Goal: Task Accomplishment & Management: Manage account settings

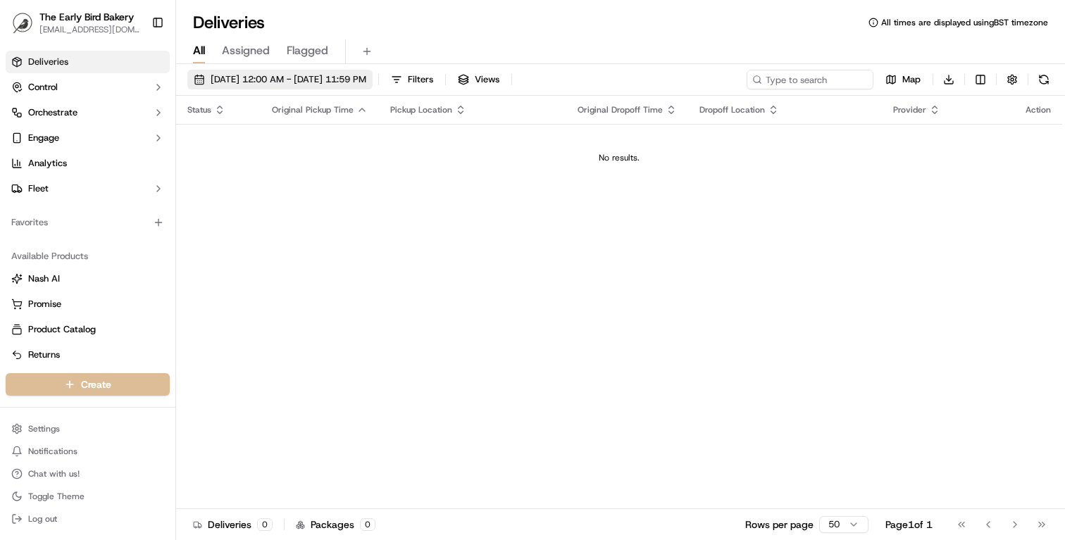
click at [240, 74] on span "Sep 17 2025 12:00 AM - Sep 17 2025 11:59 PM" at bounding box center [289, 79] width 156 height 13
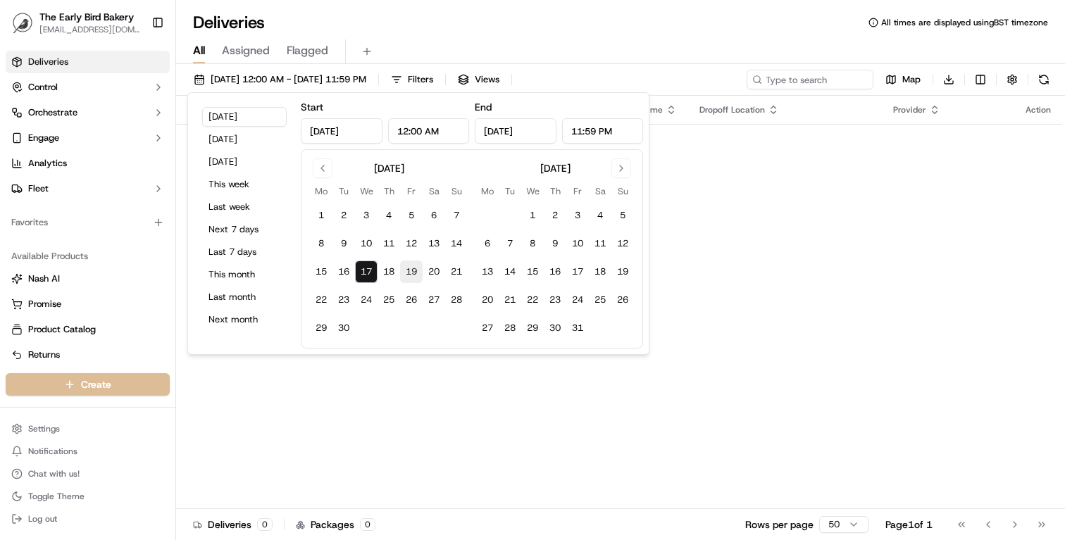
click at [412, 270] on button "19" at bounding box center [411, 272] width 23 height 23
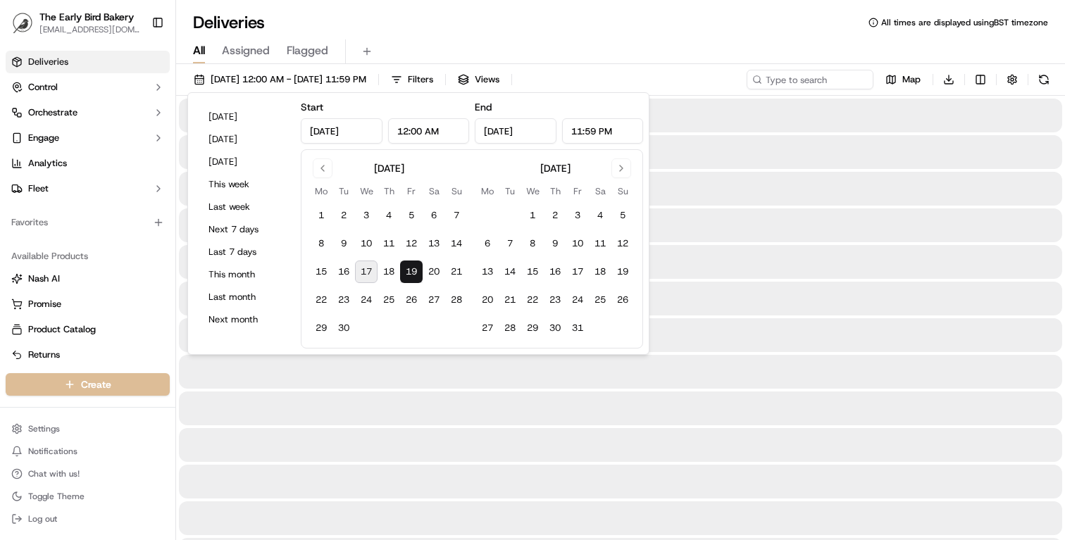
type input "Sep 19, 2025"
click at [412, 270] on button "19" at bounding box center [411, 272] width 23 height 23
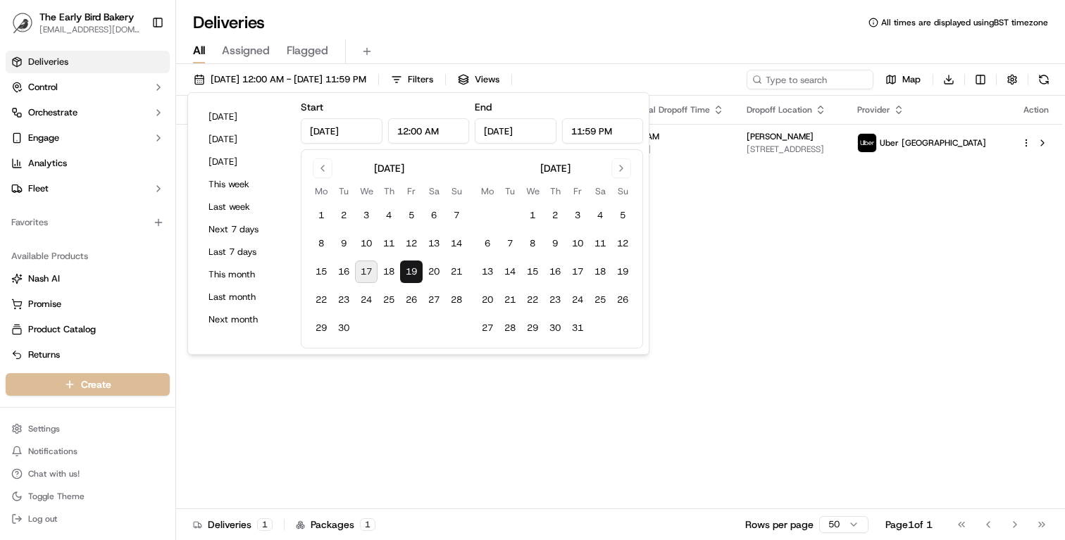
click at [518, 386] on div "Status Original Pickup Time Pickup Location Original Dropoff Time Dropoff Locat…" at bounding box center [619, 303] width 886 height 414
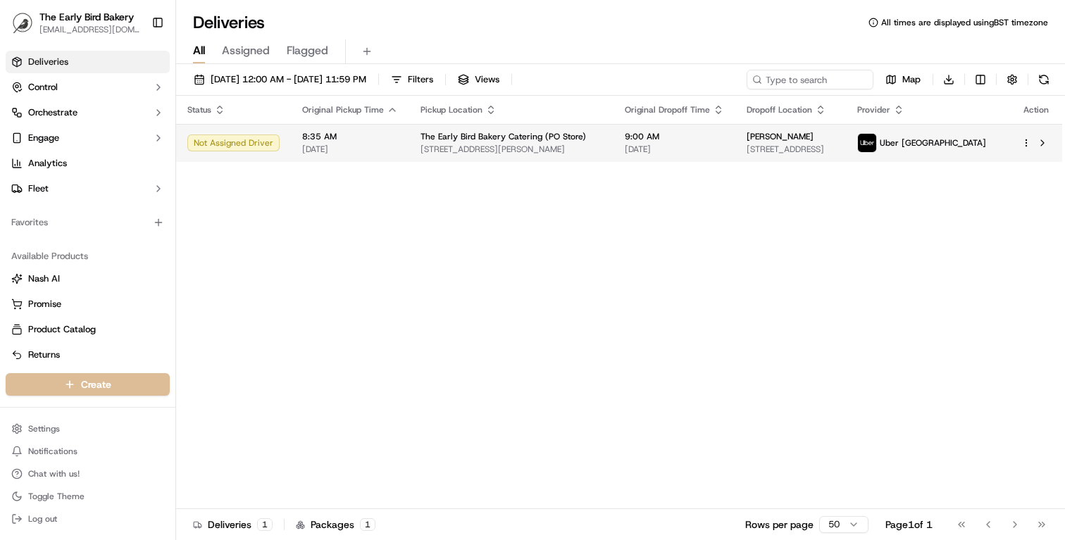
click at [1030, 143] on html "The Early Bird Bakery info@theearlybirdbakery.co.uk Toggle Sidebar Deliveries C…" at bounding box center [532, 270] width 1065 height 540
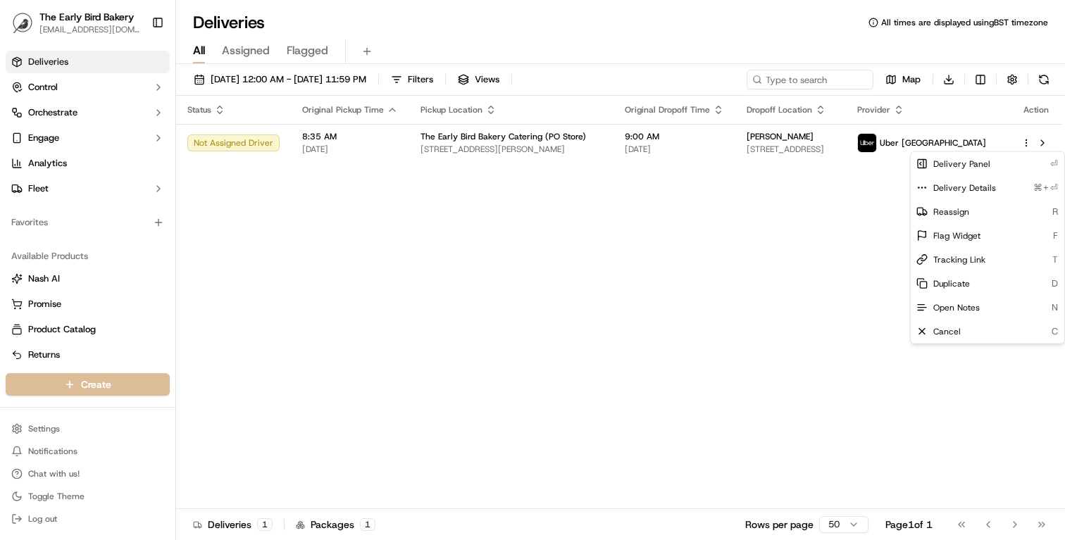
click at [875, 140] on html "The Early Bird Bakery info@theearlybirdbakery.co.uk Toggle Sidebar Deliveries C…" at bounding box center [532, 270] width 1065 height 540
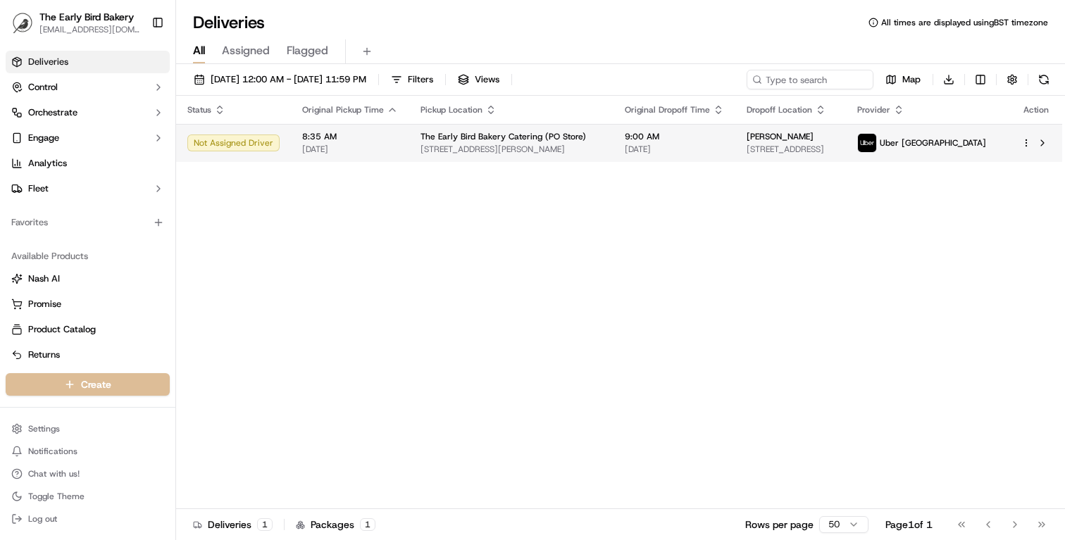
click at [835, 142] on div "[PERSON_NAME]" at bounding box center [791, 136] width 88 height 11
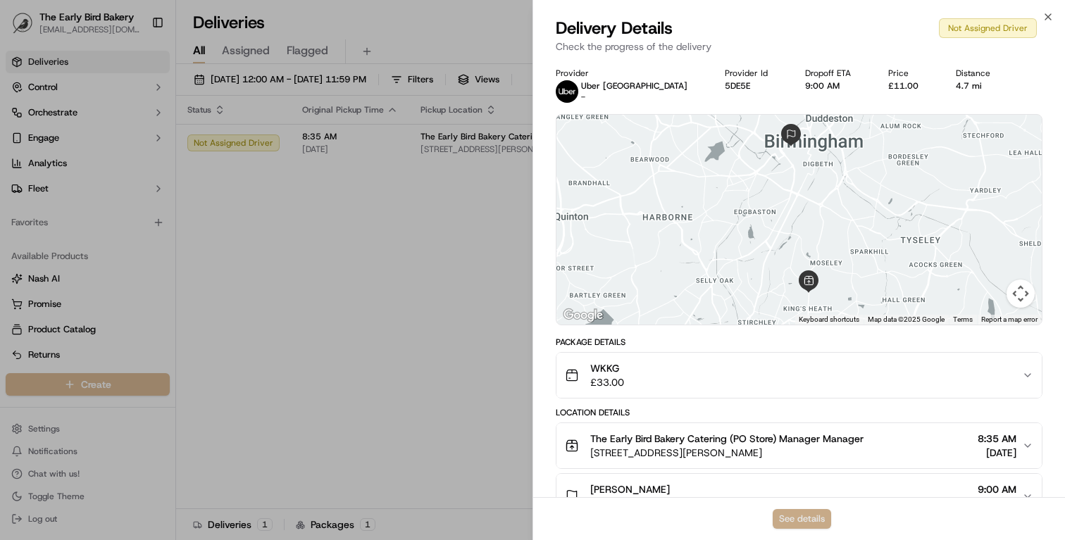
click at [816, 513] on button "See details" at bounding box center [802, 519] width 58 height 20
click at [1049, 12] on icon "button" at bounding box center [1048, 16] width 11 height 11
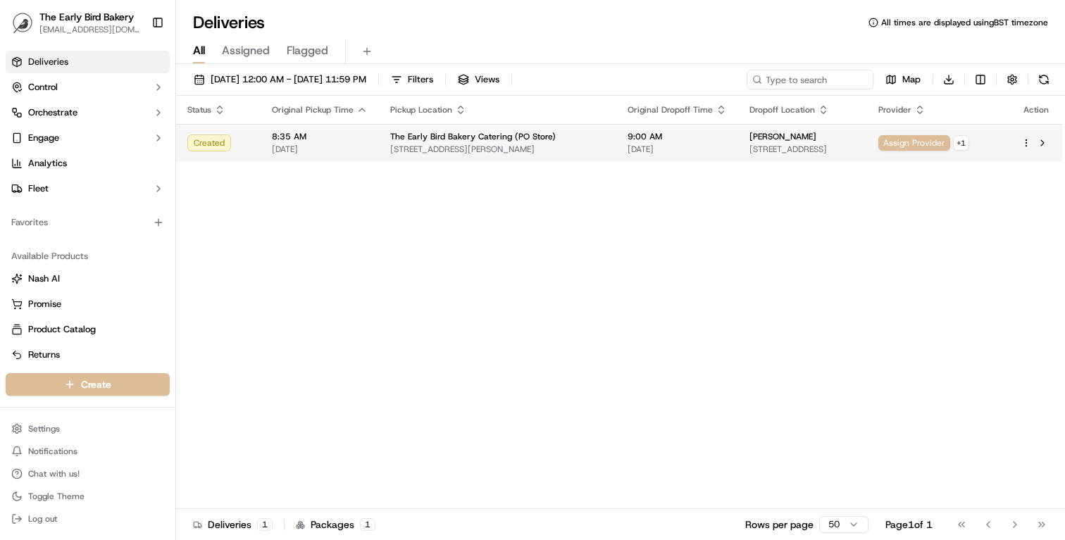
click at [1023, 144] on html "The Early Bird Bakery info@theearlybirdbakery.co.uk Toggle Sidebar Deliveries C…" at bounding box center [532, 270] width 1065 height 540
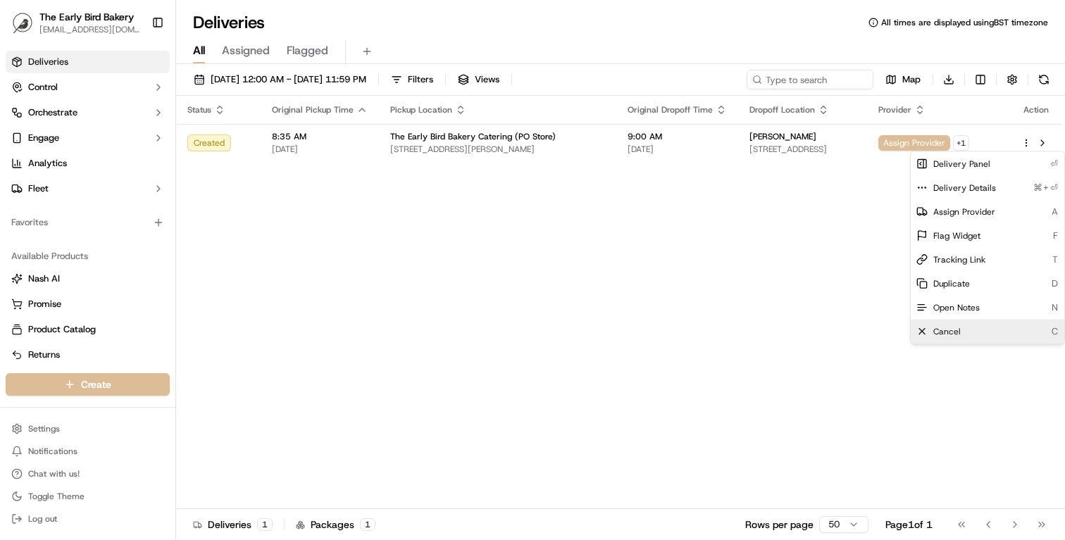
click at [950, 330] on span "Cancel" at bounding box center [946, 331] width 27 height 11
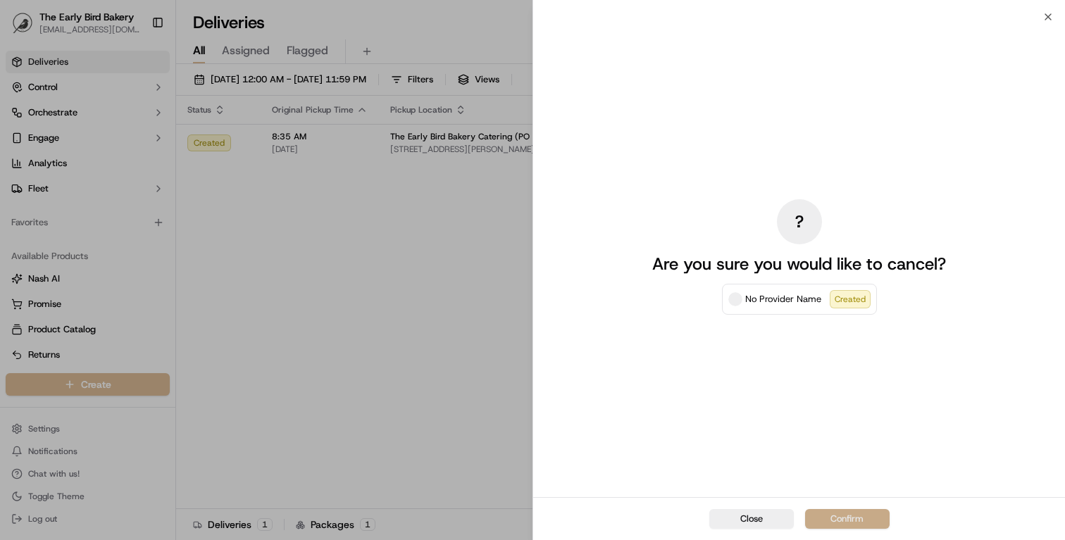
click at [846, 521] on button "Confirm" at bounding box center [847, 519] width 85 height 20
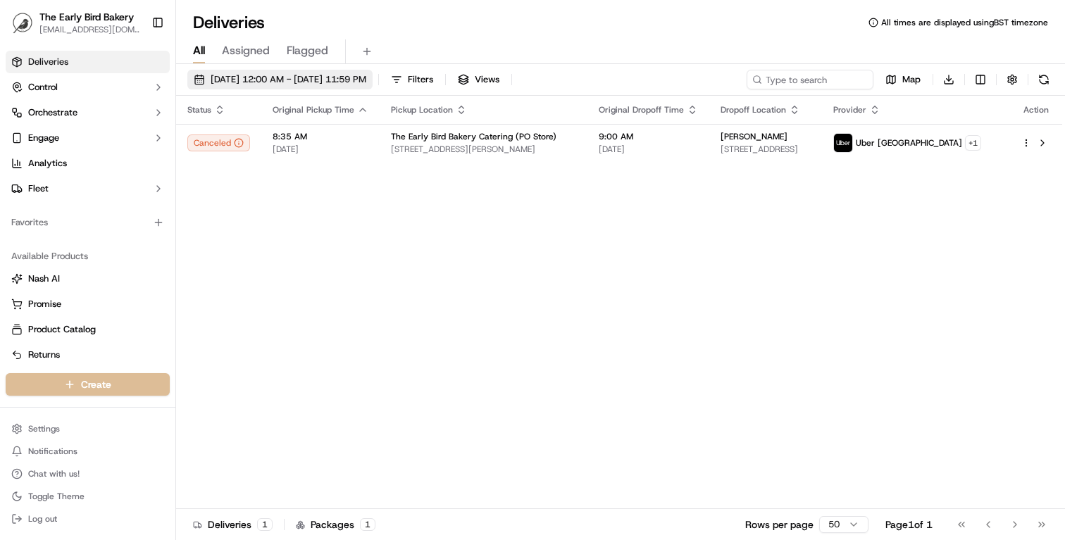
click at [323, 79] on span "Sep 19 2025 12:00 AM - Sep 19 2025 11:59 PM" at bounding box center [289, 79] width 156 height 13
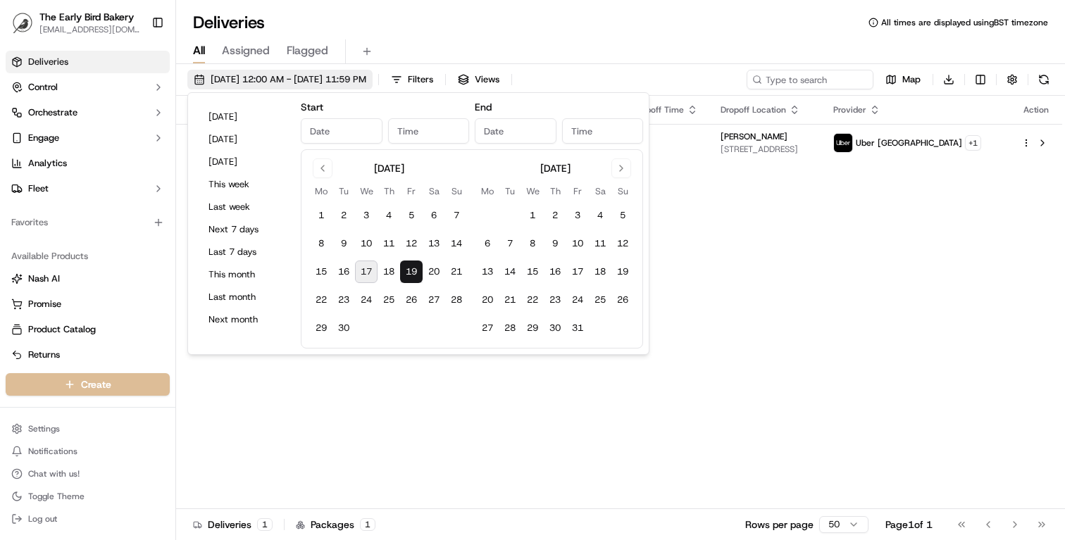
type input "Sep 19, 2025"
type input "12:00 AM"
type input "Sep 19, 2025"
type input "11:59 PM"
click at [244, 184] on button "This week" at bounding box center [244, 185] width 85 height 20
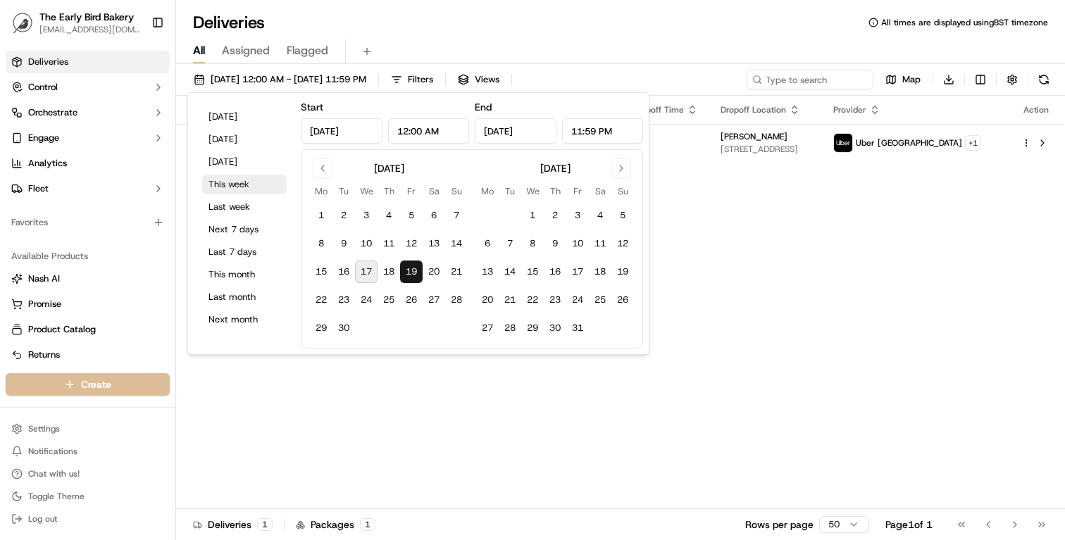
type input "Sep 15, 2025"
type input "Sep 21, 2025"
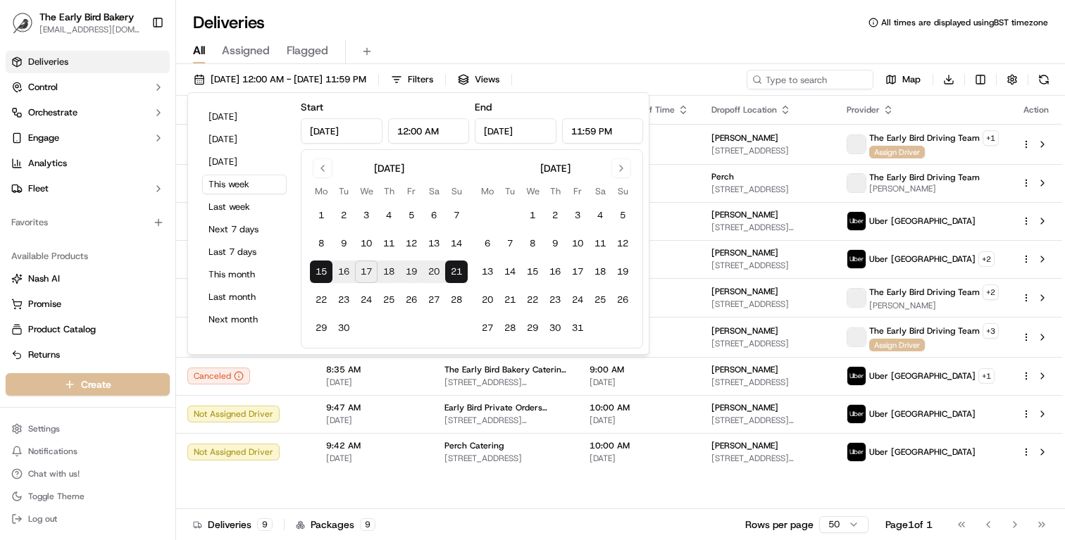
click at [958, 483] on div "Status Original Pickup Time Pickup Location Original Dropoff Time Dropoff Locat…" at bounding box center [619, 303] width 886 height 414
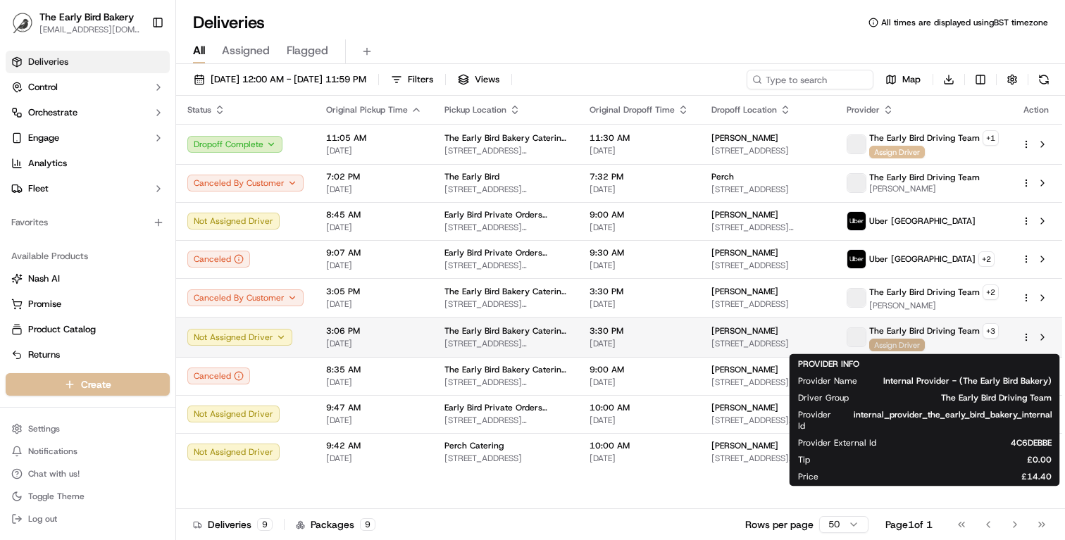
click at [912, 347] on span "Assign Driver" at bounding box center [897, 345] width 56 height 13
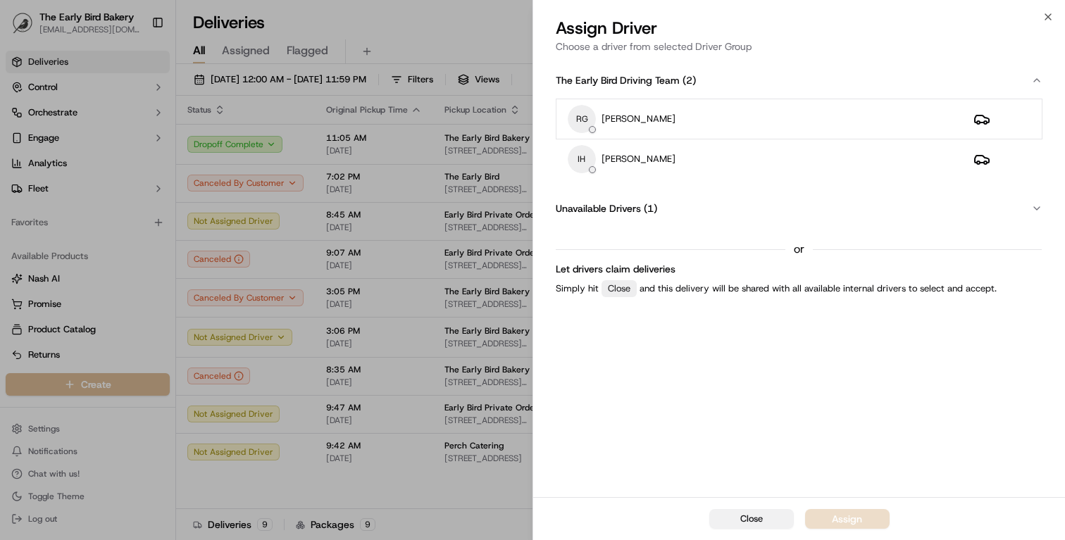
click at [763, 519] on button "Close" at bounding box center [751, 519] width 85 height 20
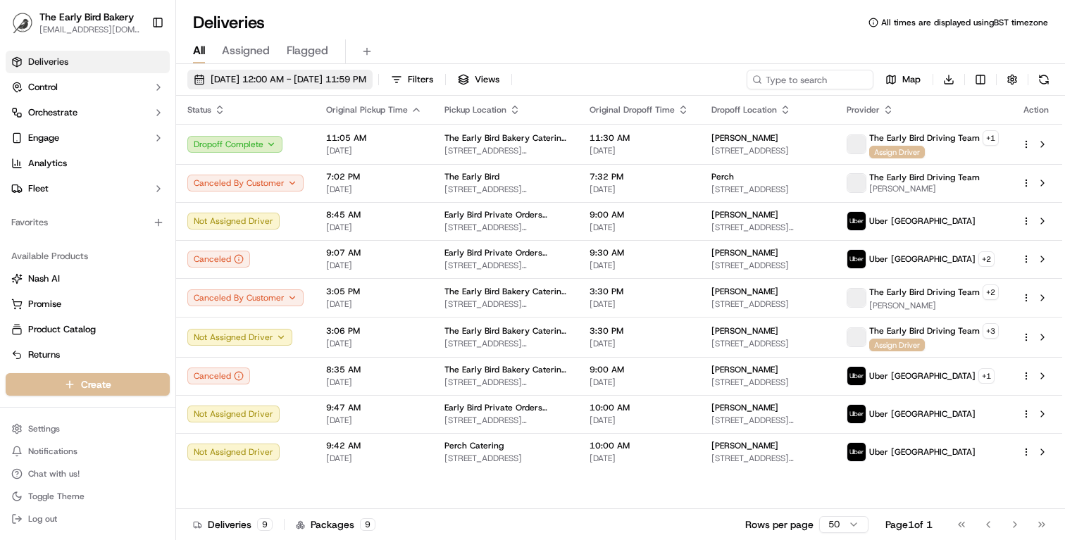
click at [366, 79] on span "Sep 15 2025 12:00 AM - Sep 21 2025 11:59 PM" at bounding box center [289, 79] width 156 height 13
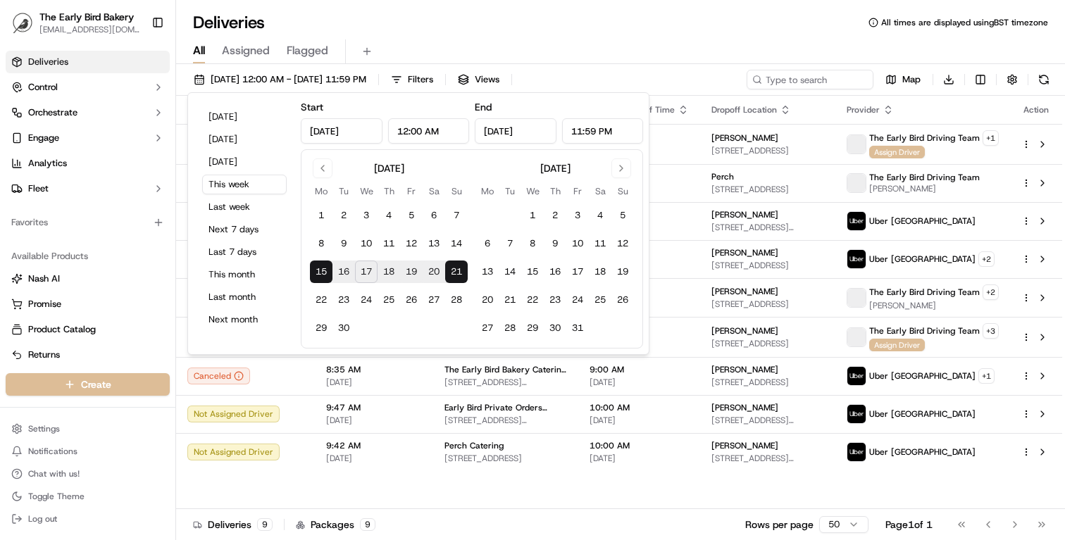
click at [557, 34] on div "All Assigned Flagged" at bounding box center [620, 49] width 889 height 30
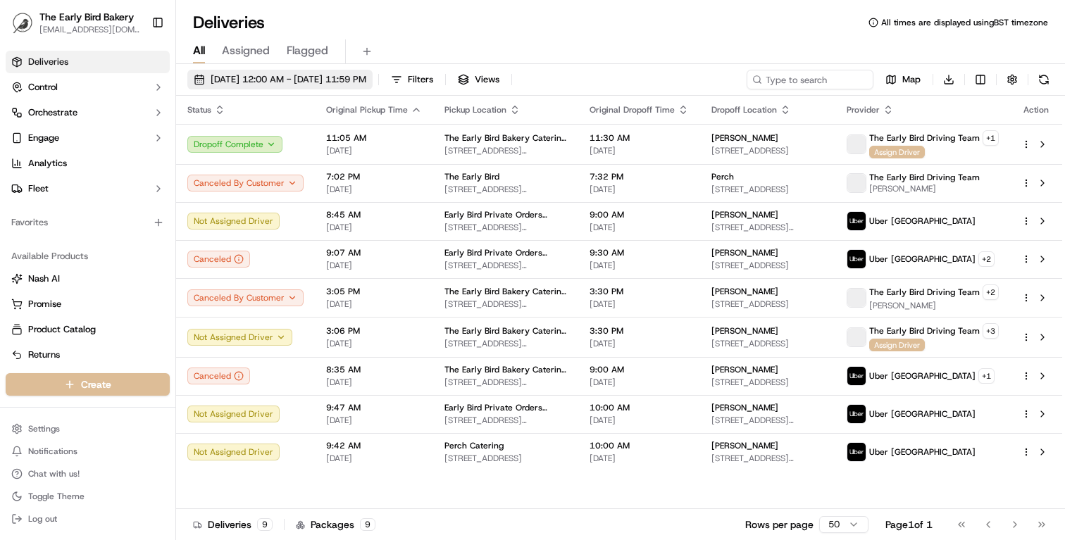
click at [363, 85] on span "Sep 15 2025 12:00 AM - Sep 21 2025 11:59 PM" at bounding box center [289, 79] width 156 height 13
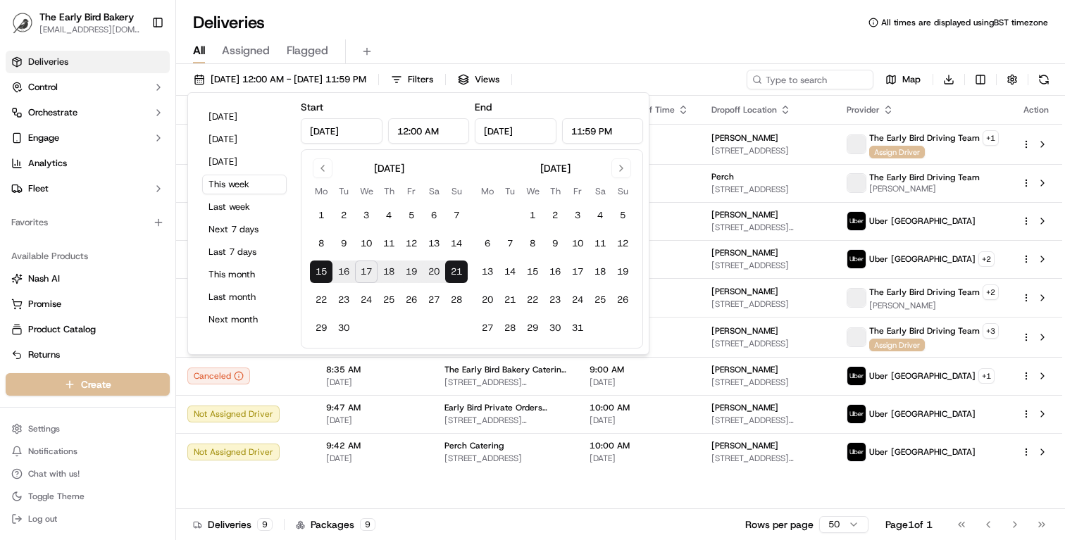
click at [406, 498] on div "Status Original Pickup Time Pickup Location Original Dropoff Time Dropoff Locat…" at bounding box center [619, 303] width 886 height 414
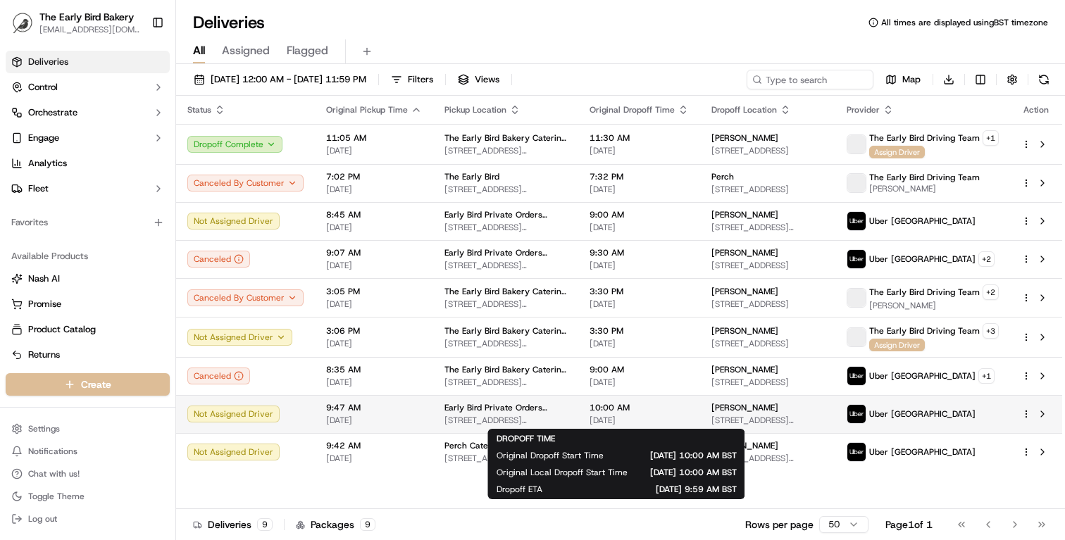
click at [602, 419] on span "[DATE]" at bounding box center [639, 420] width 99 height 11
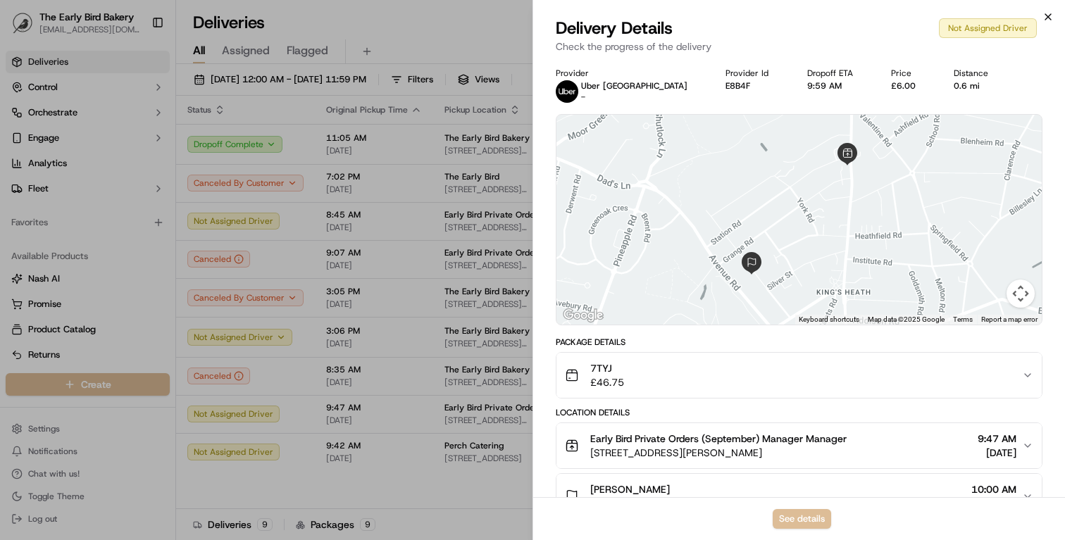
click at [1046, 19] on icon "button" at bounding box center [1048, 17] width 6 height 6
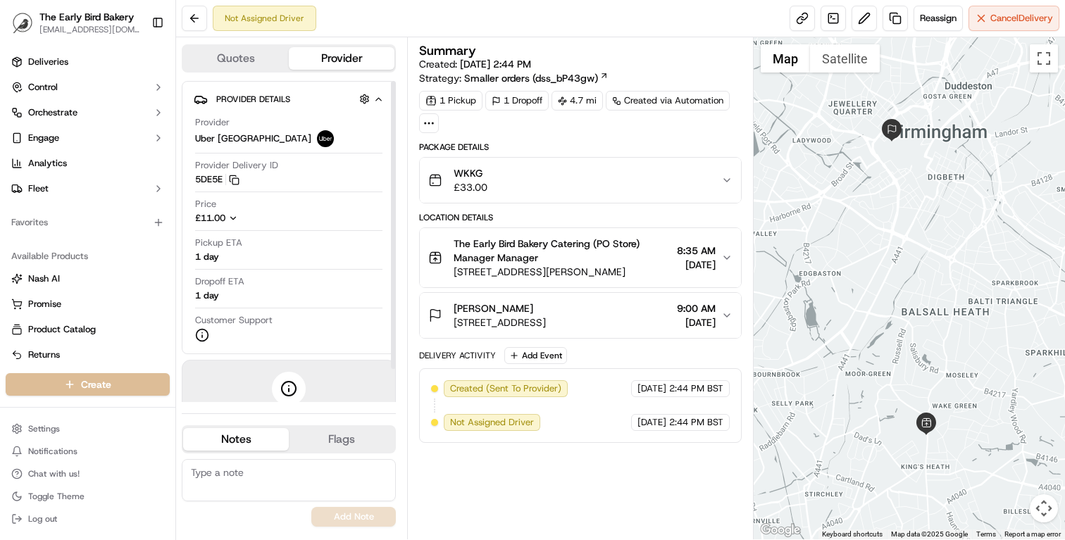
click at [234, 217] on icon "button" at bounding box center [233, 218] width 10 height 10
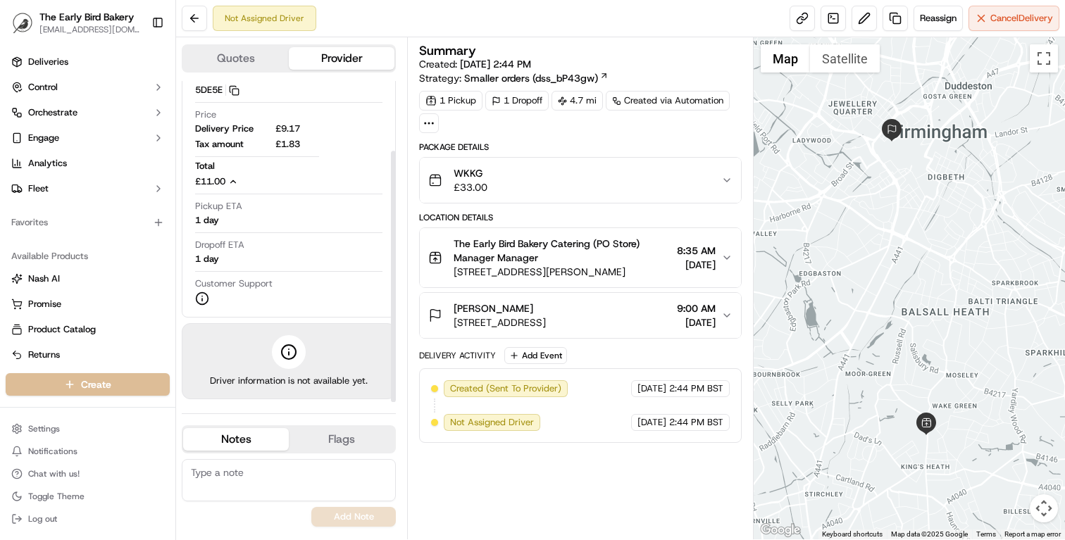
scroll to position [9, 0]
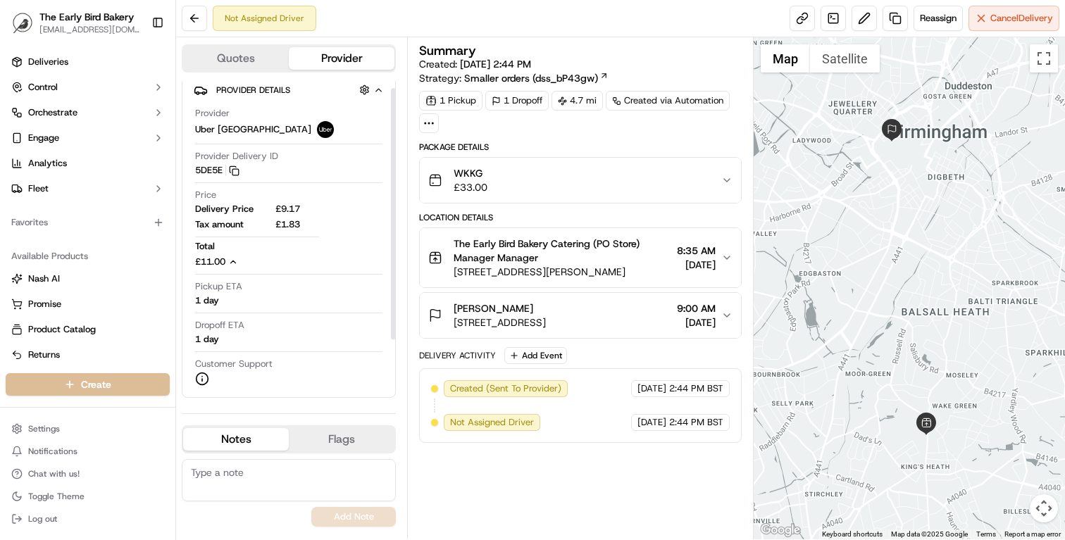
click at [238, 57] on button "Quotes" at bounding box center [236, 58] width 106 height 23
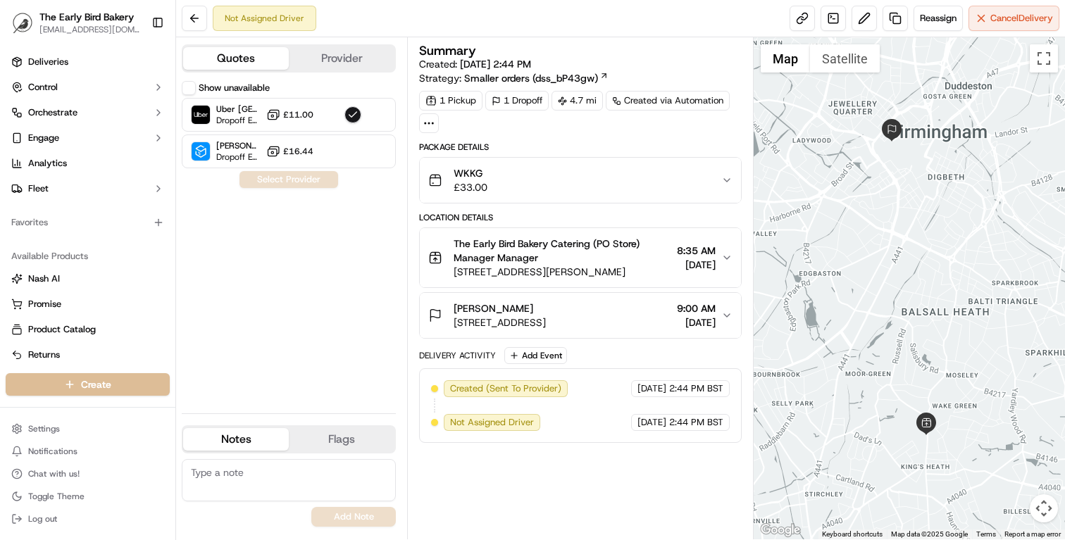
click at [244, 87] on label "Show unavailable" at bounding box center [234, 88] width 71 height 13
click at [196, 87] on button "Show unavailable" at bounding box center [189, 88] width 14 height 14
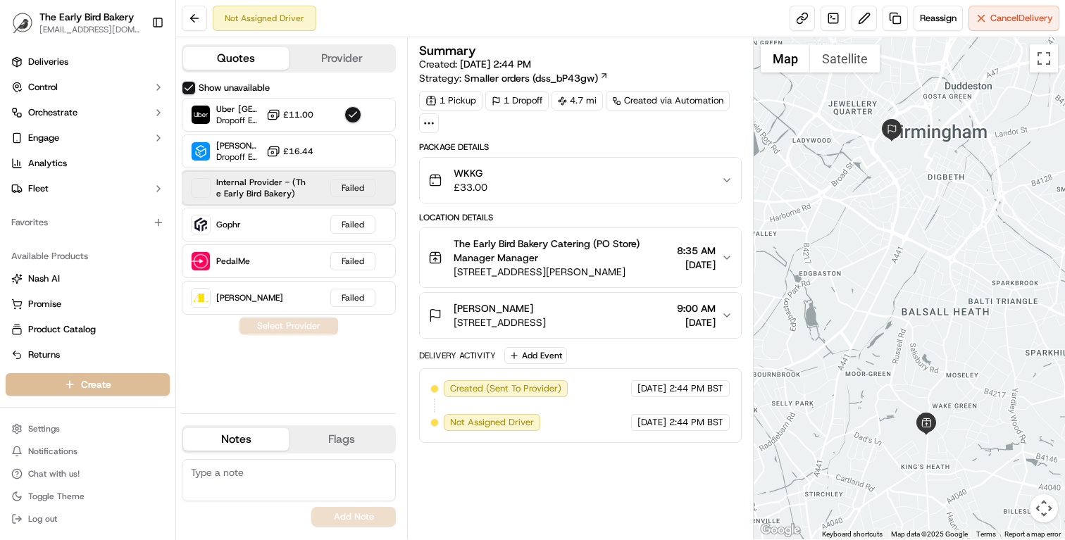
click at [283, 191] on span "Internal Provider - (The Early Bird Bakery)" at bounding box center [260, 188] width 89 height 23
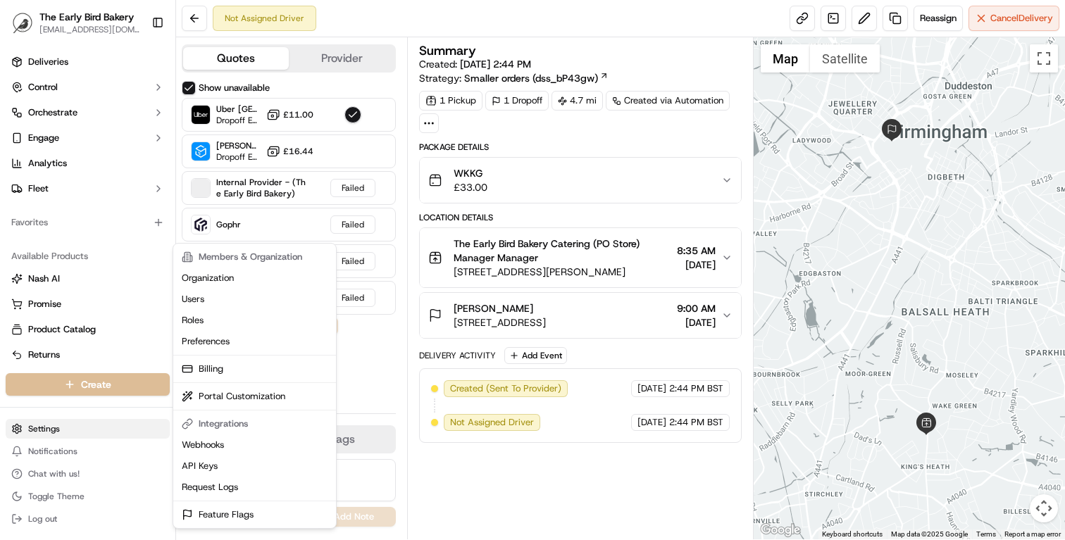
click at [62, 430] on html "The Early Bird Bakery info@theearlybirdbakery.co.uk Toggle Sidebar Deliveries C…" at bounding box center [532, 270] width 1065 height 540
click at [57, 198] on html "The Early Bird Bakery info@theearlybirdbakery.co.uk Toggle Sidebar Deliveries C…" at bounding box center [532, 270] width 1065 height 540
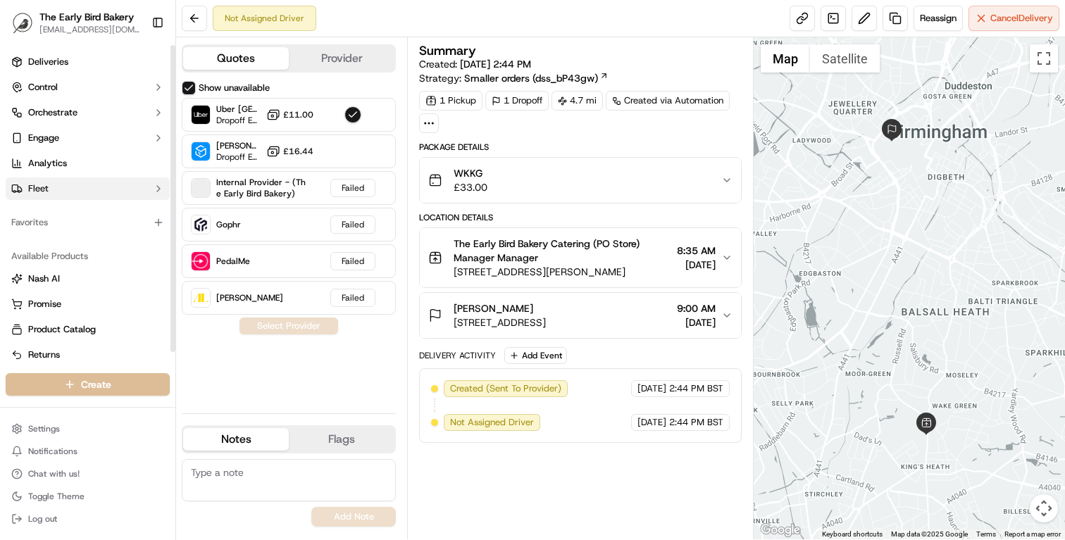
click at [66, 185] on button "Fleet" at bounding box center [88, 189] width 164 height 23
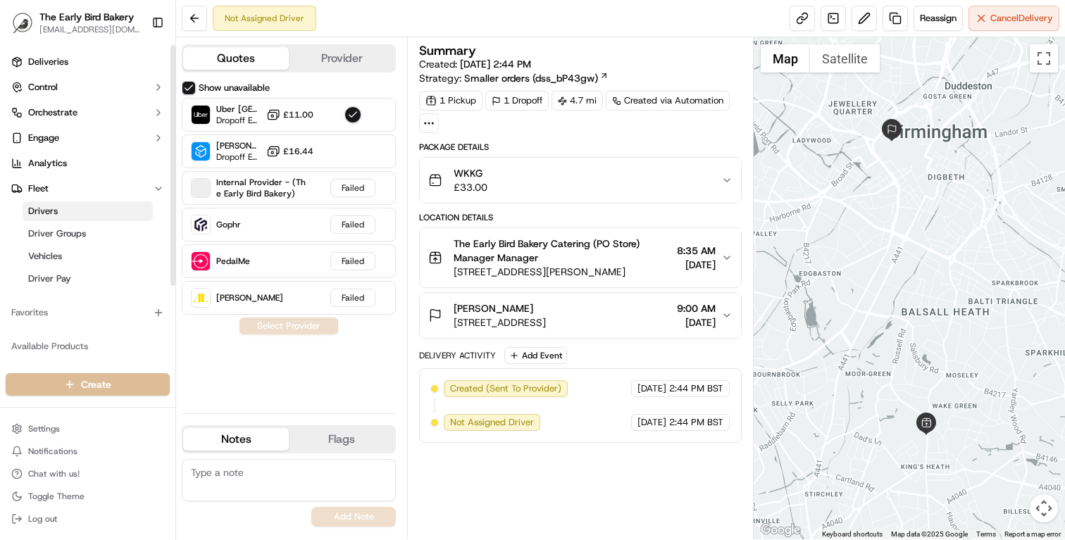
click at [66, 213] on link "Drivers" at bounding box center [88, 211] width 130 height 20
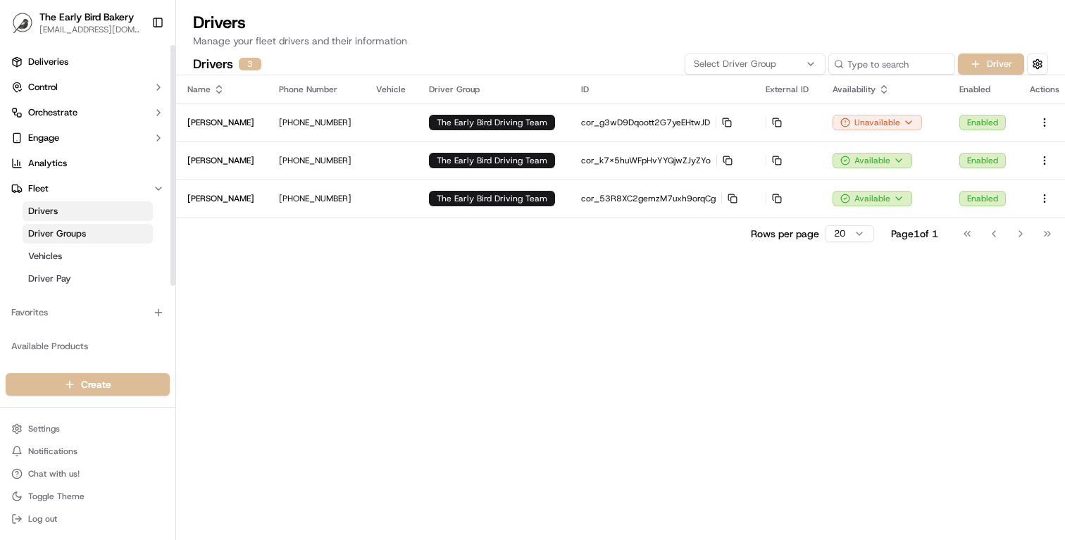
click at [61, 235] on span "Driver Groups" at bounding box center [57, 234] width 58 height 13
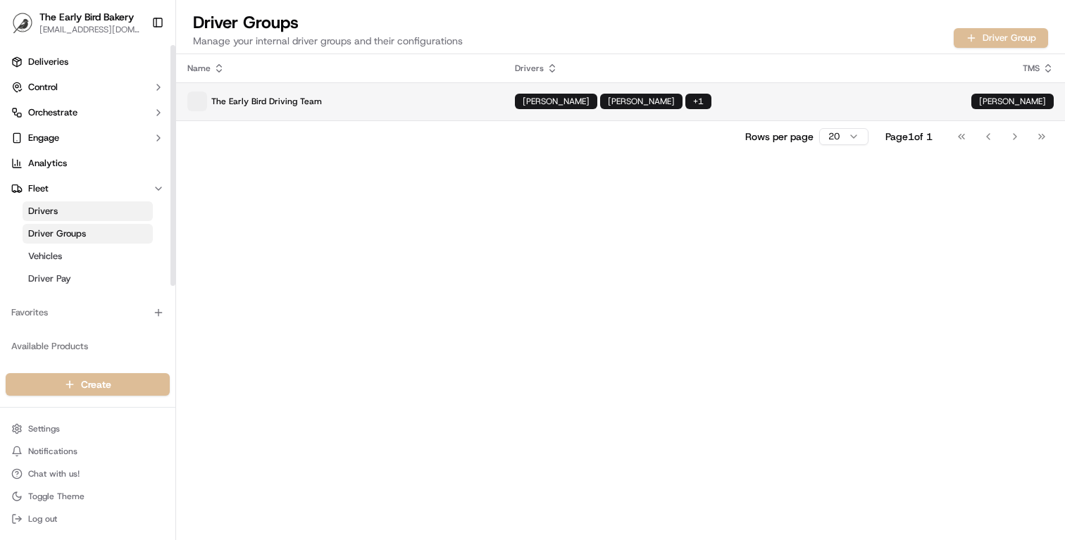
click at [278, 105] on p "The Early Bird Driving Team" at bounding box center [339, 102] width 305 height 20
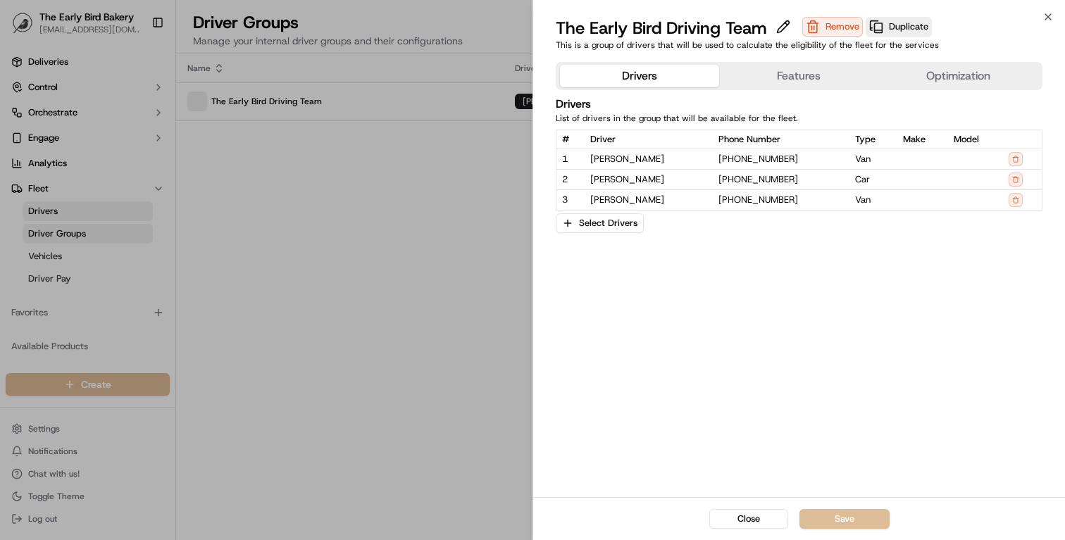
click at [824, 75] on button "Features" at bounding box center [798, 76] width 159 height 23
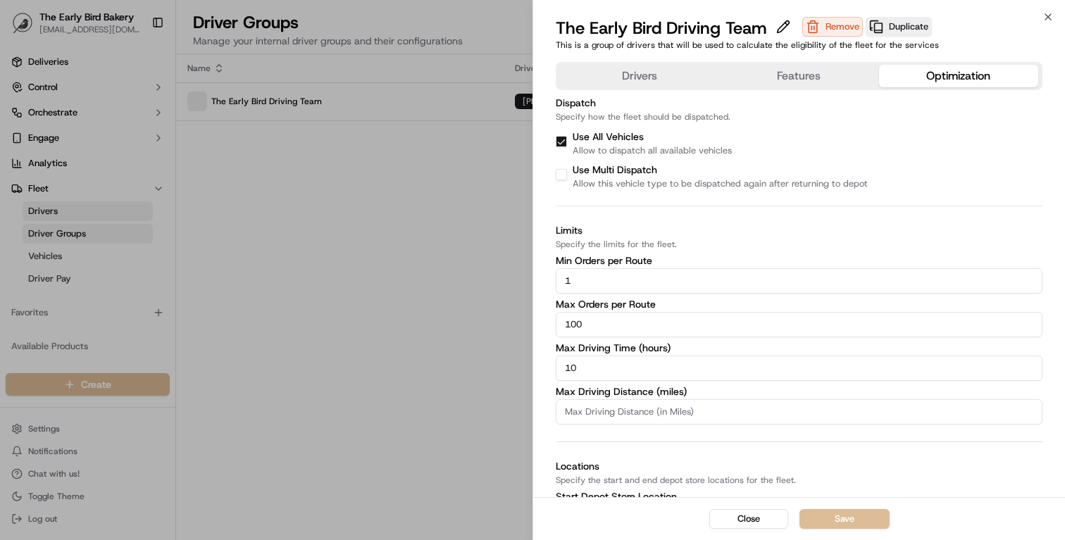
click at [947, 79] on button "Optimization" at bounding box center [958, 76] width 159 height 23
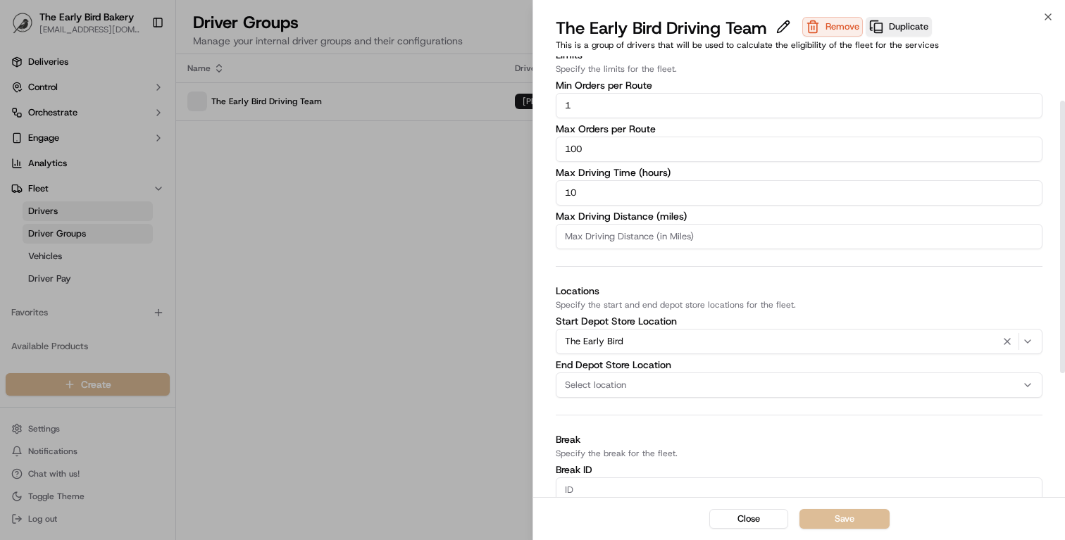
scroll to position [194, 0]
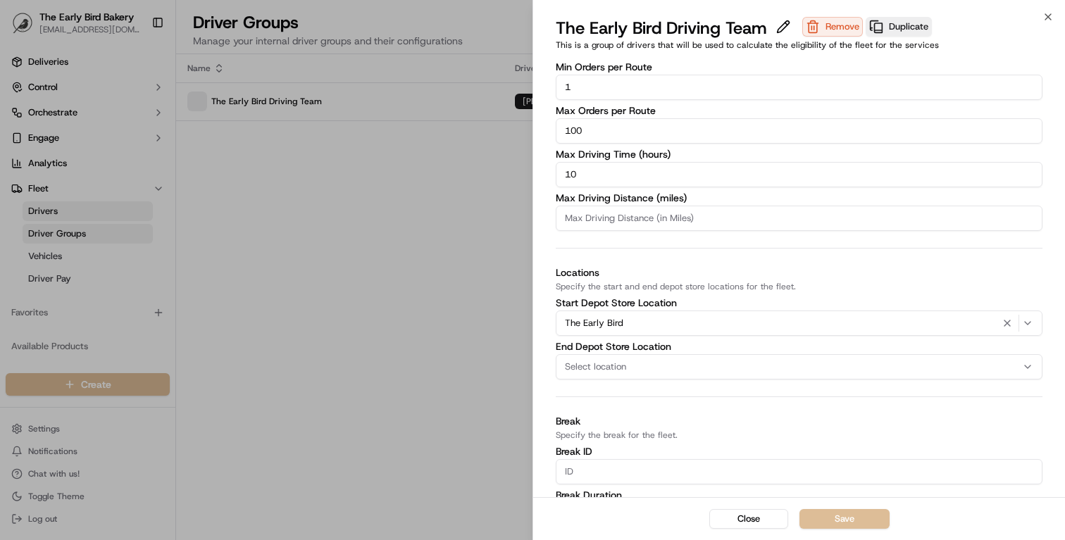
click at [1009, 318] on icon "button" at bounding box center [1007, 323] width 17 height 11
click at [842, 518] on button "Save" at bounding box center [845, 519] width 90 height 20
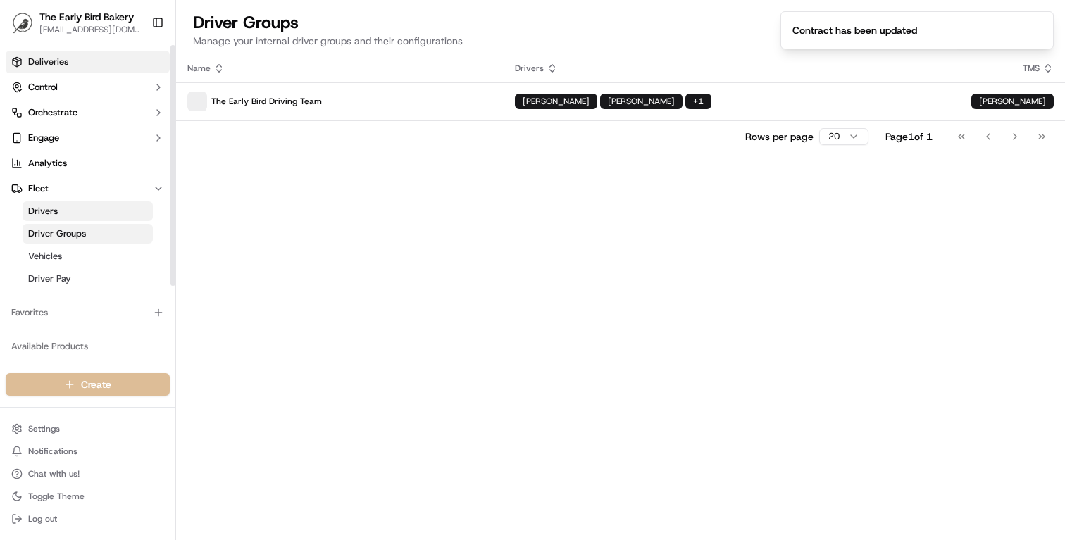
click at [54, 68] on span "Deliveries" at bounding box center [48, 62] width 40 height 13
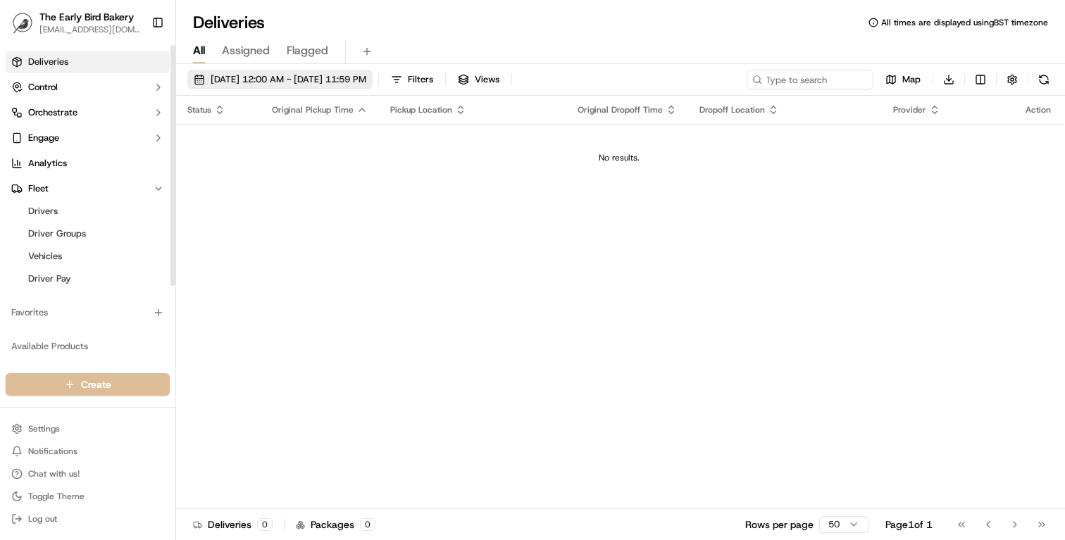
click at [309, 76] on span "Sep 17 2025 12:00 AM - Sep 17 2025 11:59 PM" at bounding box center [289, 79] width 156 height 13
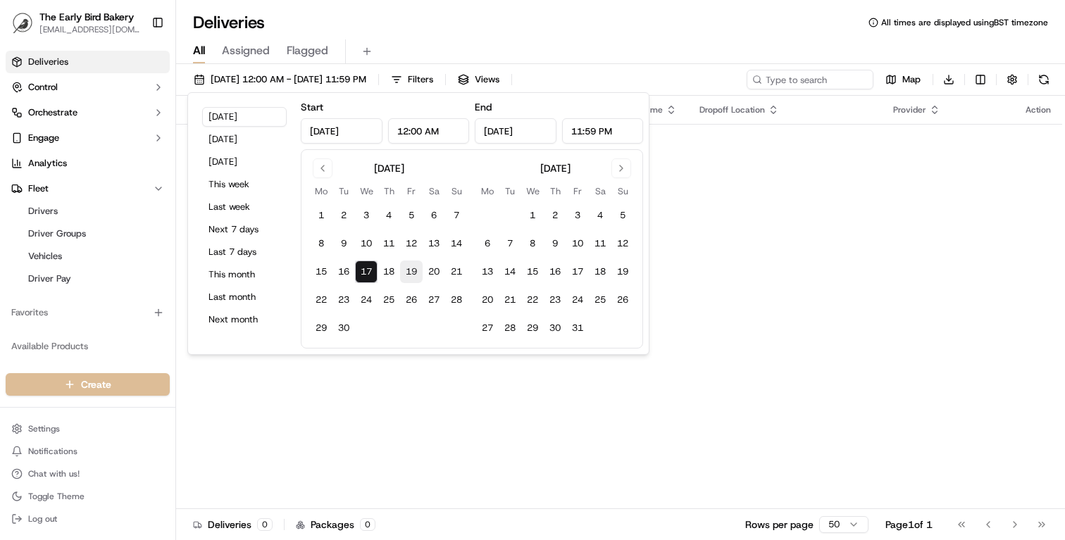
click at [411, 271] on button "19" at bounding box center [411, 272] width 23 height 23
type input "Sep 19, 2025"
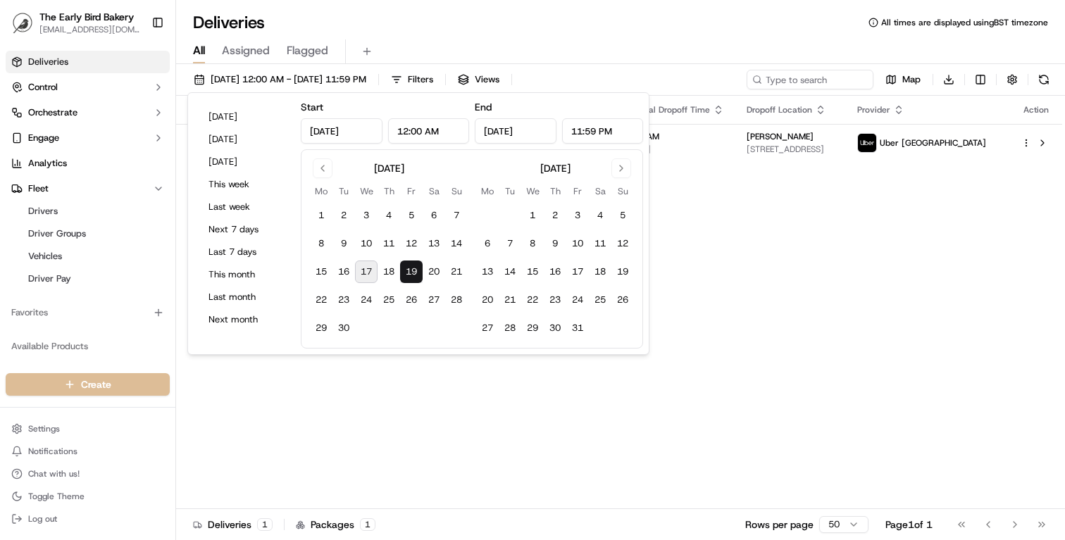
drag, startPoint x: 436, startPoint y: 345, endPoint x: 459, endPoint y: 360, distance: 27.6
click at [451, 388] on div "Status Original Pickup Time Pickup Location Original Dropoff Time Dropoff Locat…" at bounding box center [619, 303] width 886 height 414
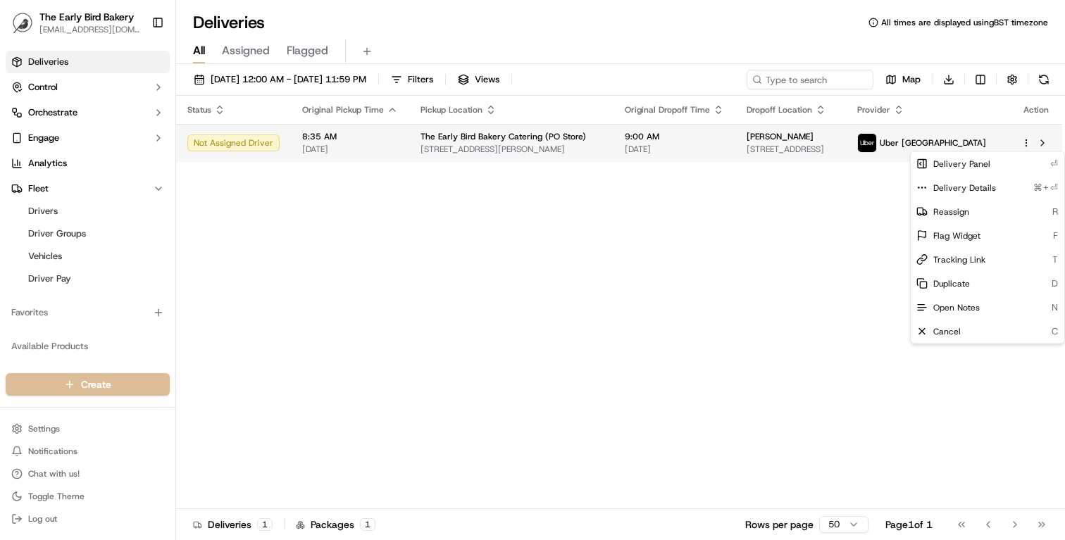
click at [1027, 144] on html "The Early Bird Bakery info@theearlybirdbakery.co.uk Toggle Sidebar Deliveries C…" at bounding box center [532, 270] width 1065 height 540
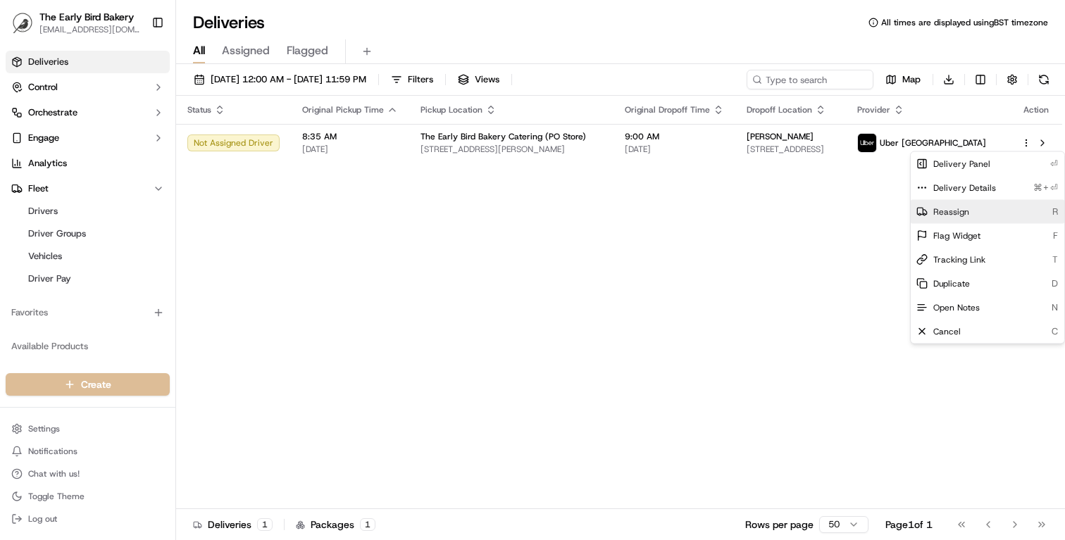
click at [955, 204] on div "Reassign R" at bounding box center [988, 212] width 154 height 24
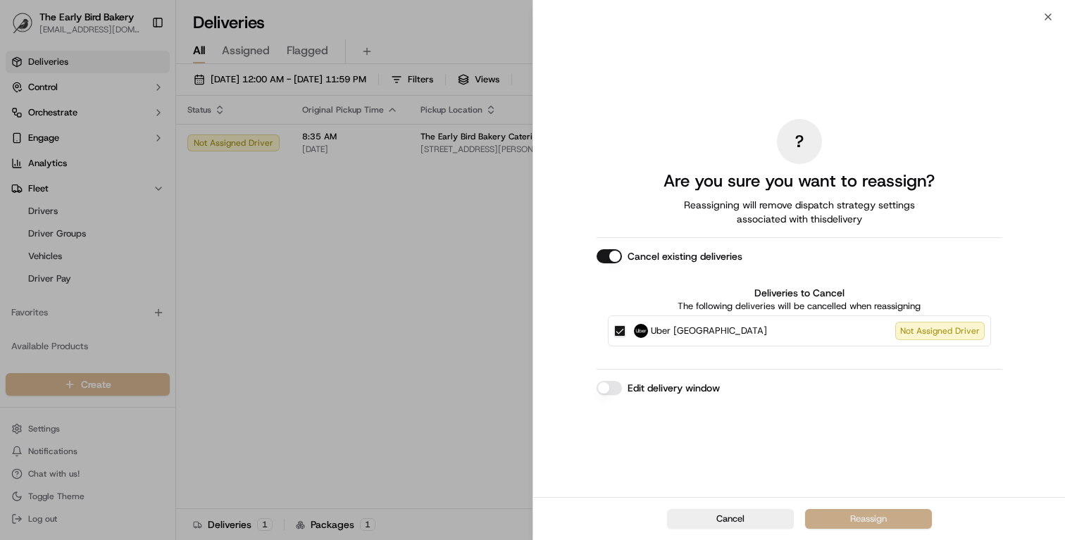
click at [858, 525] on button "Reassign" at bounding box center [868, 519] width 127 height 20
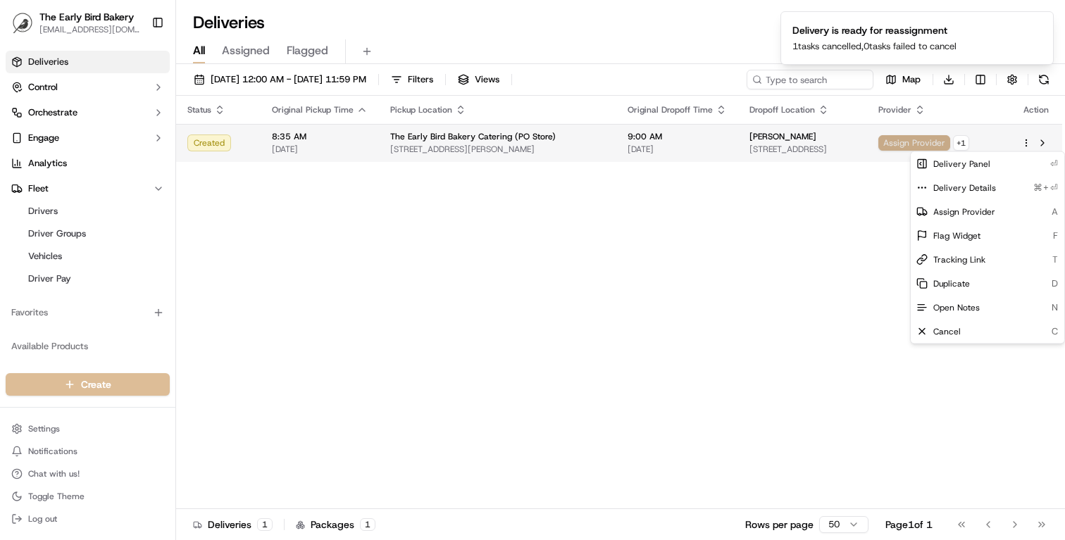
click at [950, 142] on span "Assign Provider" at bounding box center [914, 142] width 72 height 15
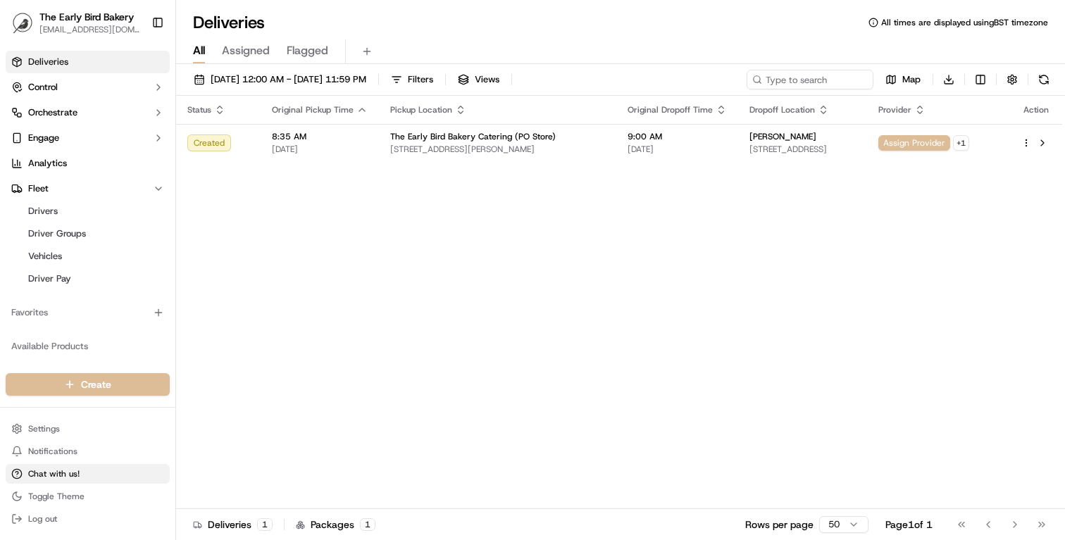
click at [66, 478] on span "Chat with us!" at bounding box center [53, 473] width 51 height 11
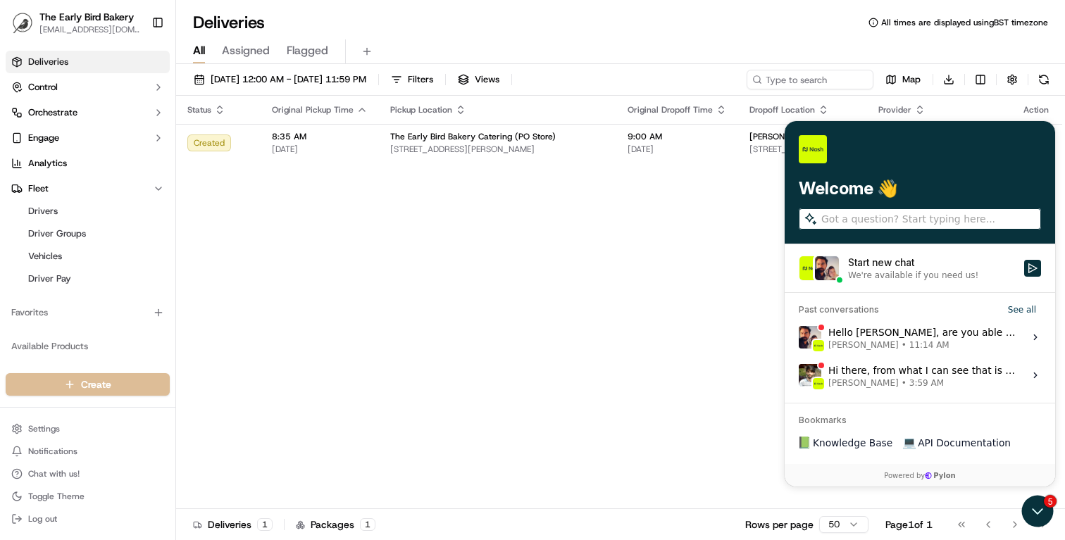
click at [937, 340] on span "Masood Aslam • 11:14 AM" at bounding box center [921, 345] width 187 height 11
click at [799, 338] on button "View issue" at bounding box center [798, 337] width 1 height 1
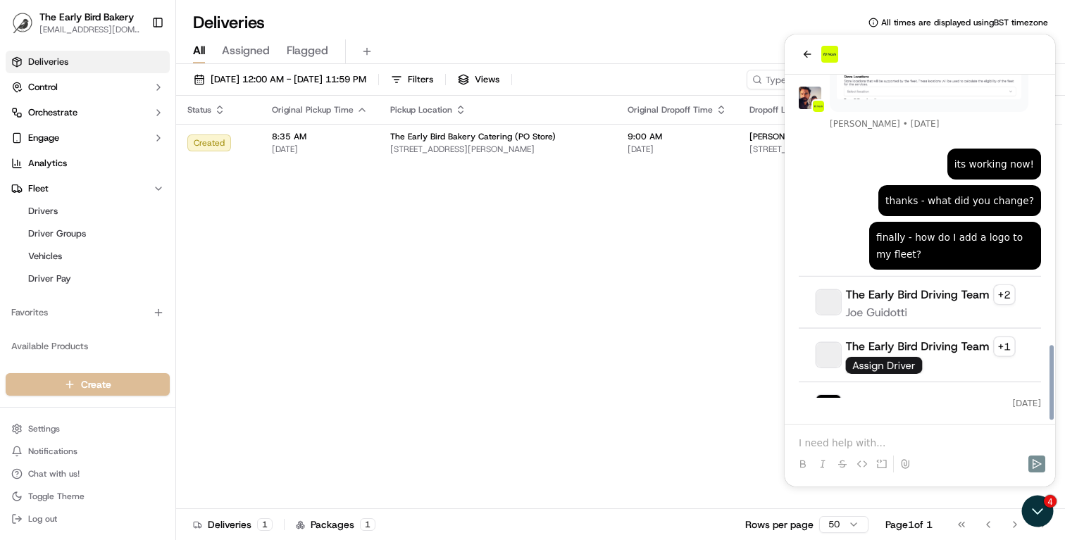
scroll to position [1541, 0]
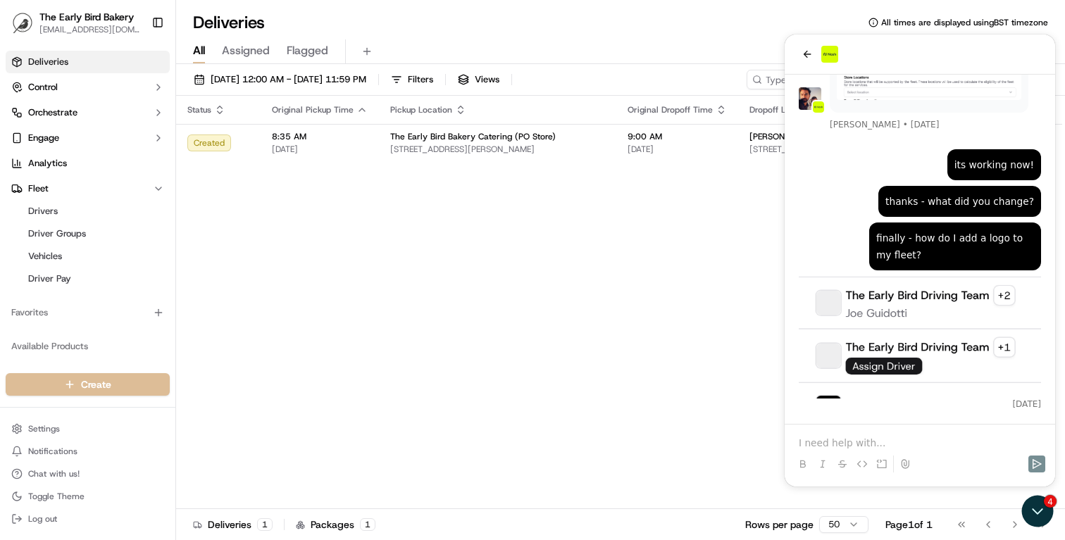
click at [905, 466] on icon at bounding box center [906, 463] width 8 height 9
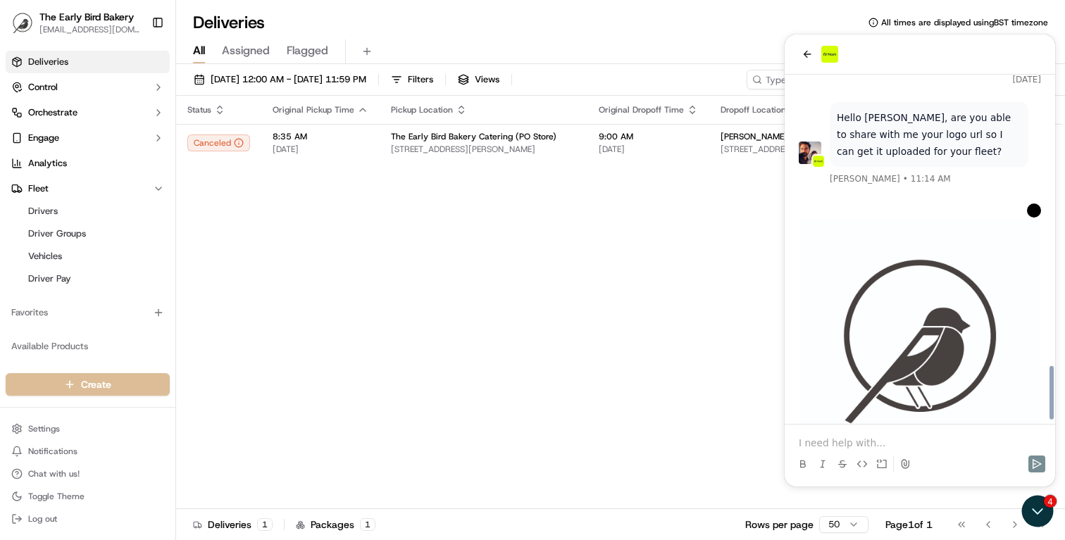
scroll to position [1865, 0]
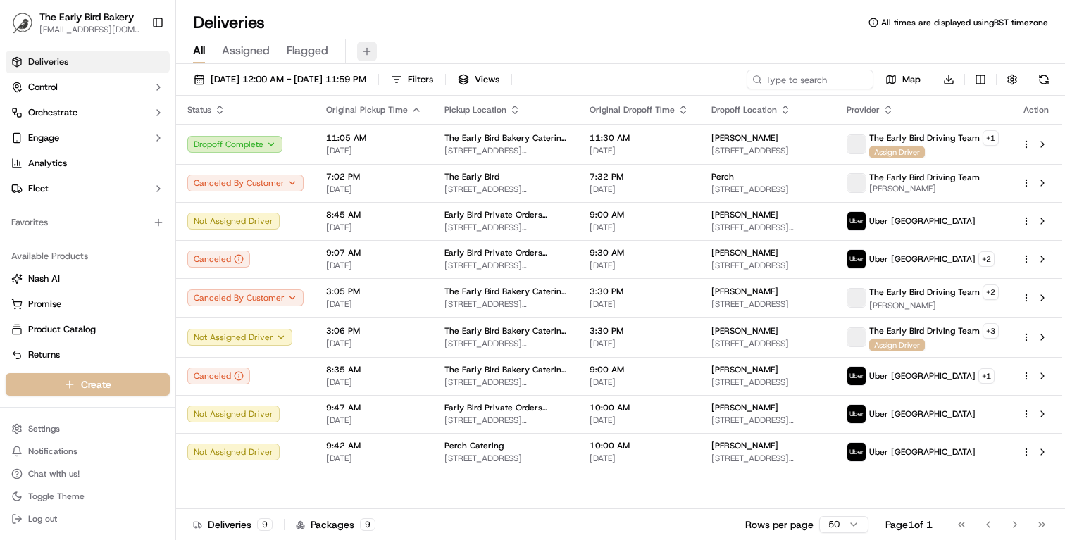
click at [368, 53] on button at bounding box center [367, 52] width 20 height 20
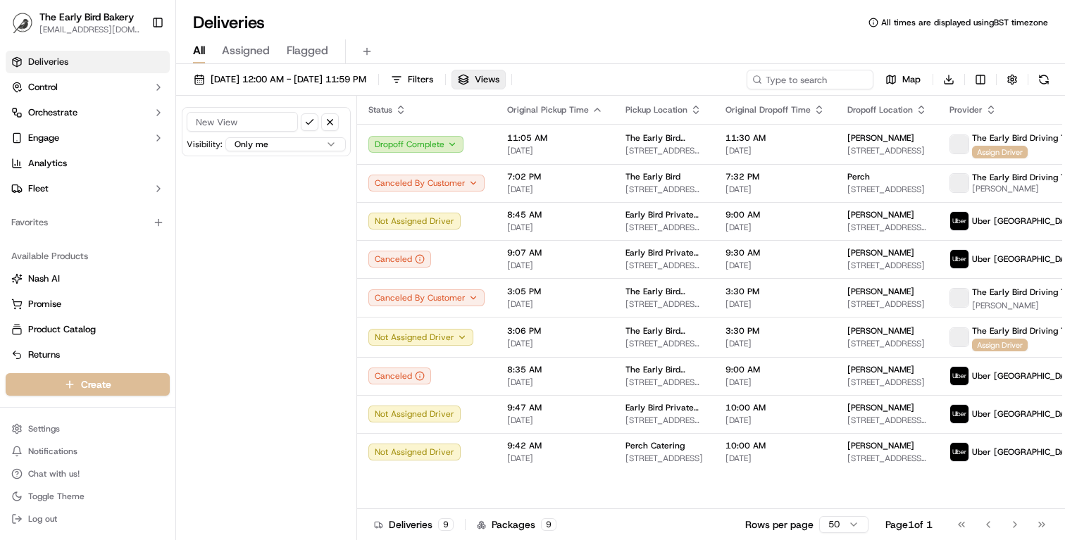
click at [288, 123] on input at bounding box center [242, 122] width 111 height 20
type input "Active View"
click at [310, 124] on button "submit" at bounding box center [310, 122] width 18 height 18
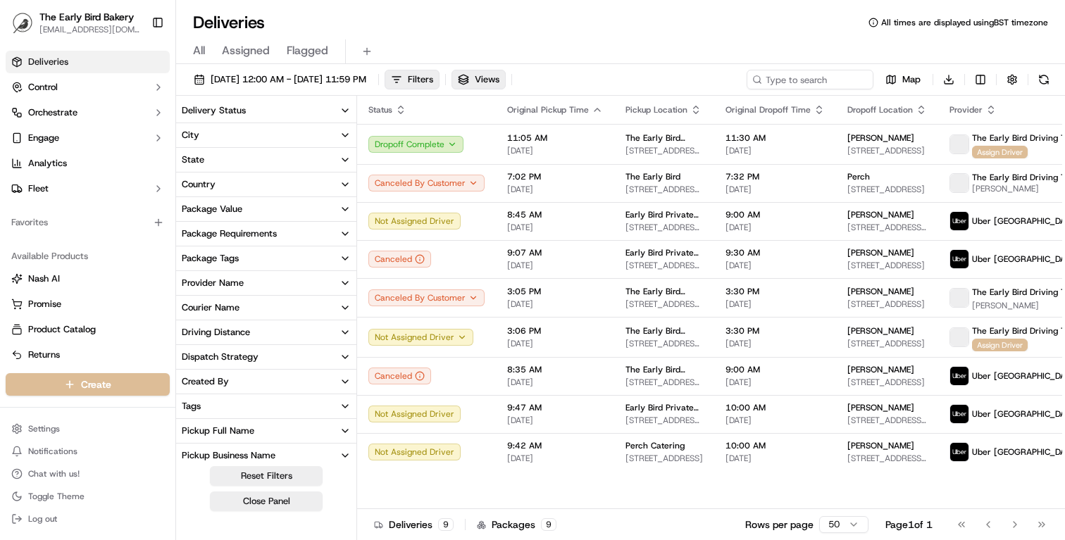
click at [306, 146] on button "City" at bounding box center [266, 135] width 180 height 24
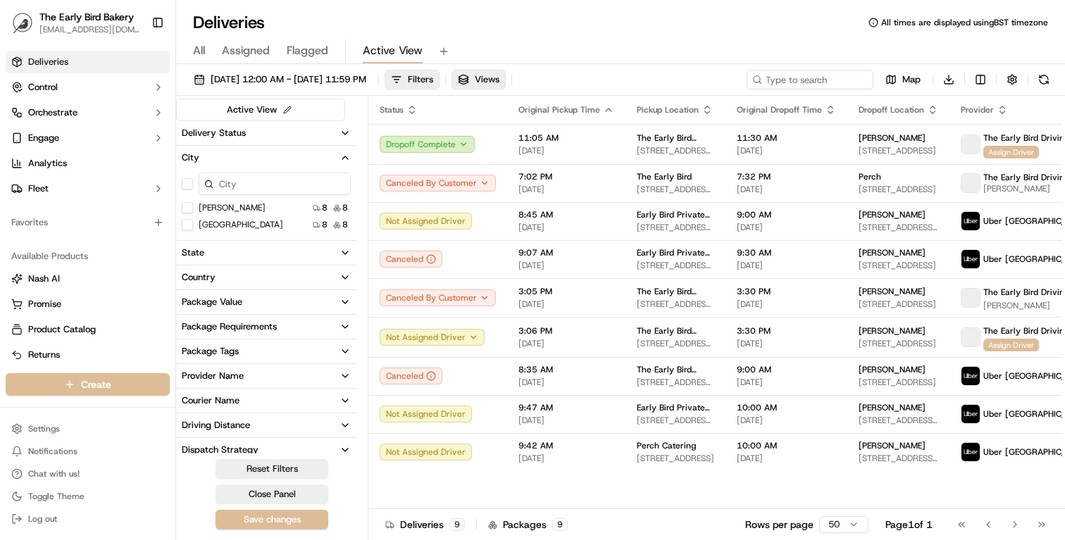
click at [298, 137] on button "Delivery Status" at bounding box center [266, 133] width 180 height 24
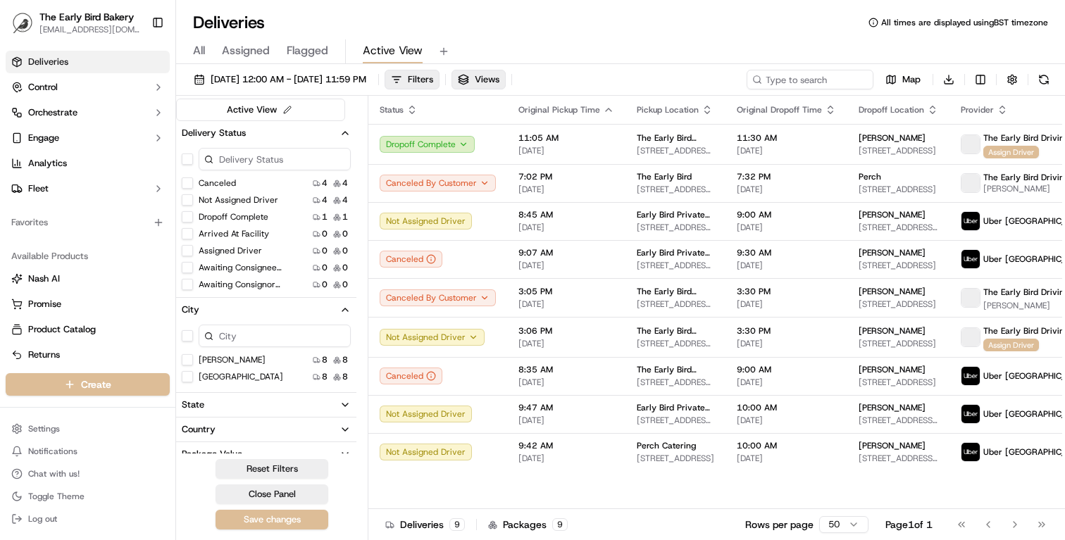
click at [298, 137] on button "Delivery Status" at bounding box center [266, 133] width 180 height 24
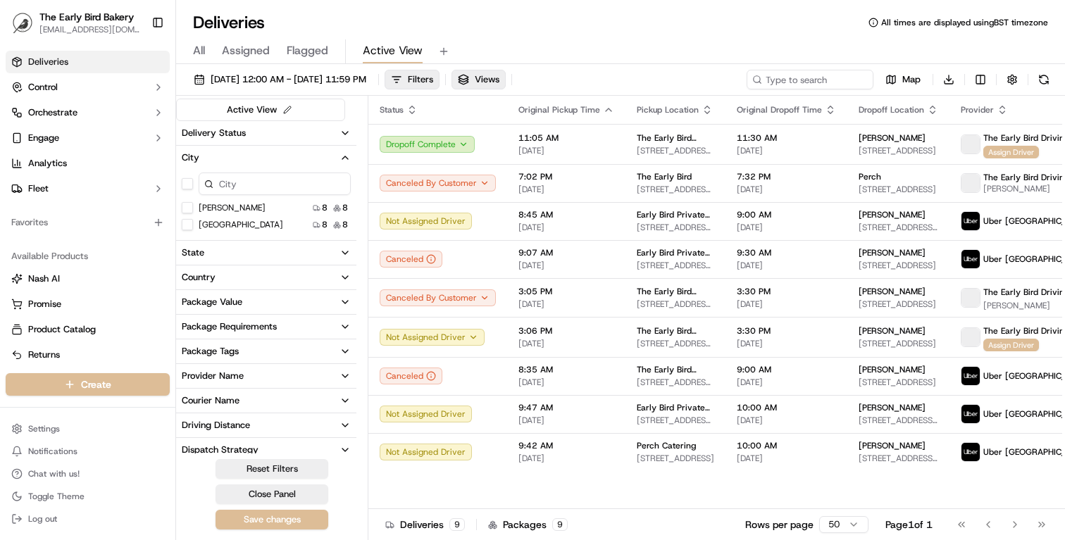
click at [297, 137] on button "Delivery Status" at bounding box center [266, 133] width 180 height 24
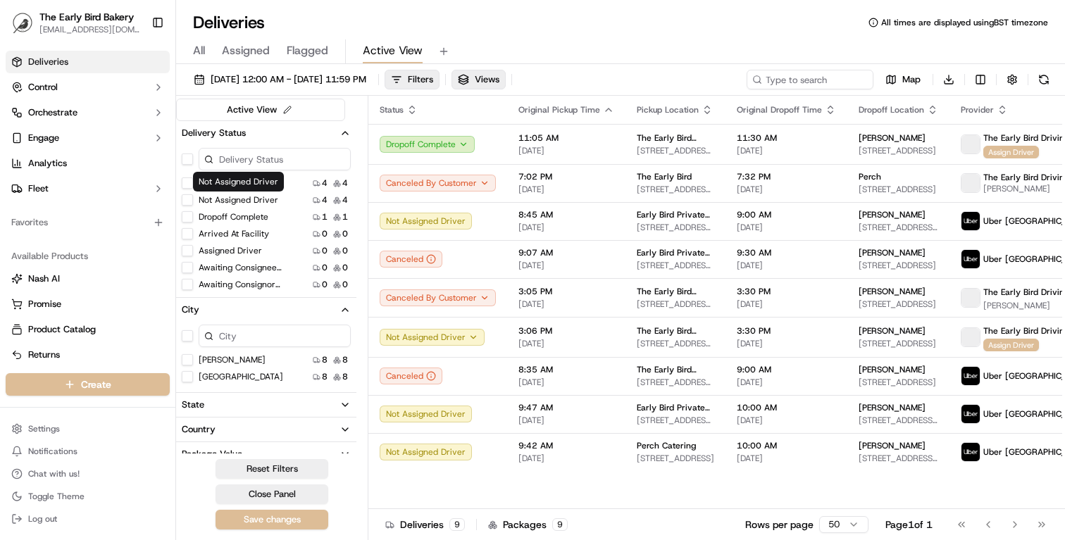
click at [234, 201] on label "Not Assigned Driver" at bounding box center [239, 199] width 80 height 11
click at [193, 201] on button "Not Assigned Driver" at bounding box center [187, 199] width 11 height 11
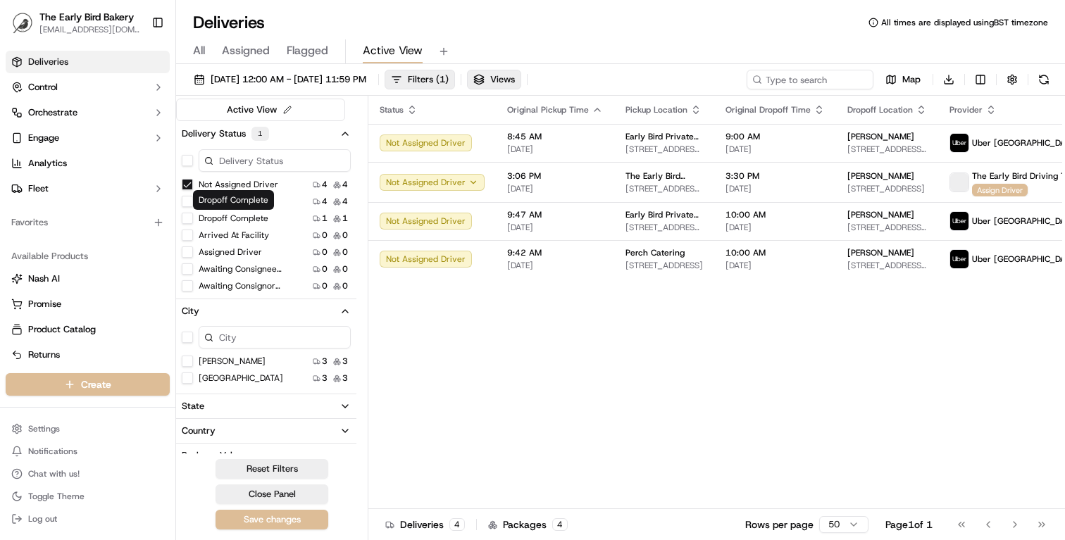
click at [251, 215] on label "Dropoff Complete" at bounding box center [234, 218] width 70 height 11
click at [193, 215] on button "Dropoff Complete" at bounding box center [187, 218] width 11 height 11
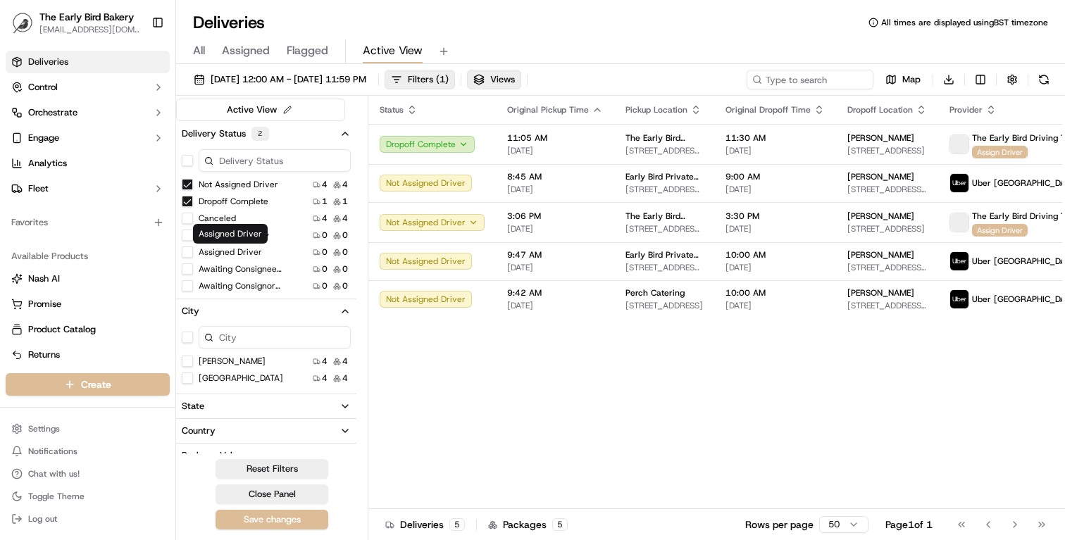
click at [254, 252] on label "Assigned Driver" at bounding box center [230, 252] width 63 height 11
click at [193, 252] on button "Assigned Driver" at bounding box center [187, 252] width 11 height 11
click at [188, 160] on button "button" at bounding box center [187, 160] width 11 height 11
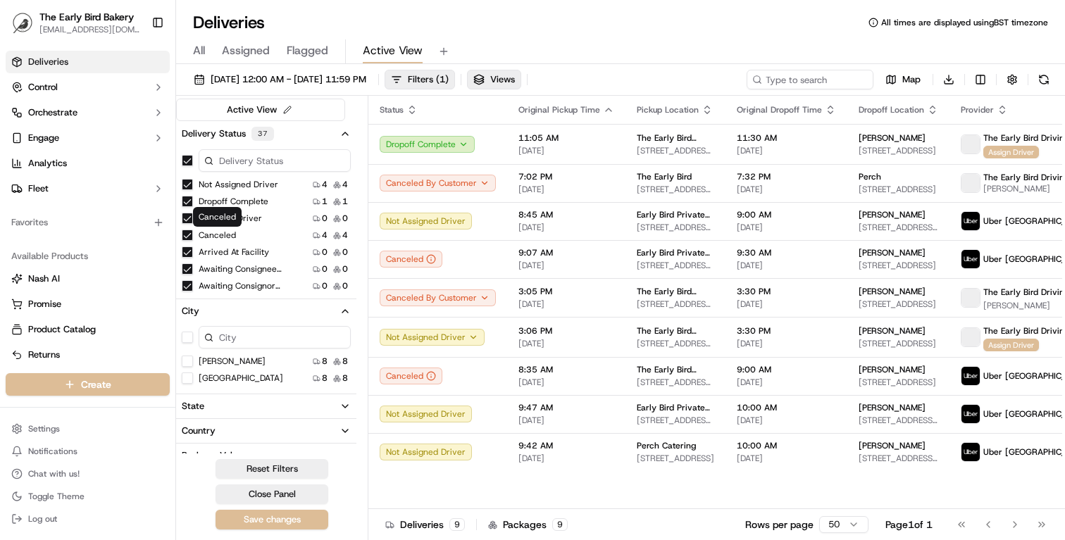
click at [189, 237] on button "Canceled" at bounding box center [187, 235] width 11 height 11
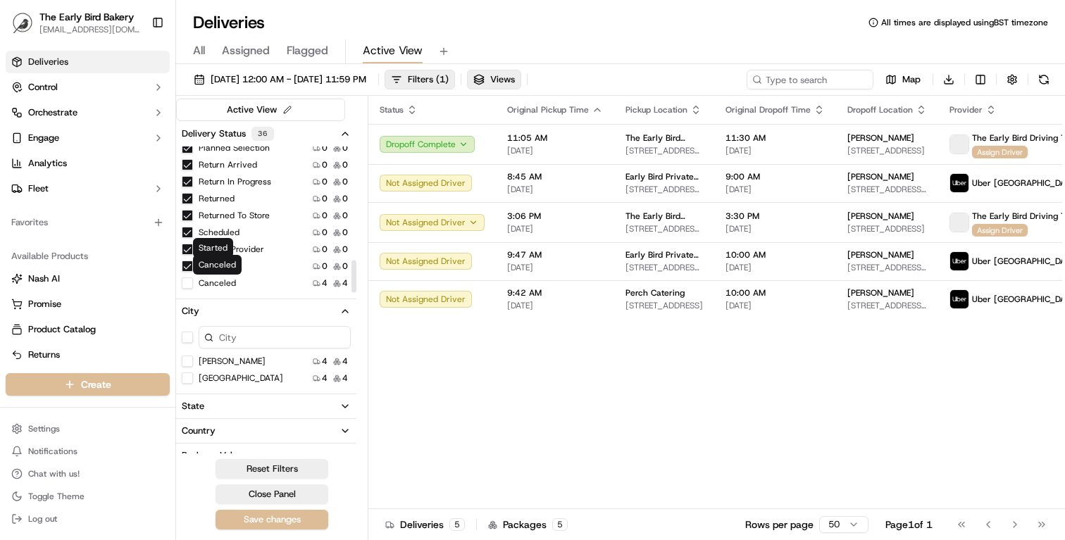
scroll to position [510, 0]
click at [188, 284] on button "Canceled" at bounding box center [187, 283] width 11 height 11
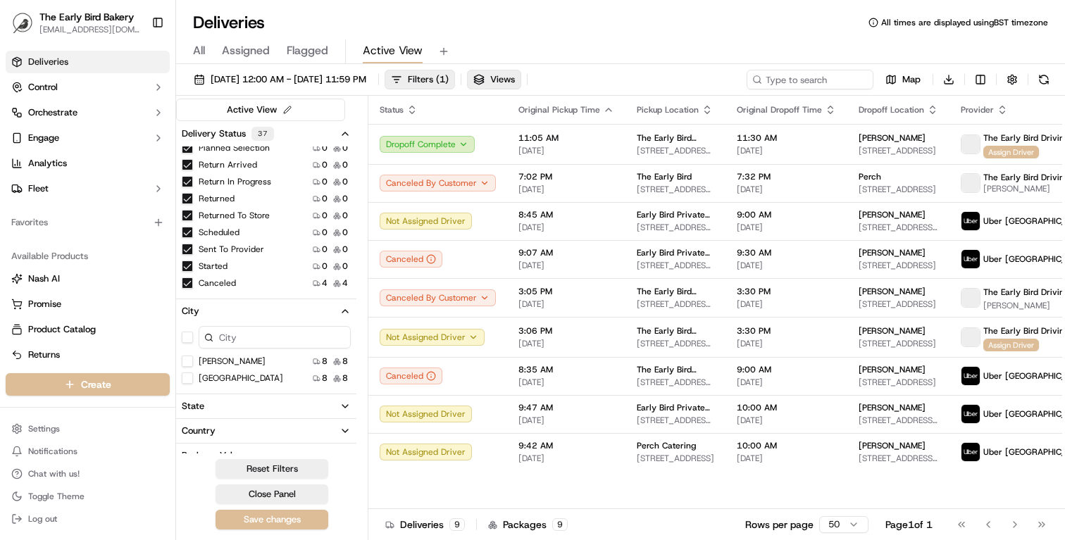
click at [188, 285] on button "Canceled" at bounding box center [187, 283] width 11 height 11
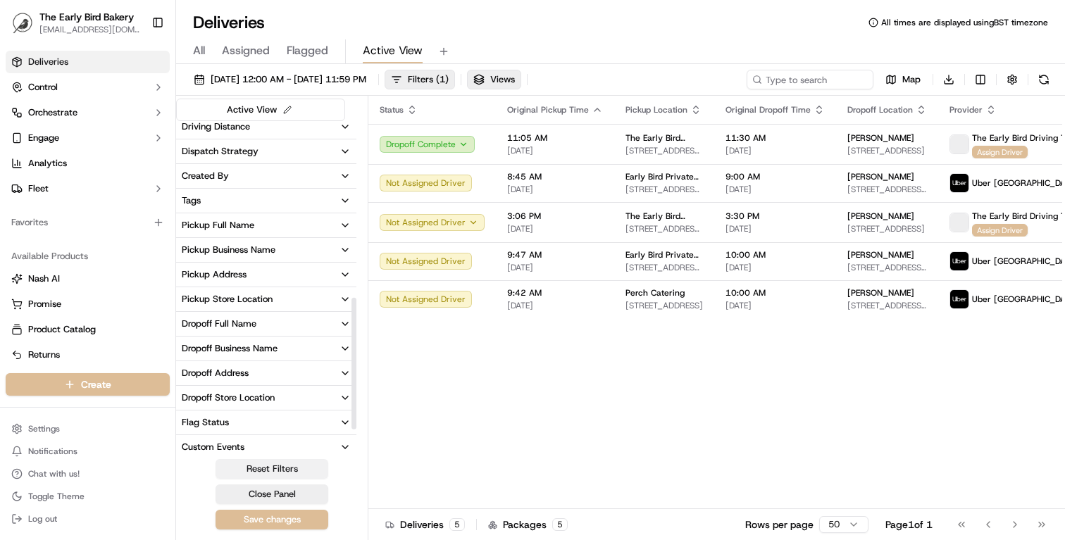
scroll to position [456, 0]
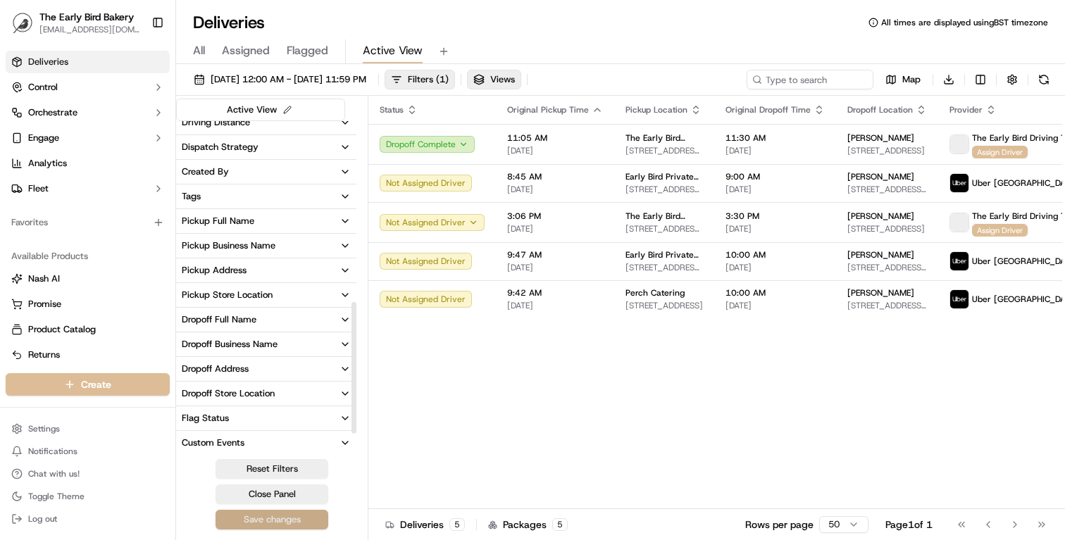
click at [285, 523] on button "Save changes" at bounding box center [272, 520] width 113 height 20
click at [291, 521] on button "Save changes" at bounding box center [272, 520] width 113 height 20
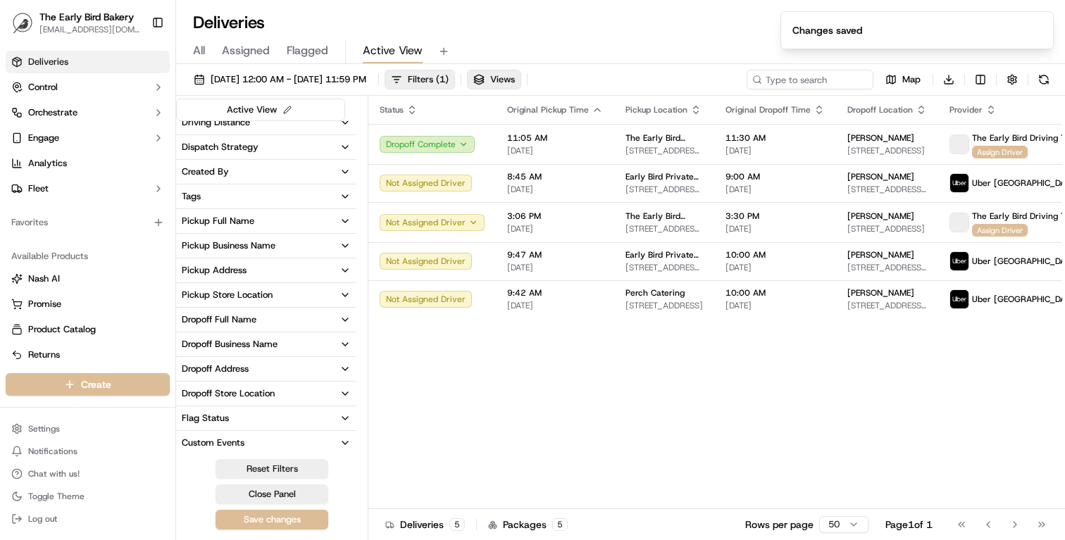
click at [393, 464] on div "Status Original Pickup Time Pickup Location Original Dropoff Time Dropoff Locat…" at bounding box center [766, 303] width 797 height 414
click at [199, 56] on span "All" at bounding box center [199, 50] width 12 height 17
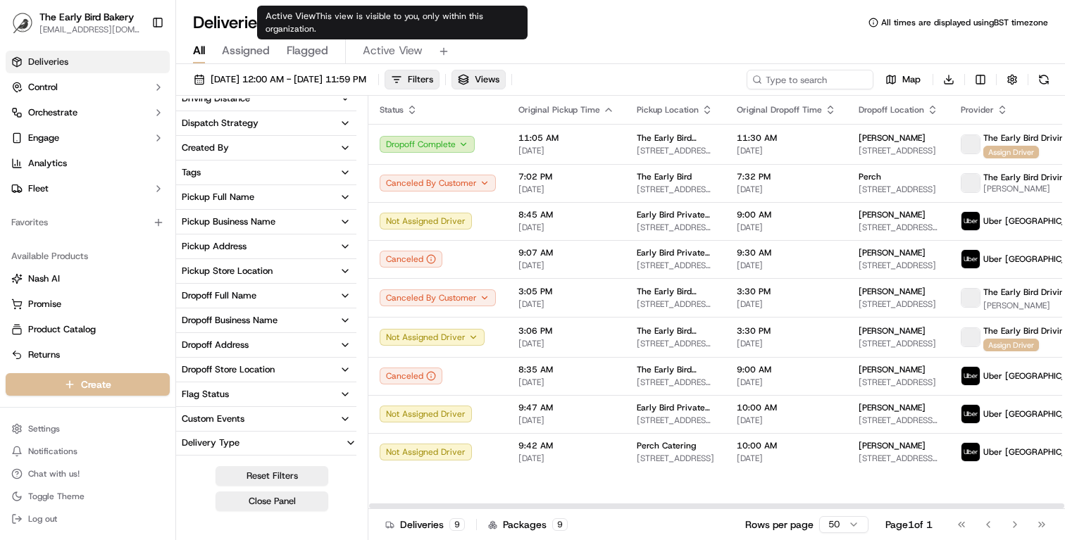
click at [394, 46] on span "Active View" at bounding box center [393, 50] width 60 height 17
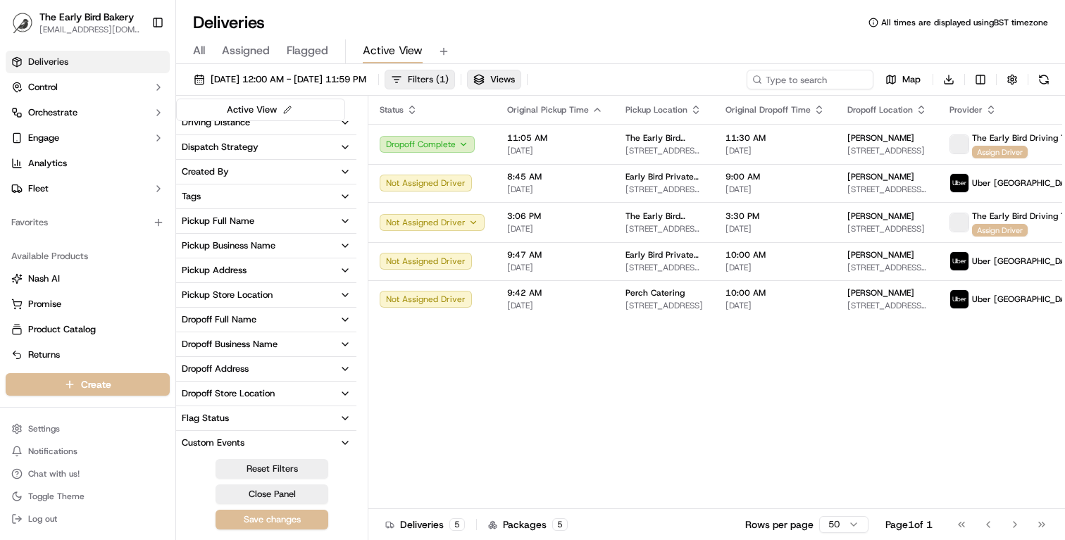
click at [449, 84] on span "Filters ( 1 )" at bounding box center [428, 79] width 41 height 13
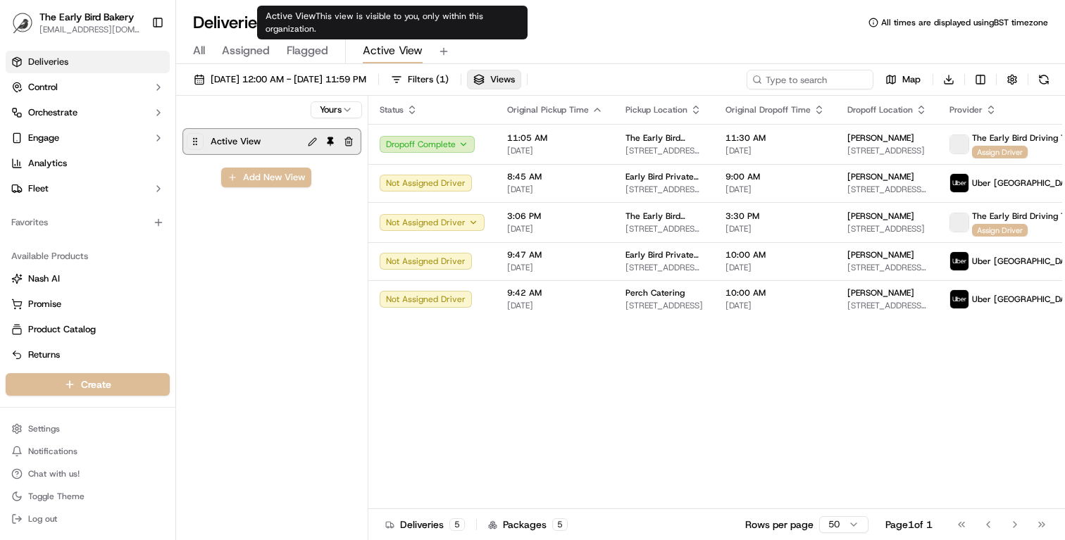
click at [396, 49] on span "Active View" at bounding box center [393, 50] width 60 height 17
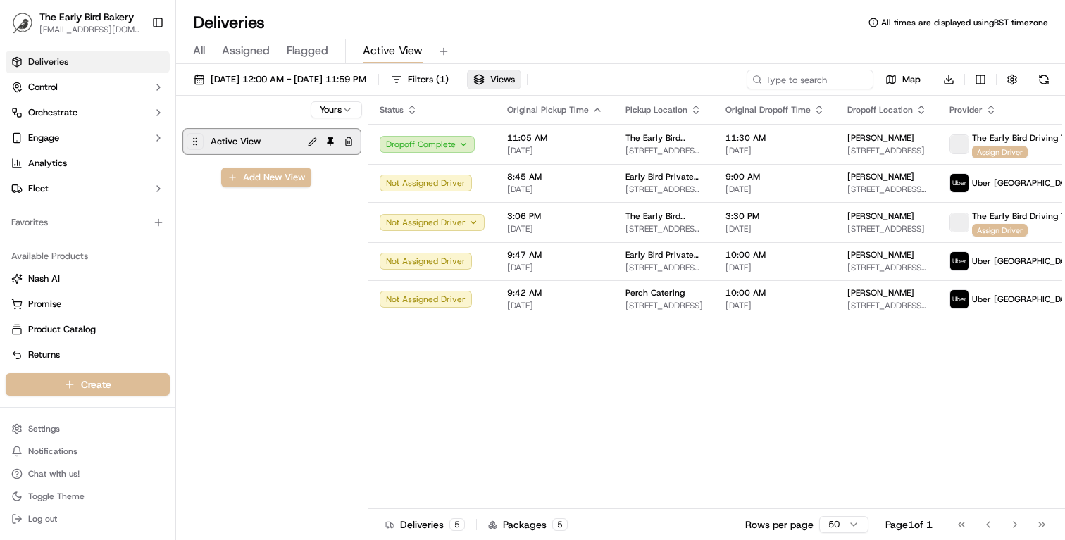
click at [348, 109] on html "The Early Bird Bakery info@theearlybirdbakery.co.uk Toggle Sidebar Deliveries C…" at bounding box center [532, 270] width 1065 height 540
click at [347, 109] on html "The Early Bird Bakery info@theearlybirdbakery.co.uk Toggle Sidebar Deliveries C…" at bounding box center [532, 270] width 1065 height 540
click at [340, 113] on html "The Early Bird Bakery info@theearlybirdbakery.co.uk Toggle Sidebar Deliveries C…" at bounding box center [532, 270] width 1065 height 540
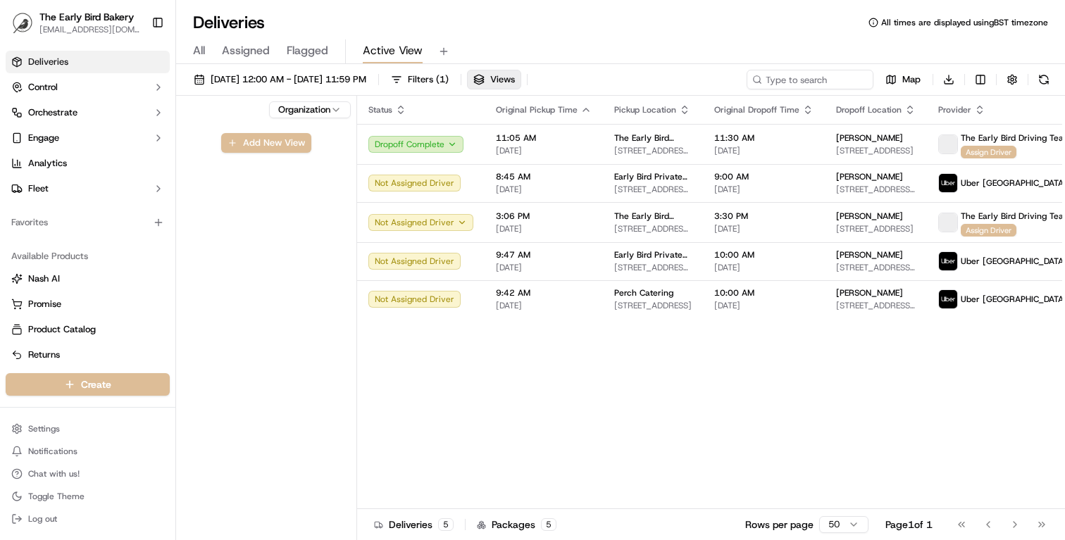
click at [335, 108] on html "The Early Bird Bakery info@theearlybirdbakery.co.uk Toggle Sidebar Deliveries C…" at bounding box center [532, 270] width 1065 height 540
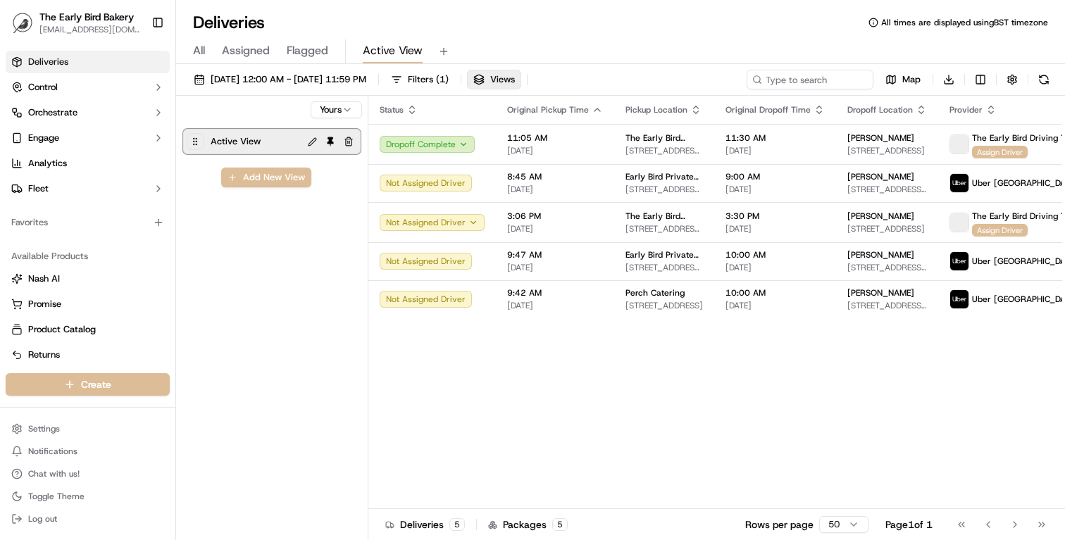
click at [380, 47] on span "Active View" at bounding box center [393, 50] width 60 height 17
click at [154, 56] on link "Deliveries" at bounding box center [88, 62] width 164 height 23
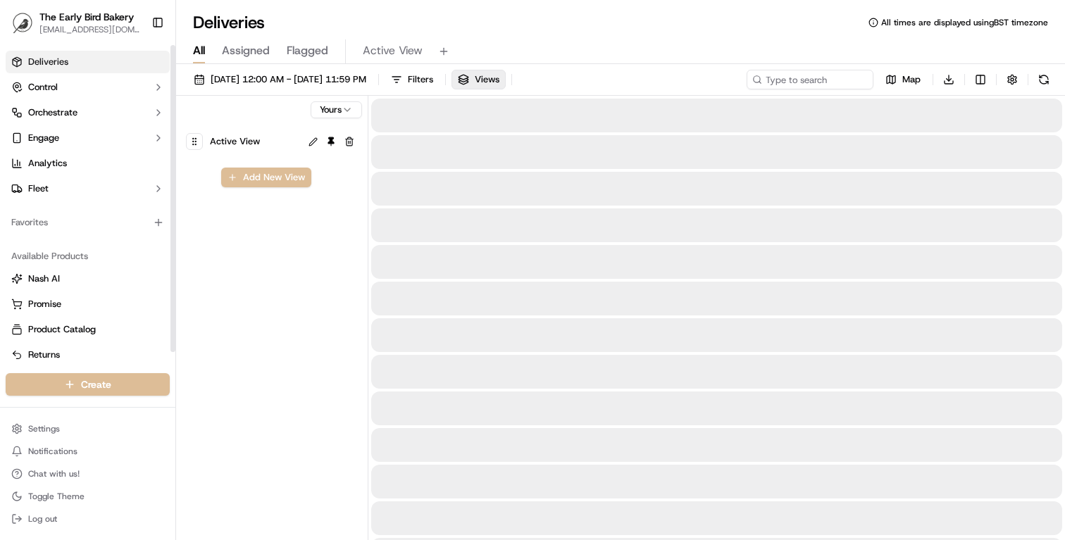
click at [201, 51] on span "All" at bounding box center [199, 50] width 12 height 17
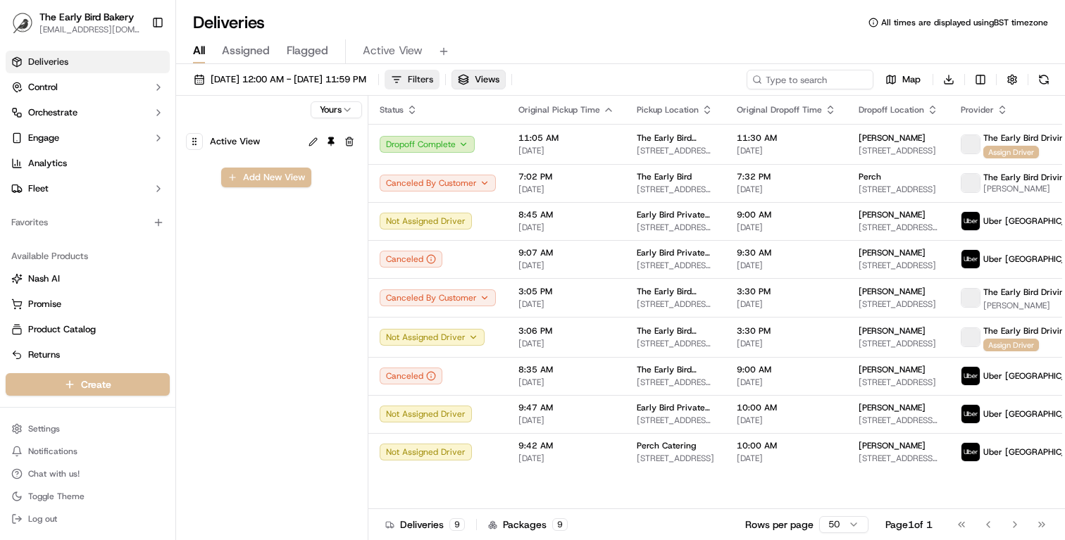
click at [433, 73] on span "Filters" at bounding box center [420, 79] width 25 height 13
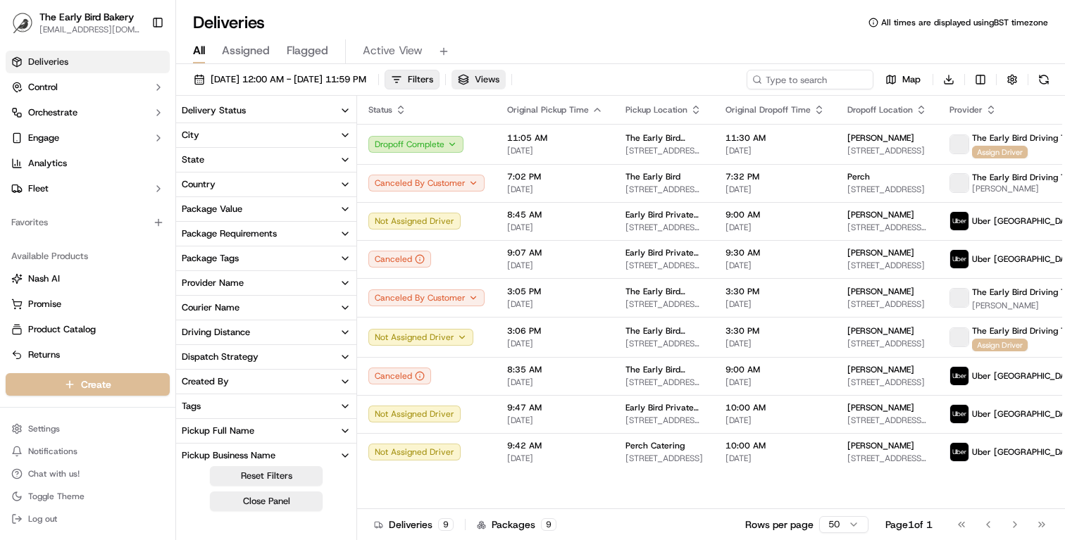
click at [506, 77] on button "Views" at bounding box center [479, 80] width 54 height 20
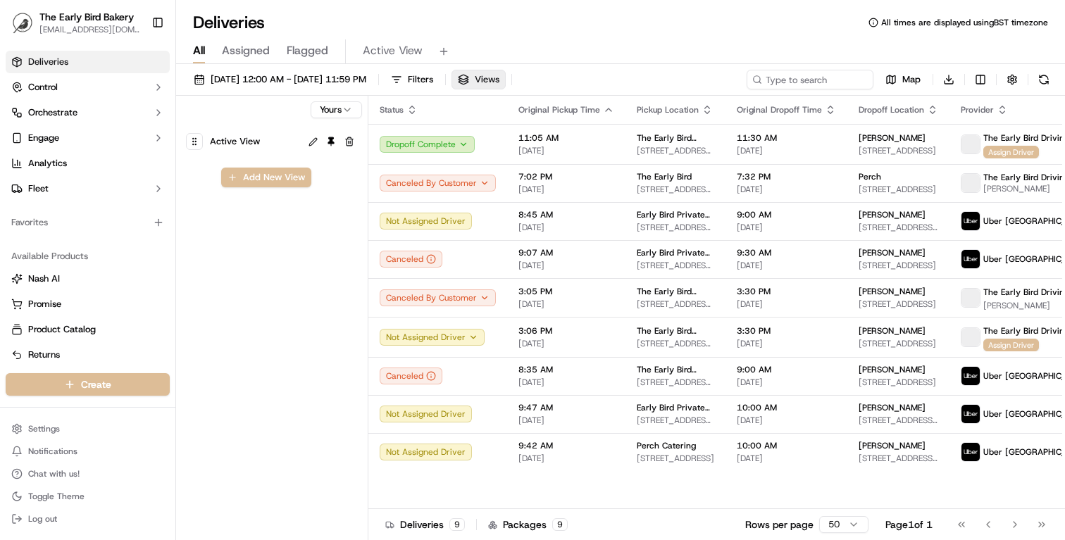
click at [506, 77] on button "Views" at bounding box center [479, 80] width 54 height 20
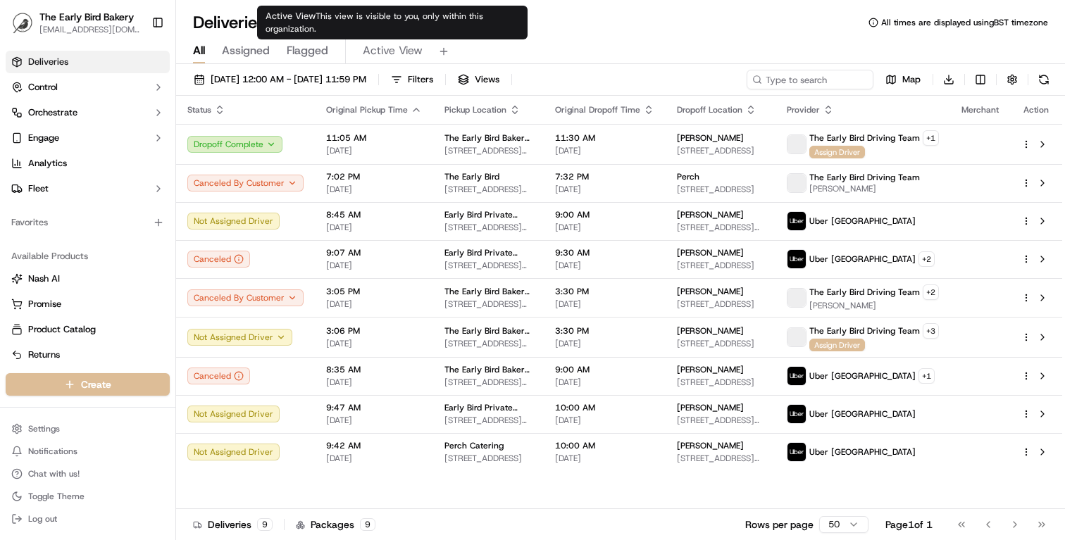
click at [377, 48] on span "Active View" at bounding box center [393, 50] width 60 height 17
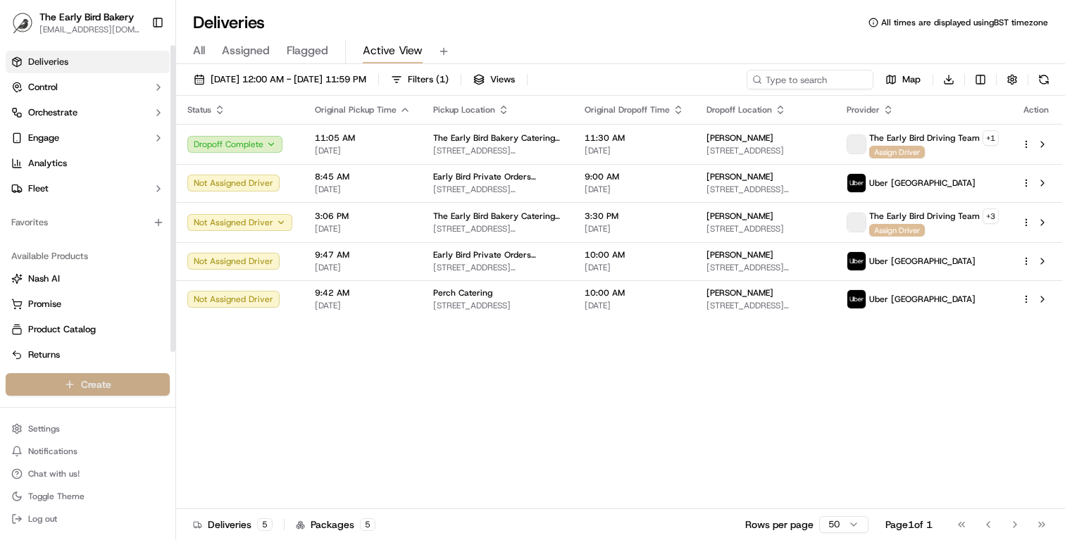
click at [106, 387] on html "The Early Bird Bakery info@theearlybirdbakery.co.uk Toggle Sidebar Deliveries C…" at bounding box center [532, 270] width 1065 height 540
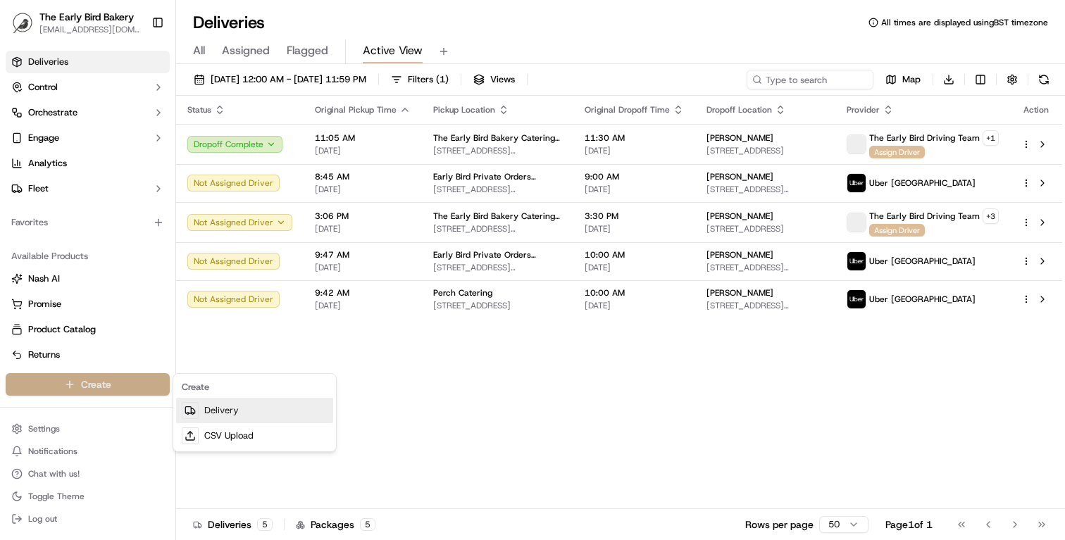
click at [256, 413] on link "Delivery" at bounding box center [254, 410] width 157 height 25
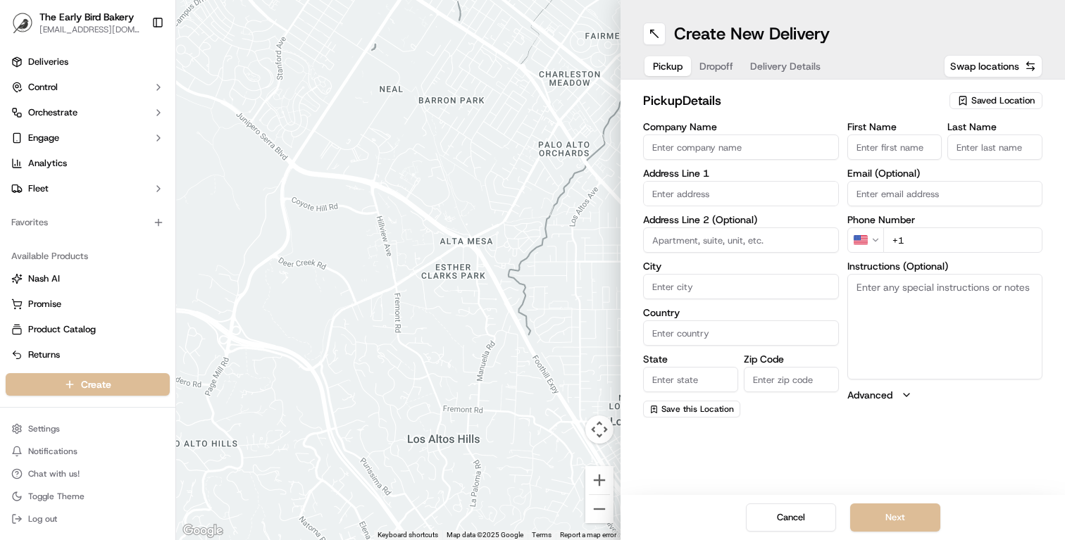
click at [982, 99] on span "Saved Location" at bounding box center [1002, 100] width 63 height 13
click at [944, 178] on span "The Early Bird" at bounding box center [972, 174] width 173 height 13
type input "The Early Bird"
type input "King's Heath"
type input "GB"
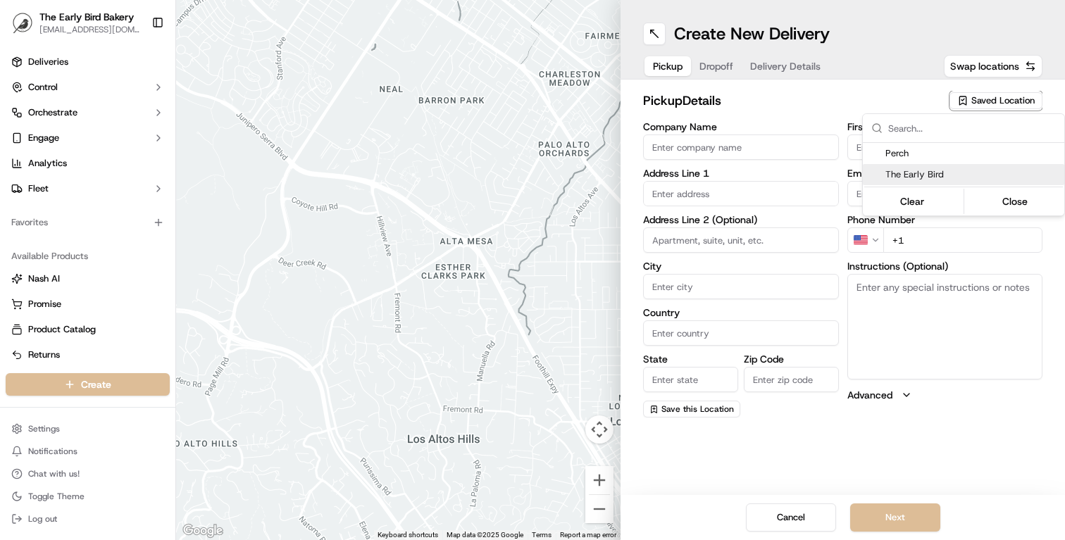
type input "England"
type input "B14 7JT"
type input "Front Of House"
type input "Team"
type input "[EMAIL_ADDRESS][DOMAIN_NAME]"
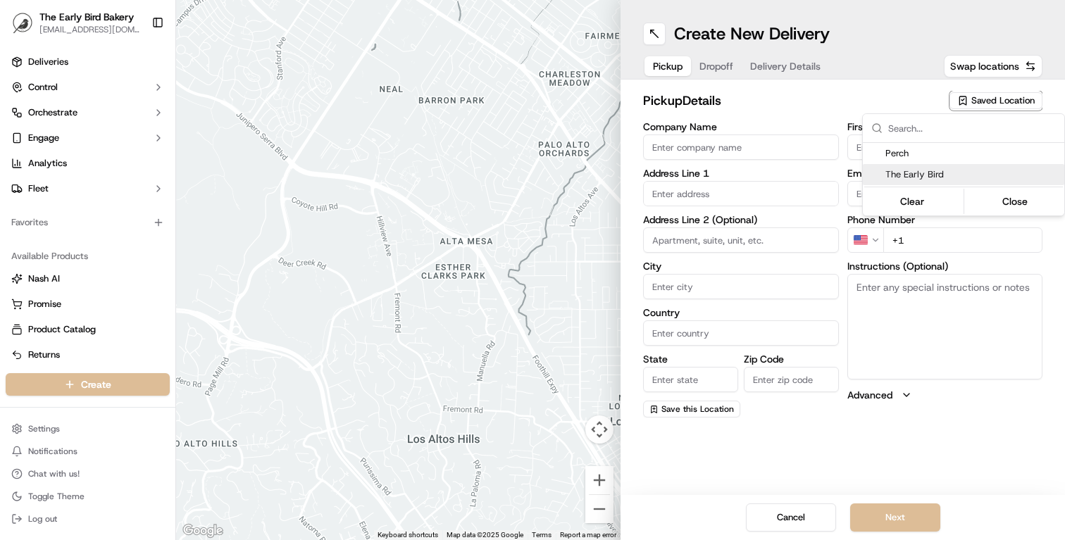
type input "+44 121 608 9816"
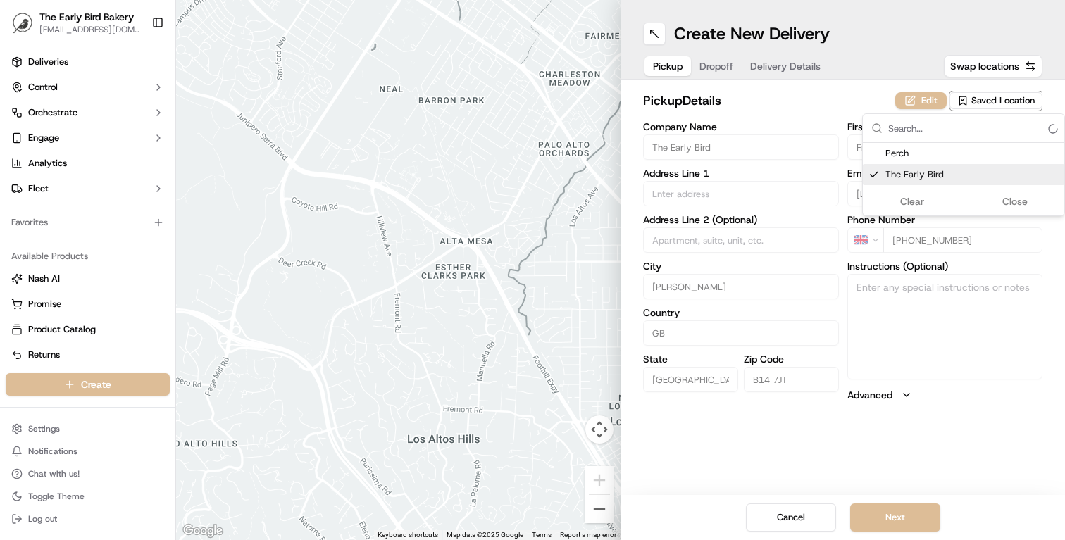
type input "28 High St"
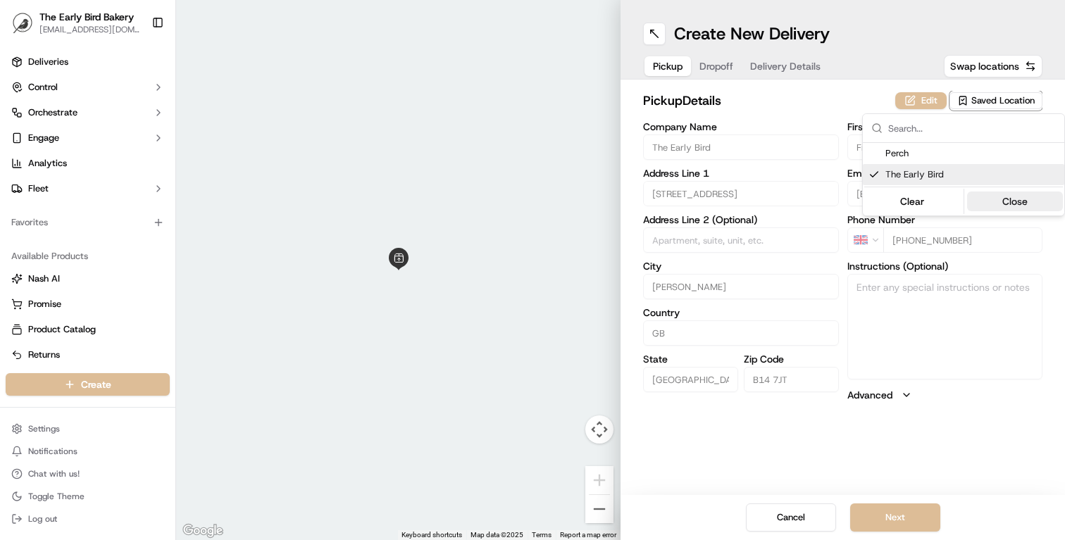
click at [993, 204] on button "Close" at bounding box center [1015, 202] width 97 height 20
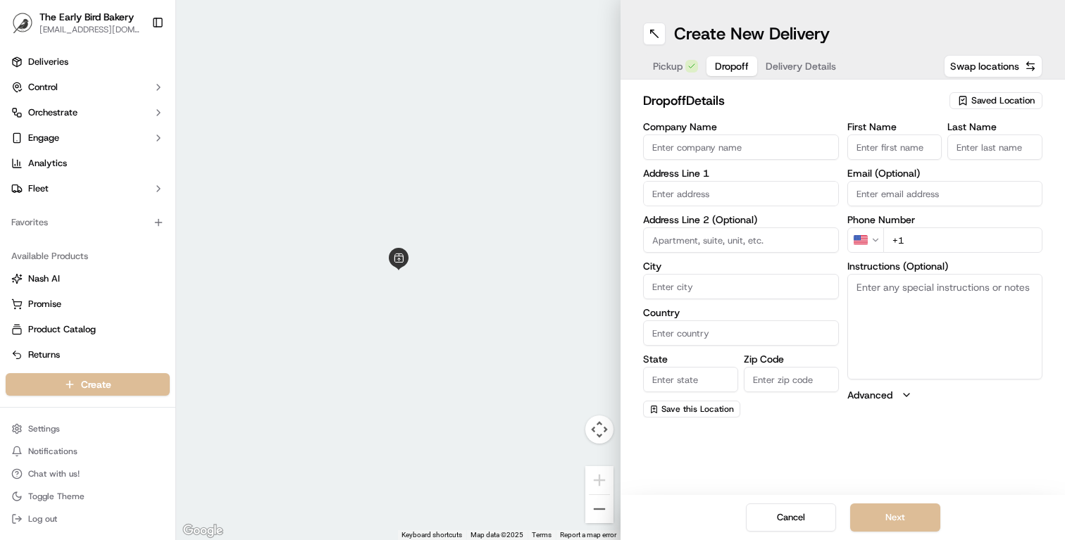
click at [717, 63] on span "Dropoff" at bounding box center [732, 66] width 34 height 14
paste input "Eighteen Private Members Club - 18th Floor, 103 Colmore Row, Birmingham B3 3AG"
type input "Eighteen Private Members Club - 18th Floor, 103 Colmore Row, Birmingham B3 3AG"
click at [734, 147] on input "Eighteen Private Members Club - 18th Floor, 103 Colmore Row, Birmingham B3 3AG" at bounding box center [741, 147] width 196 height 25
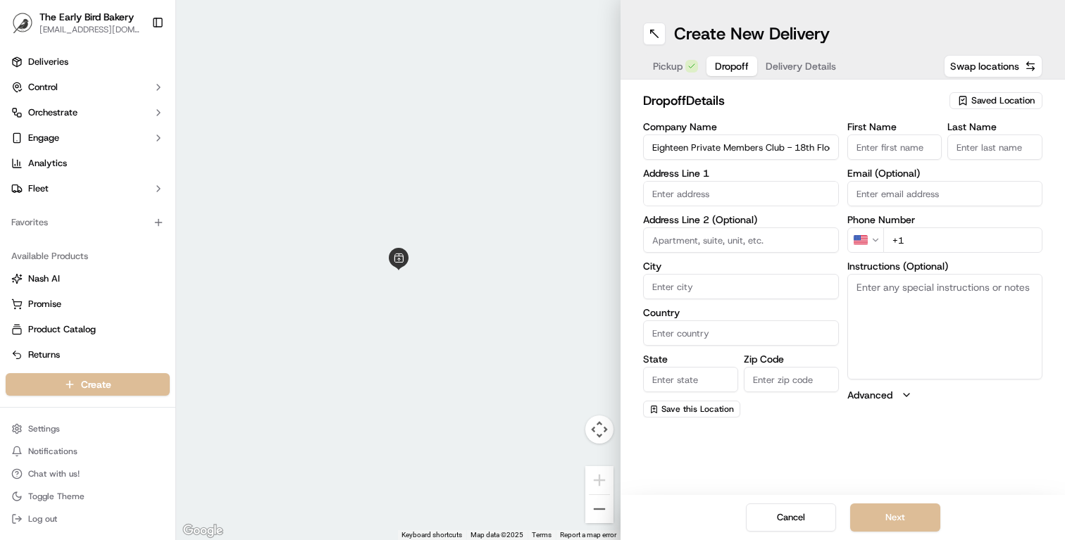
click at [734, 147] on input "Eighteen Private Members Club - 18th Floor, 103 Colmore Row, Birmingham B3 3AG" at bounding box center [741, 147] width 196 height 25
type input "X+Y 18 Private Members Club"
paste input "Eighteen Private Members Club - 18th Floor, 103 Colmore Row, Birmingham B3 3AG"
click at [758, 228] on div "[STREET_ADDRESS]" at bounding box center [741, 223] width 189 height 21
type input "[STREET_ADDRESS]"
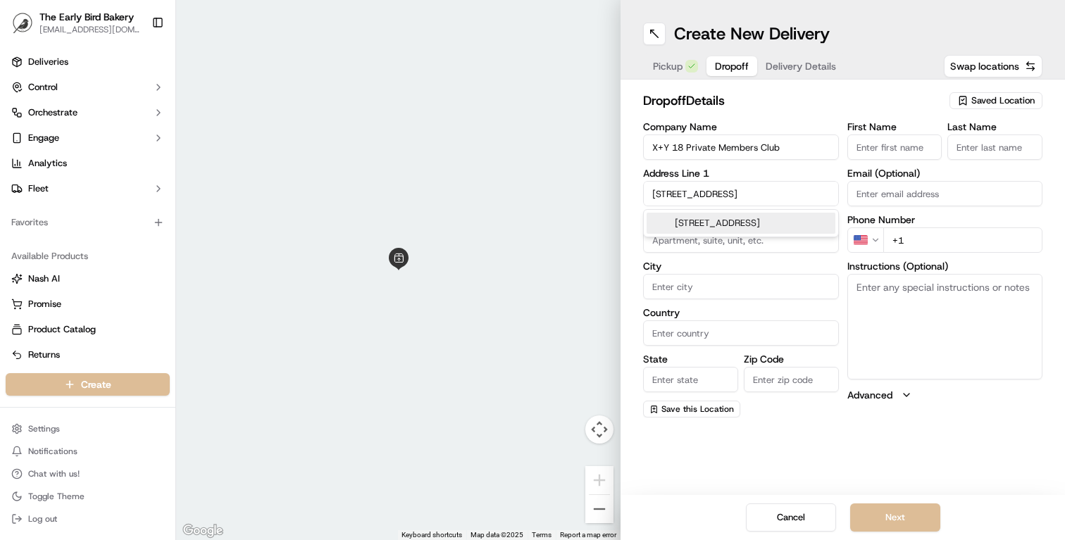
type input "Birmingham"
type input "United Kingdom"
type input "England"
type input "B3 3AG"
type input "103 Colmore Row"
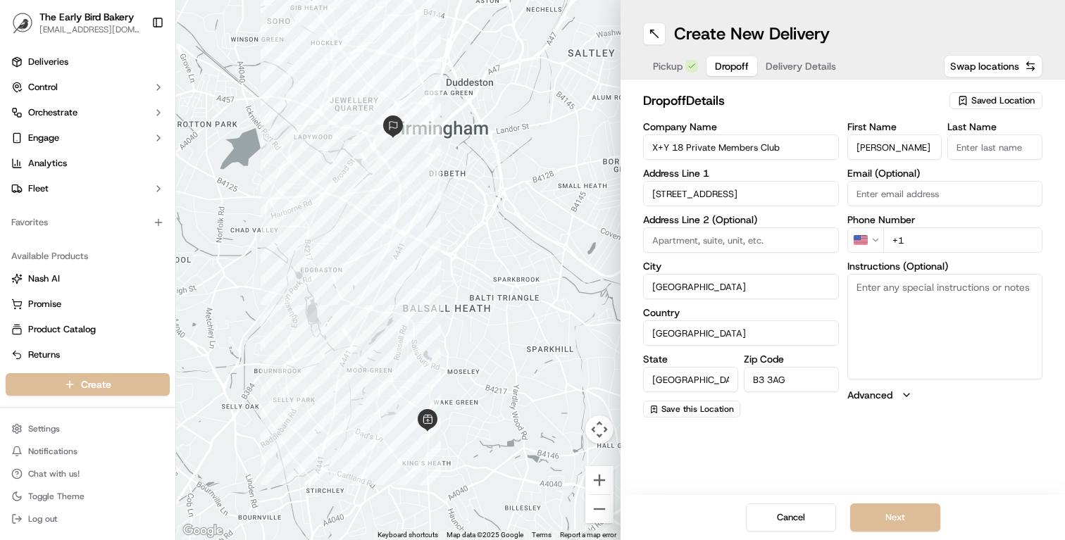
type input "Neil"
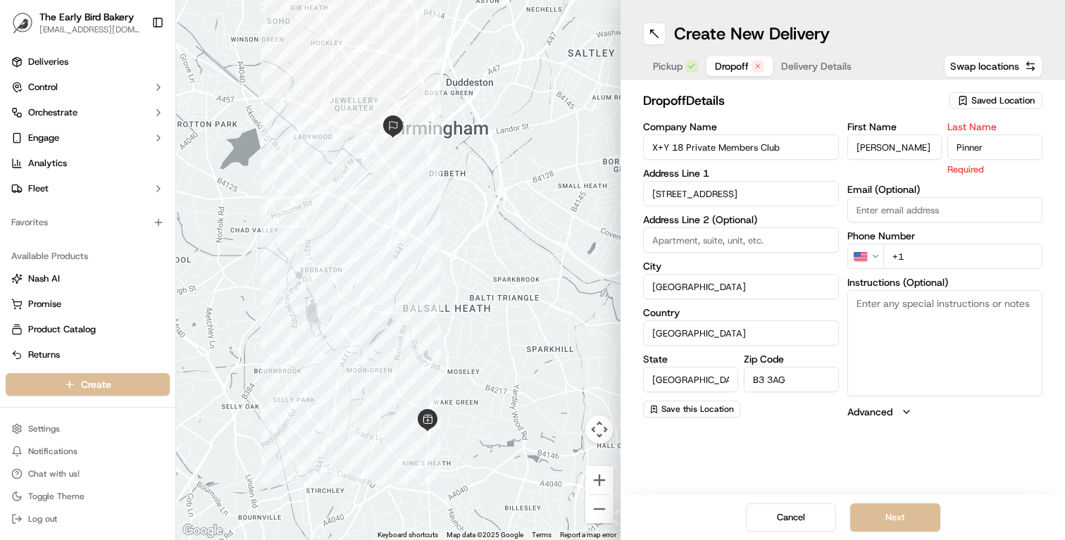
type input "Pinner"
click at [887, 139] on input "Neil" at bounding box center [894, 147] width 95 height 25
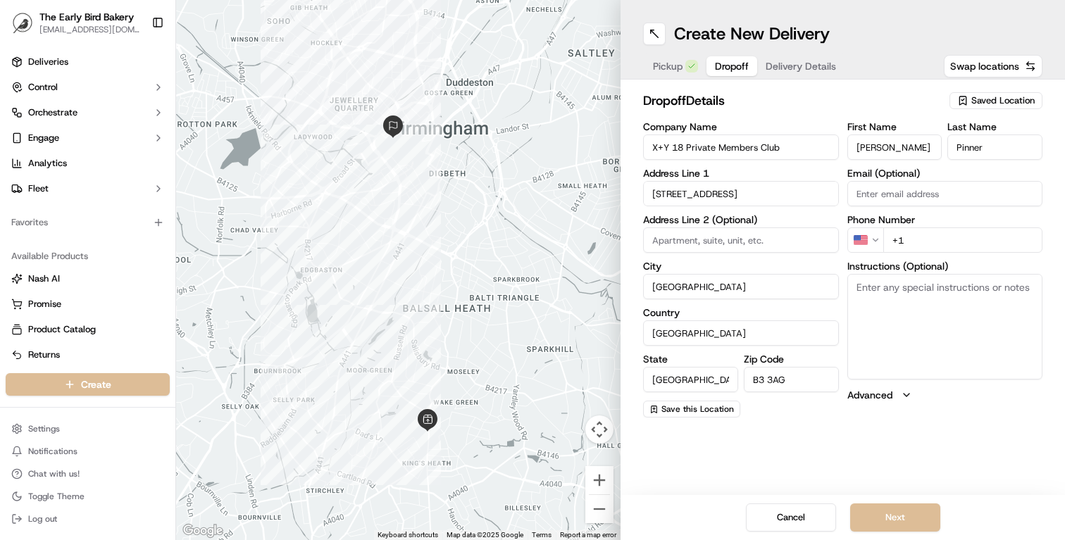
click at [887, 139] on input "Neil" at bounding box center [894, 147] width 95 height 25
type input "Alley"
click at [988, 147] on input "Pinner" at bounding box center [994, 147] width 95 height 25
type input "Cotterill"
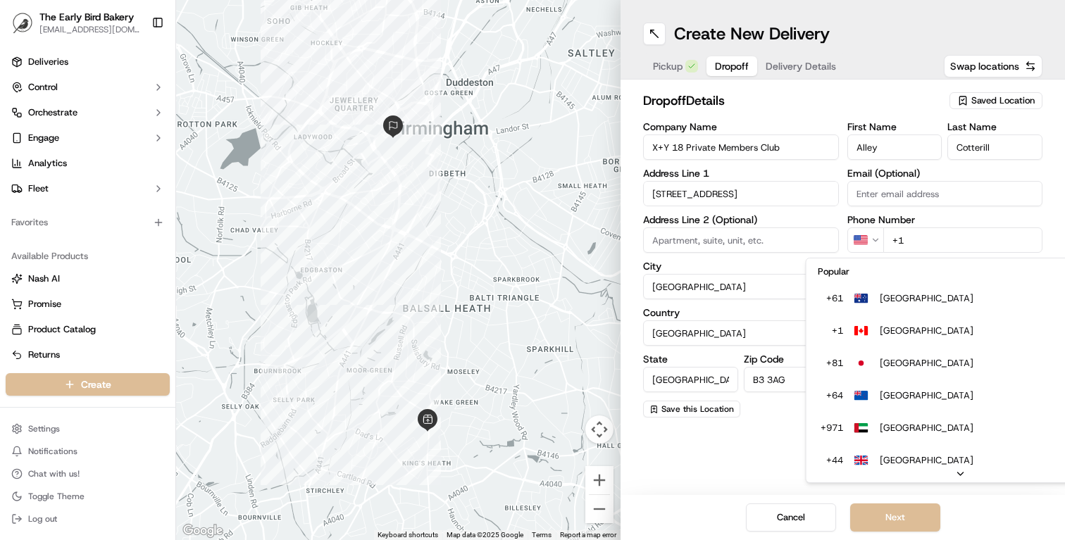
click at [868, 244] on html "The Early Bird Bakery info@theearlybirdbakery.co.uk Toggle Sidebar Deliveries C…" at bounding box center [532, 270] width 1065 height 540
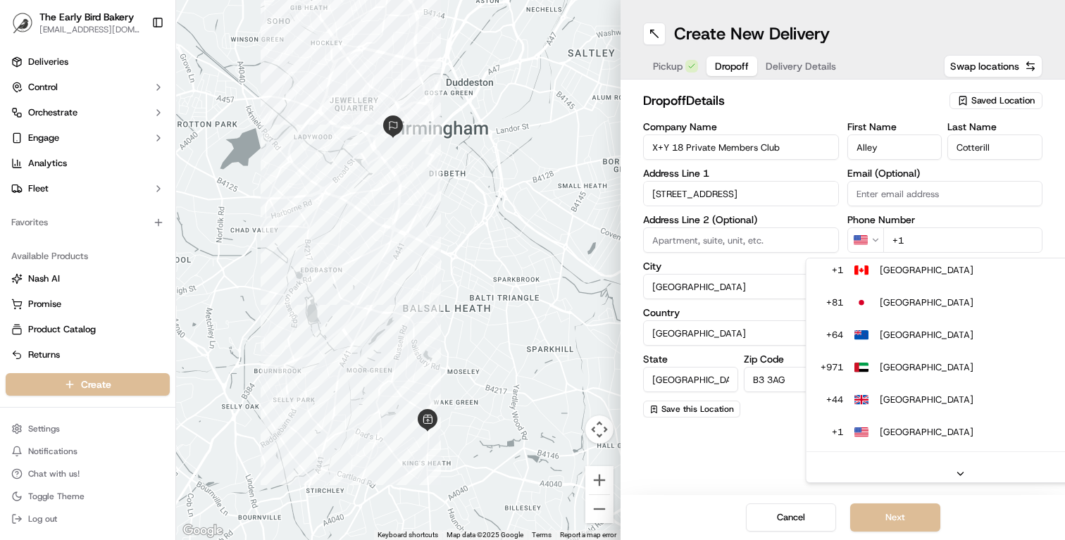
scroll to position [28, 0]
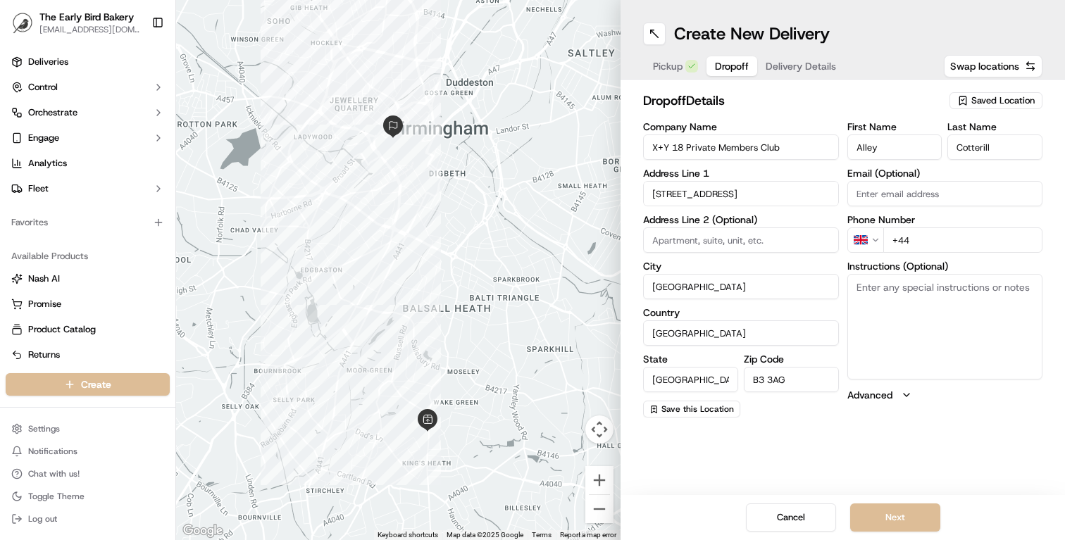
paste input "07561 716611"
type input "+44 07561 716611"
click at [905, 301] on textarea "Instructions (Optional)" at bounding box center [945, 327] width 196 height 106
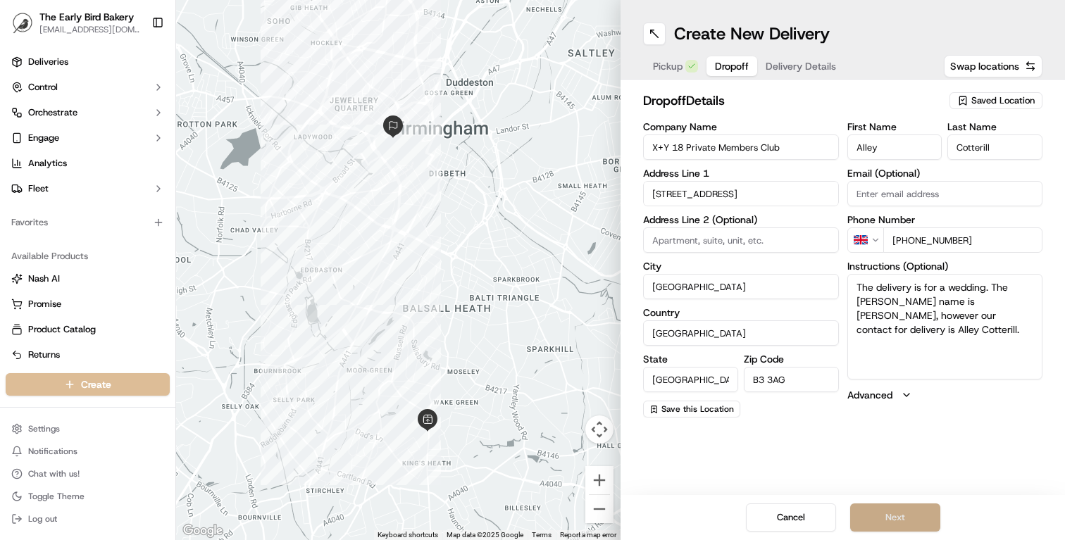
type textarea "The delivery is for a wedding. The [PERSON_NAME] name is [PERSON_NAME], however…"
click at [896, 523] on button "Next" at bounding box center [895, 518] width 90 height 28
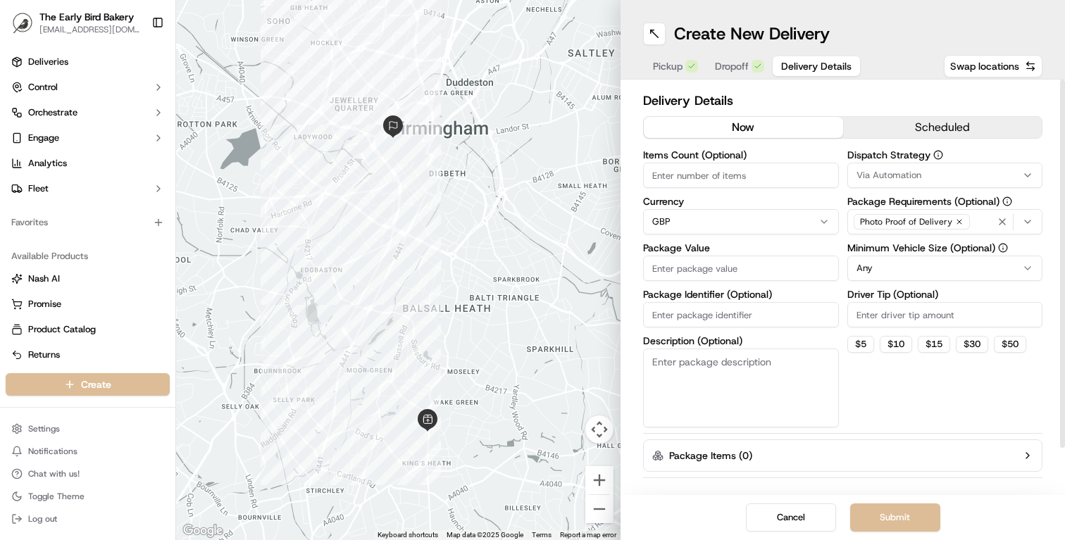
click at [935, 124] on button "scheduled" at bounding box center [942, 127] width 199 height 21
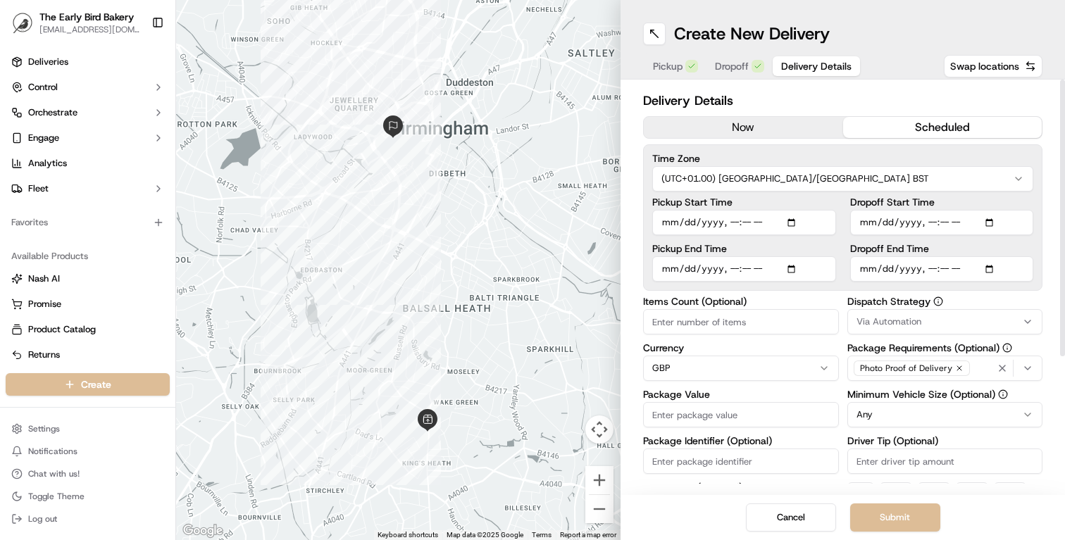
click at [908, 223] on input "Dropoff Start Time" at bounding box center [942, 222] width 184 height 25
click at [933, 225] on input "Dropoff Start Time" at bounding box center [942, 222] width 184 height 25
click at [948, 222] on input "Dropoff Start Time" at bounding box center [942, 222] width 184 height 25
type input "2025-09-20T08:30"
click at [1042, 233] on div "Time Zone (UTC+01.00) Europe/London BST Pickup Start Time Pickup End Time Dropo…" at bounding box center [842, 217] width 399 height 147
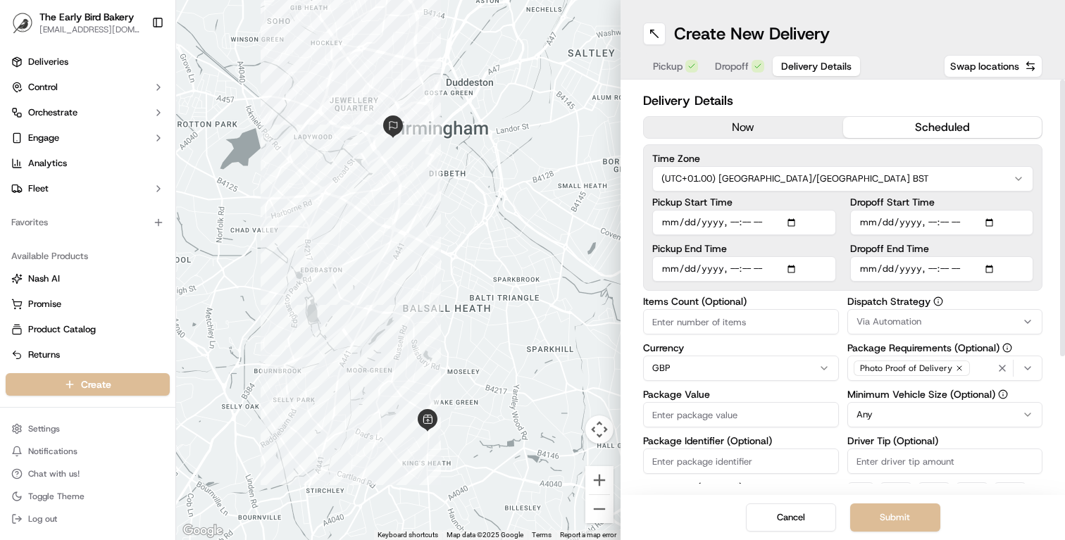
click at [692, 324] on input "Items Count (Optional)" at bounding box center [741, 321] width 196 height 25
type input "3"
click at [841, 333] on div "Items Count (Optional) 3 Currency GBP Package Value Package Identifier (Optiona…" at bounding box center [842, 436] width 399 height 278
click at [893, 320] on span "Via Automation" at bounding box center [889, 322] width 65 height 13
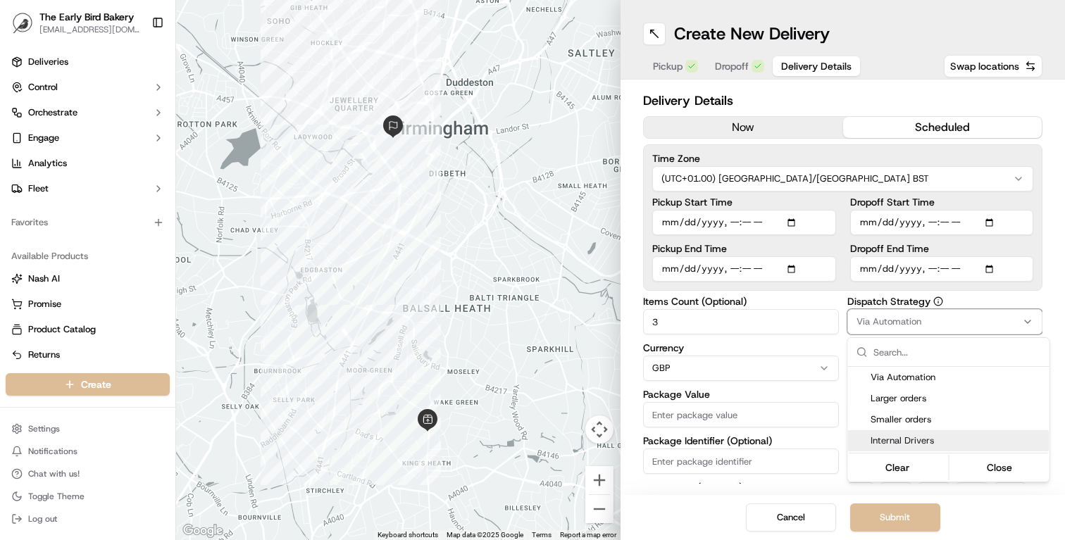
click at [903, 438] on span "Internal Drivers" at bounding box center [957, 441] width 173 height 13
click at [839, 333] on html "The Early Bird Bakery info@theearlybirdbakery.co.uk Toggle Sidebar Deliveries C…" at bounding box center [532, 270] width 1065 height 540
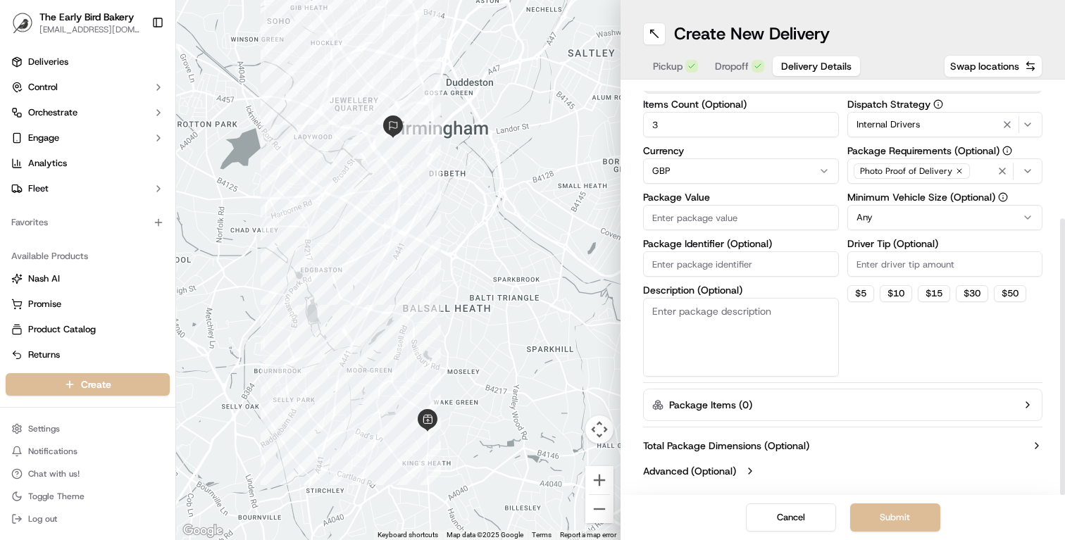
scroll to position [197, 0]
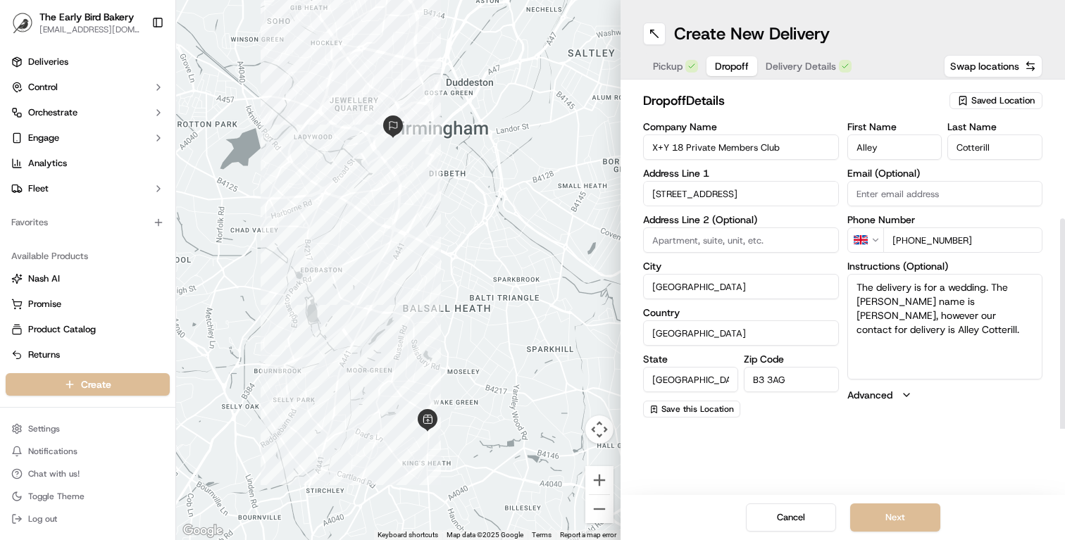
click at [737, 65] on span "Dropoff" at bounding box center [732, 66] width 34 height 14
click at [895, 297] on textarea "The delivery is for a wedding. The [PERSON_NAME] name is [PERSON_NAME], however…" at bounding box center [945, 327] width 196 height 106
click at [797, 66] on span "Delivery Details" at bounding box center [801, 66] width 70 height 14
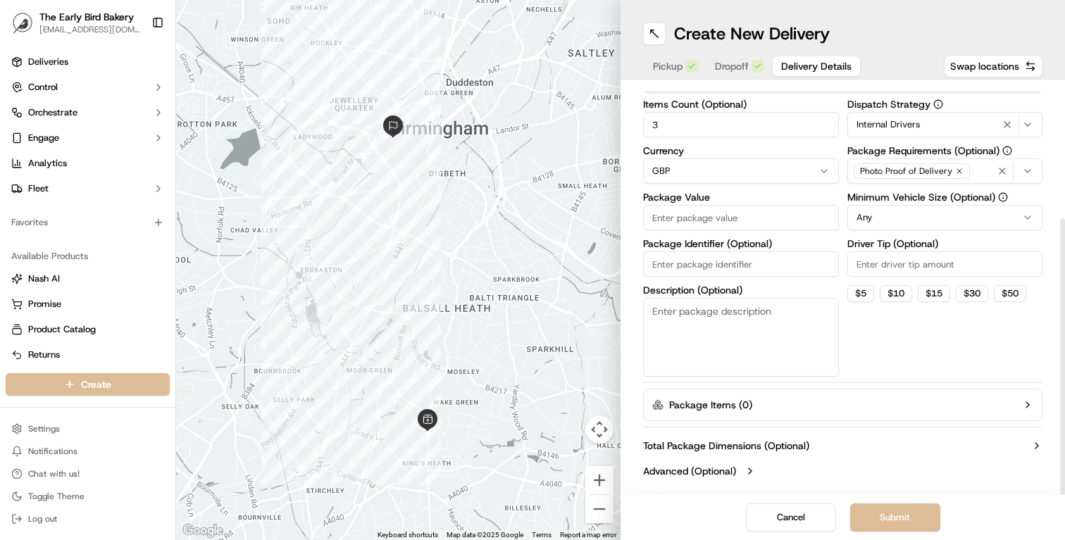
scroll to position [197, 0]
click at [704, 341] on textarea "Description (Optional)" at bounding box center [741, 337] width 196 height 79
paste textarea "The delivery is for a wedding. The [PERSON_NAME] name is [PERSON_NAME], however…"
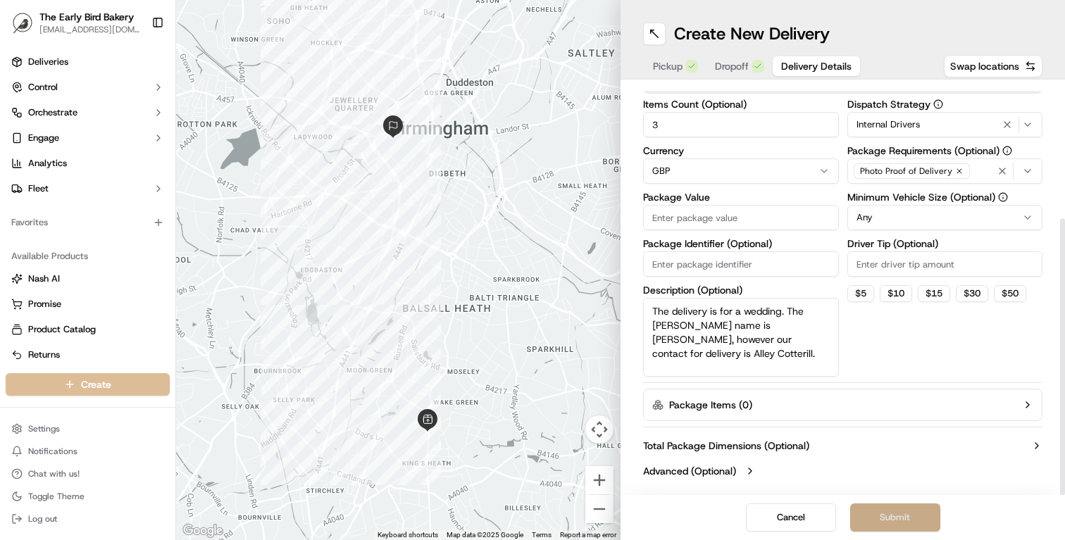
type textarea "The delivery is for a wedding. The [PERSON_NAME] name is [PERSON_NAME], however…"
click at [871, 509] on button "Submit" at bounding box center [895, 518] width 90 height 28
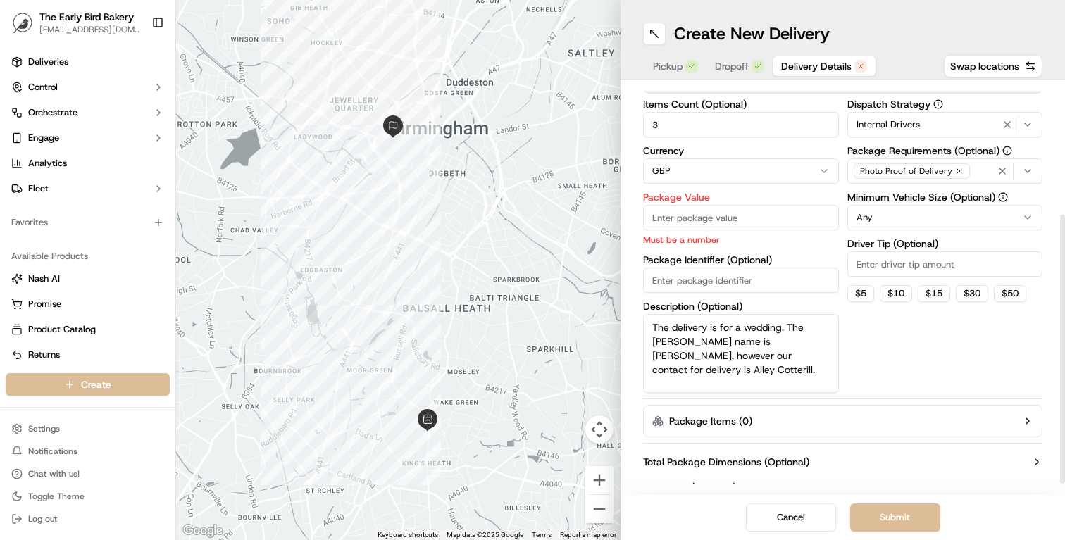
click at [716, 219] on input "Package Value" at bounding box center [741, 217] width 196 height 25
type input "300"
click at [874, 528] on button "Submit" at bounding box center [895, 518] width 90 height 28
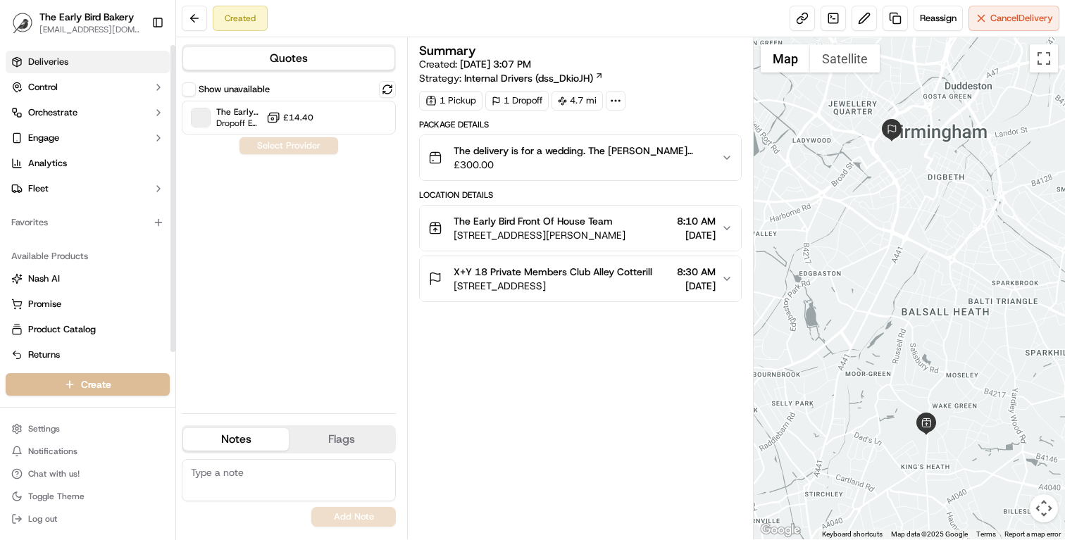
click at [58, 61] on span "Deliveries" at bounding box center [48, 62] width 40 height 13
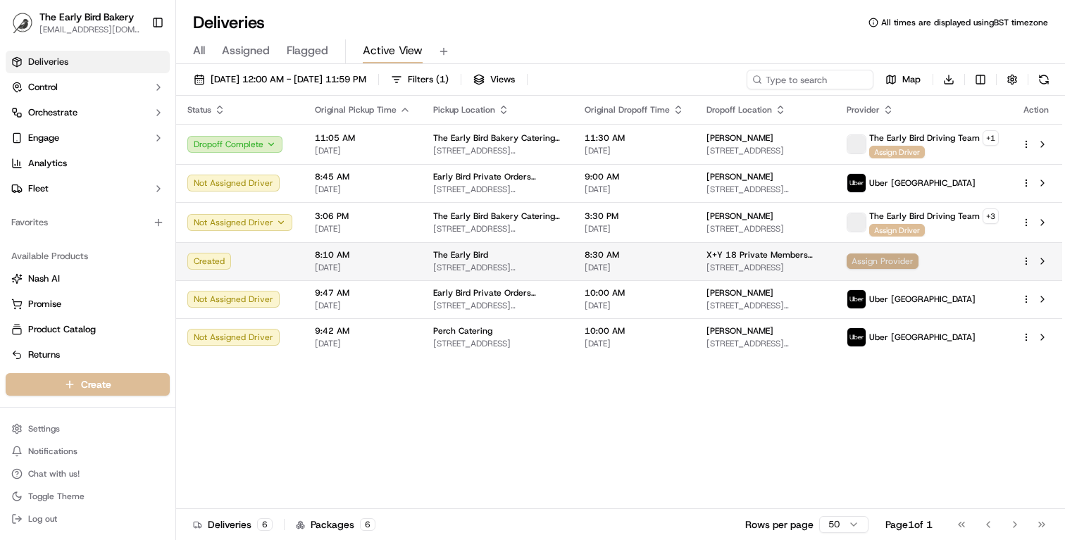
click at [887, 259] on span "Assign Provider" at bounding box center [883, 261] width 72 height 15
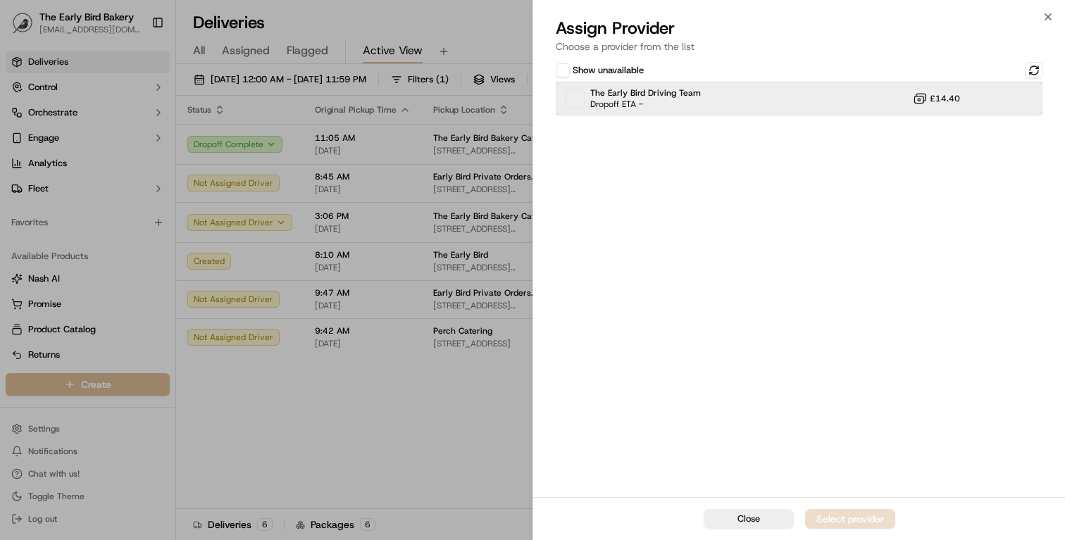
click at [649, 88] on span "The Early Bird Driving Team" at bounding box center [645, 92] width 111 height 11
click at [852, 514] on div "Assign Provider" at bounding box center [850, 519] width 69 height 14
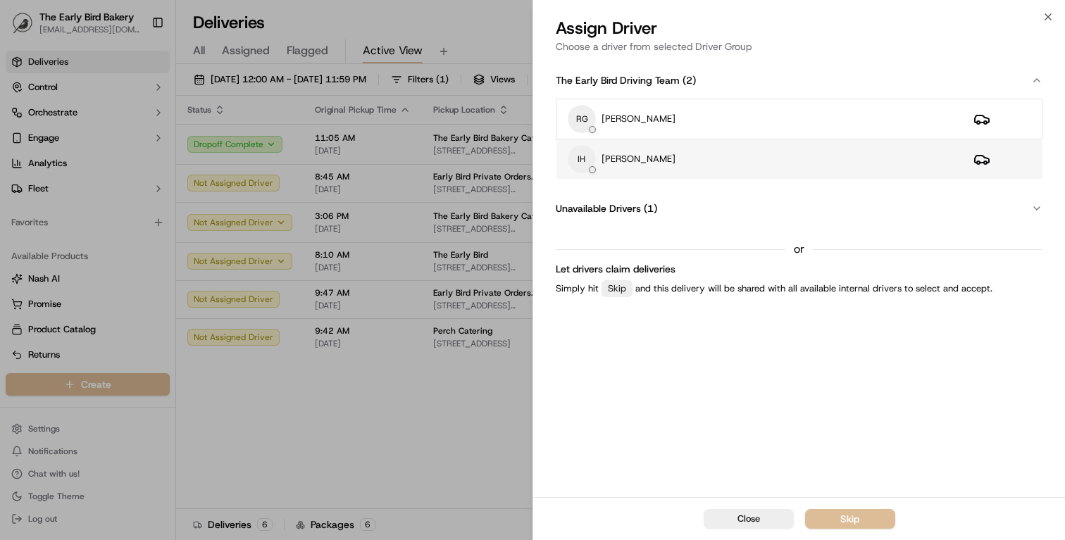
click at [645, 154] on p "[PERSON_NAME]" at bounding box center [639, 159] width 74 height 13
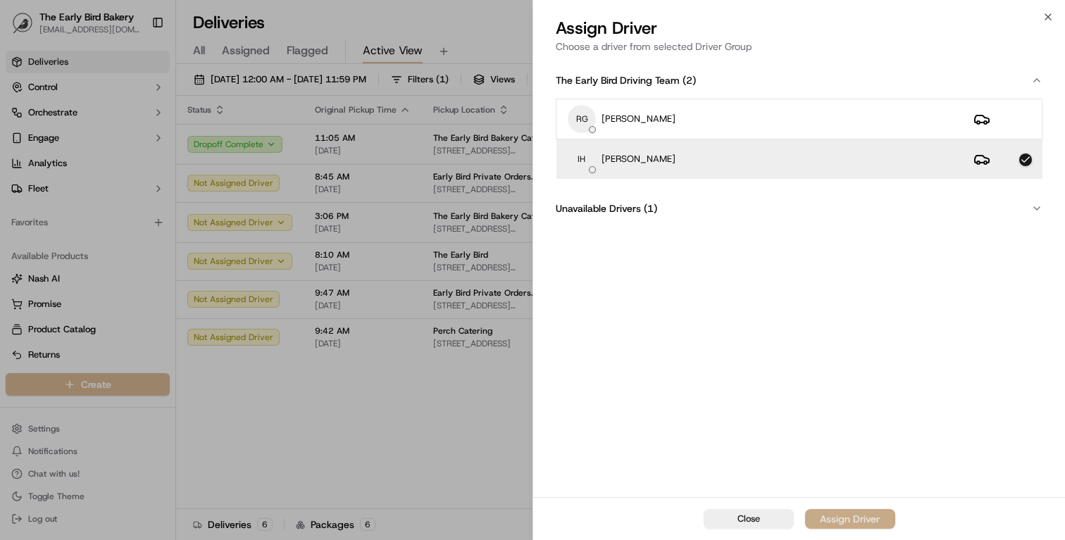
click at [837, 516] on div "Assign Driver" at bounding box center [850, 519] width 60 height 14
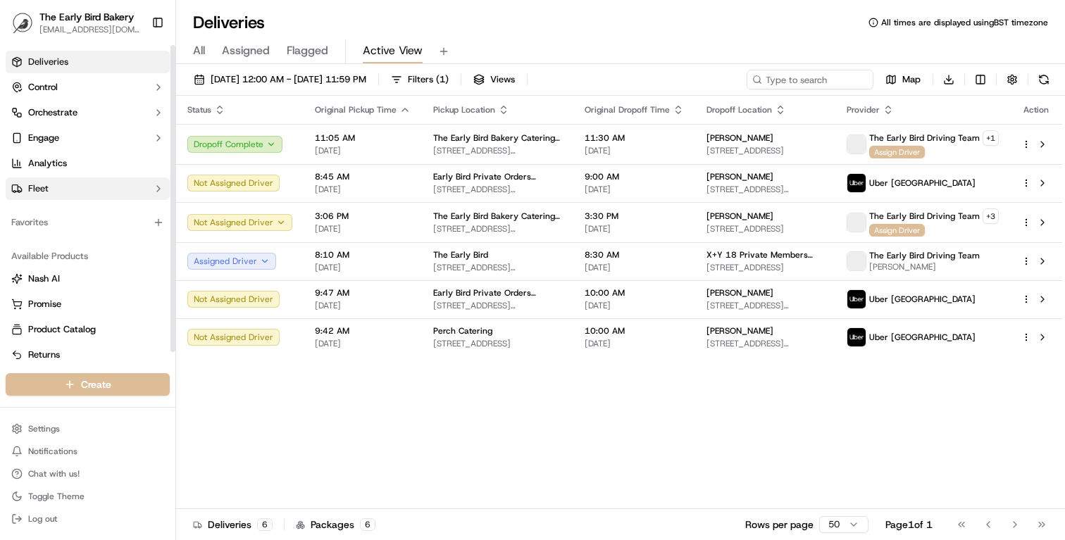
click at [71, 184] on button "Fleet" at bounding box center [88, 189] width 164 height 23
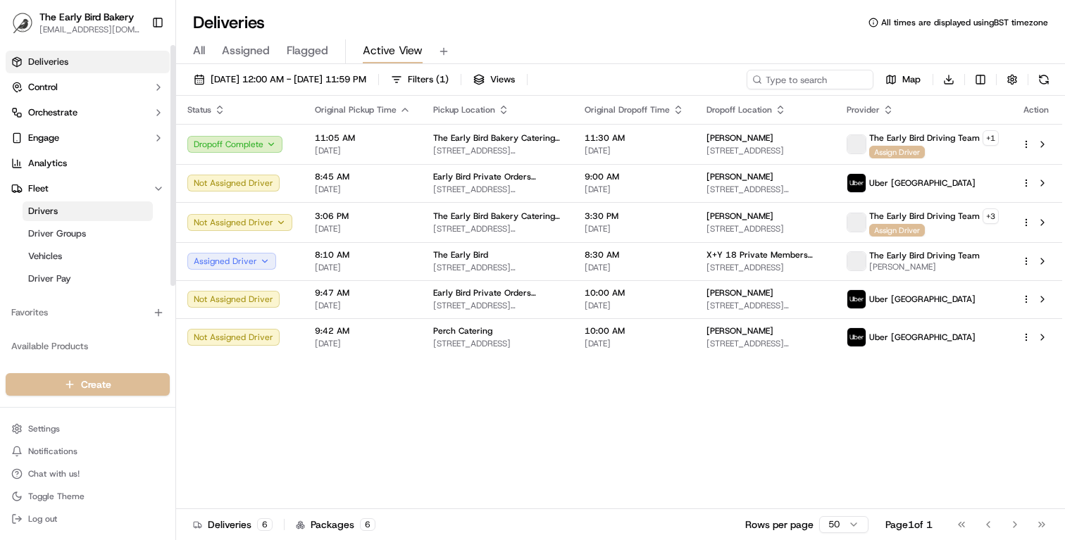
click at [63, 211] on link "Drivers" at bounding box center [88, 211] width 130 height 20
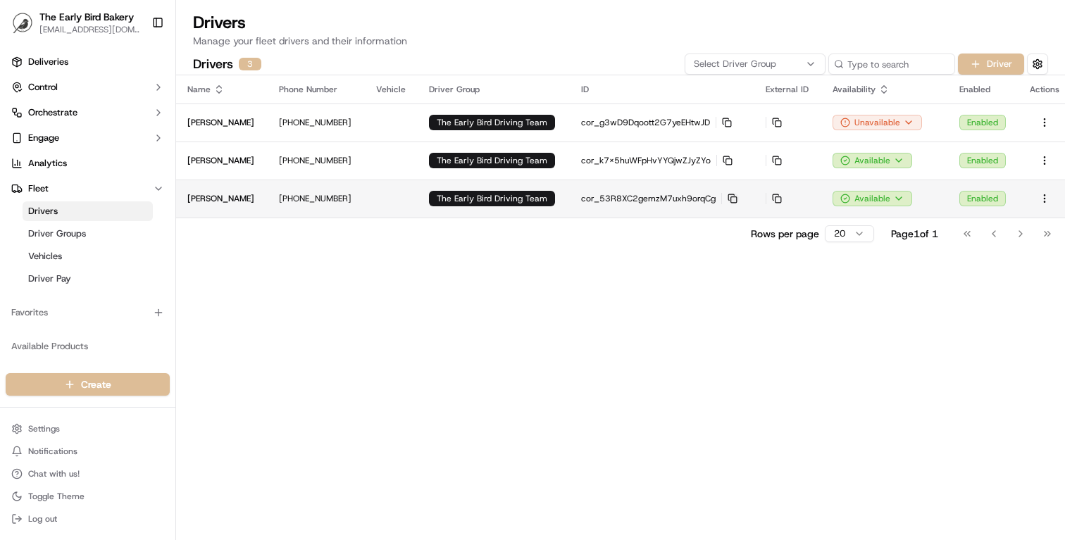
click at [728, 199] on icon "button" at bounding box center [733, 199] width 10 height 10
click at [1045, 198] on html "The Early Bird Bakery info@theearlybirdbakery.co.uk Toggle Sidebar Deliveries C…" at bounding box center [532, 270] width 1065 height 540
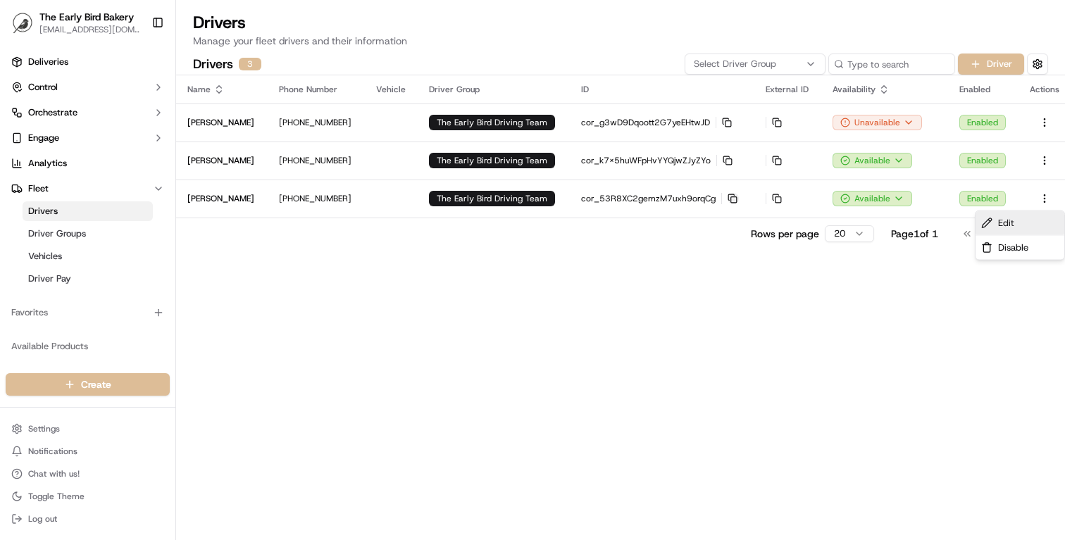
click at [1021, 221] on div "Edit" at bounding box center [1020, 223] width 89 height 24
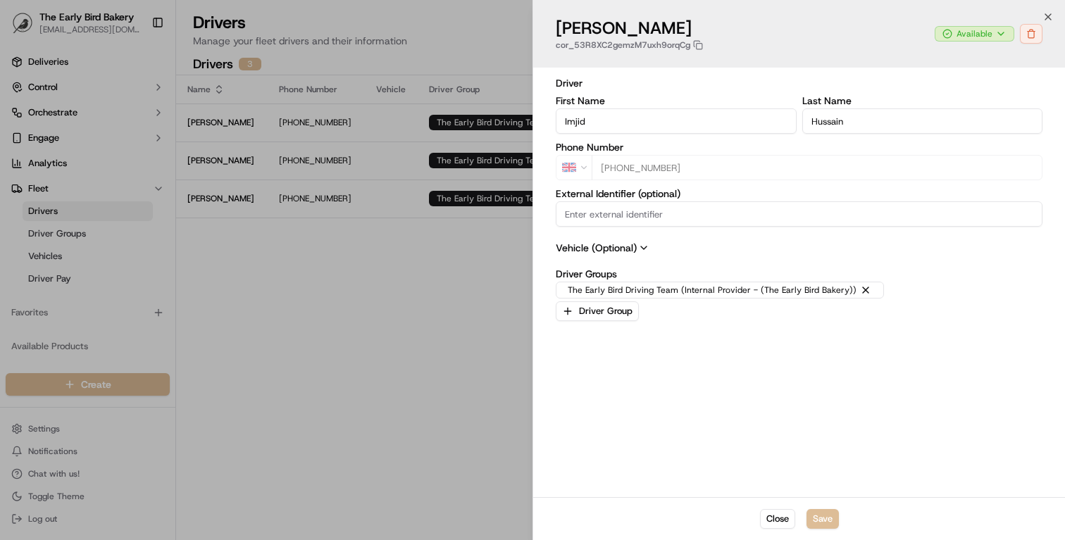
click at [456, 318] on div at bounding box center [532, 270] width 1065 height 540
type input "+1"
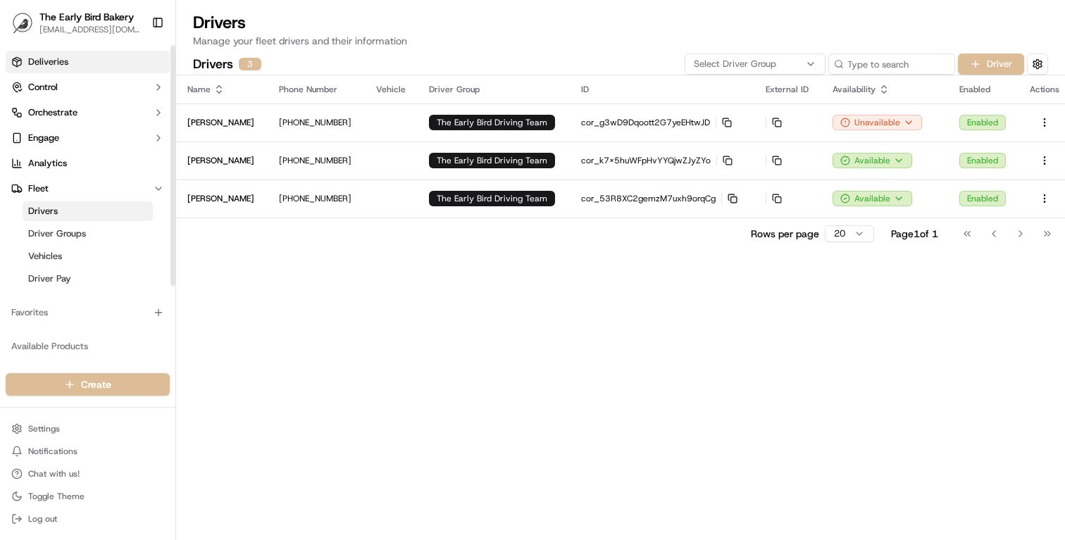
click at [64, 58] on span "Deliveries" at bounding box center [48, 62] width 40 height 13
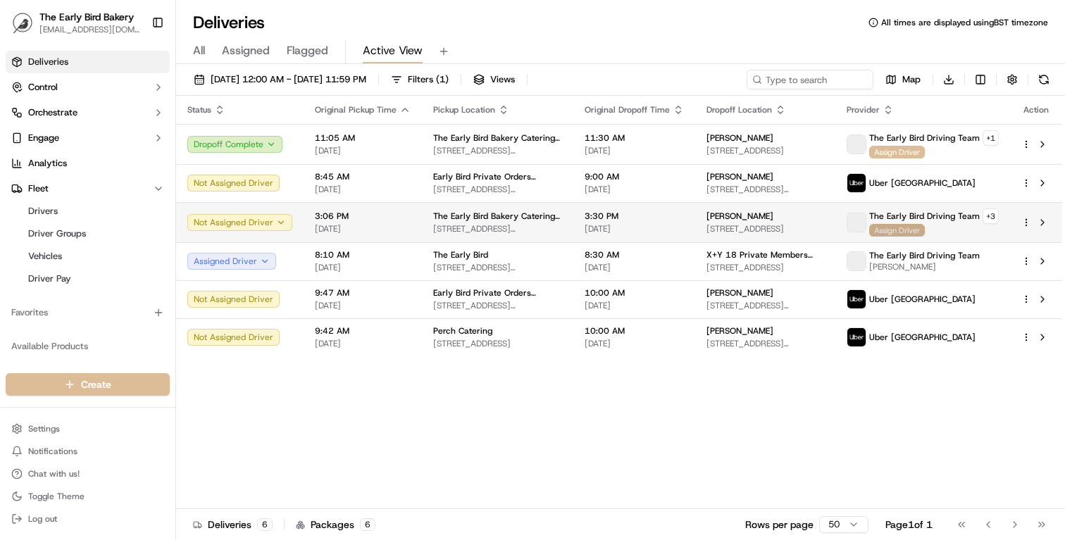
click at [916, 230] on span "Assign Driver" at bounding box center [897, 230] width 56 height 13
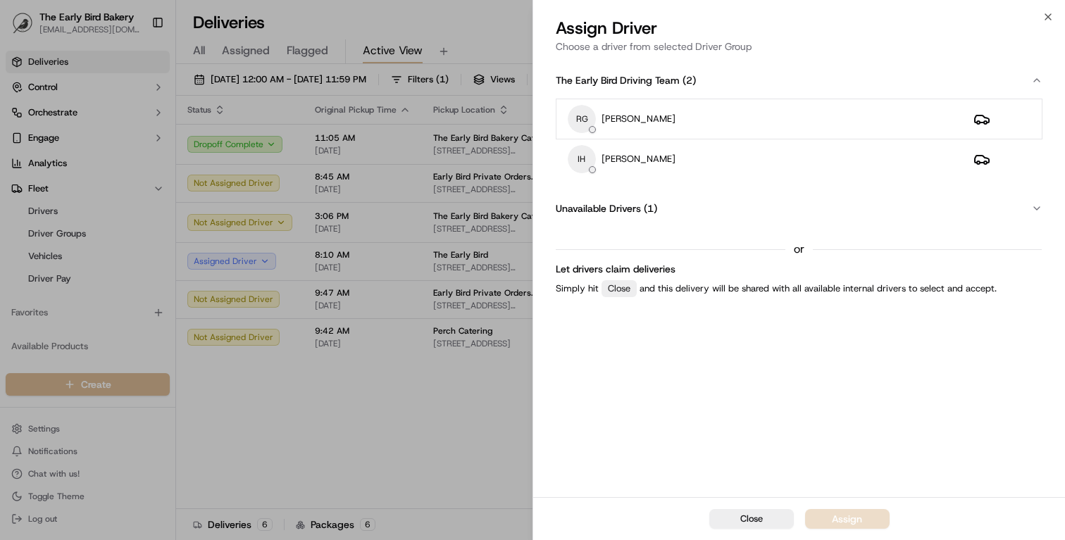
click at [642, 208] on div "Unavailable Drivers ( 1 )" at bounding box center [606, 208] width 101 height 14
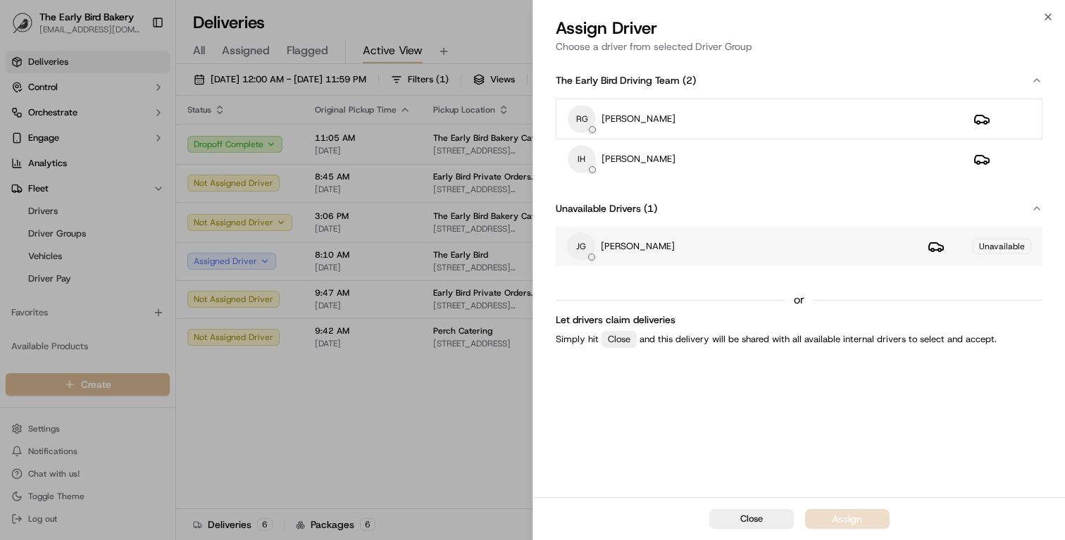
click at [666, 247] on div "JG Joe Guidotti" at bounding box center [736, 246] width 338 height 28
click at [628, 256] on div "JG Joe Guidotti" at bounding box center [736, 246] width 338 height 28
click at [628, 252] on p "[PERSON_NAME]" at bounding box center [638, 246] width 74 height 13
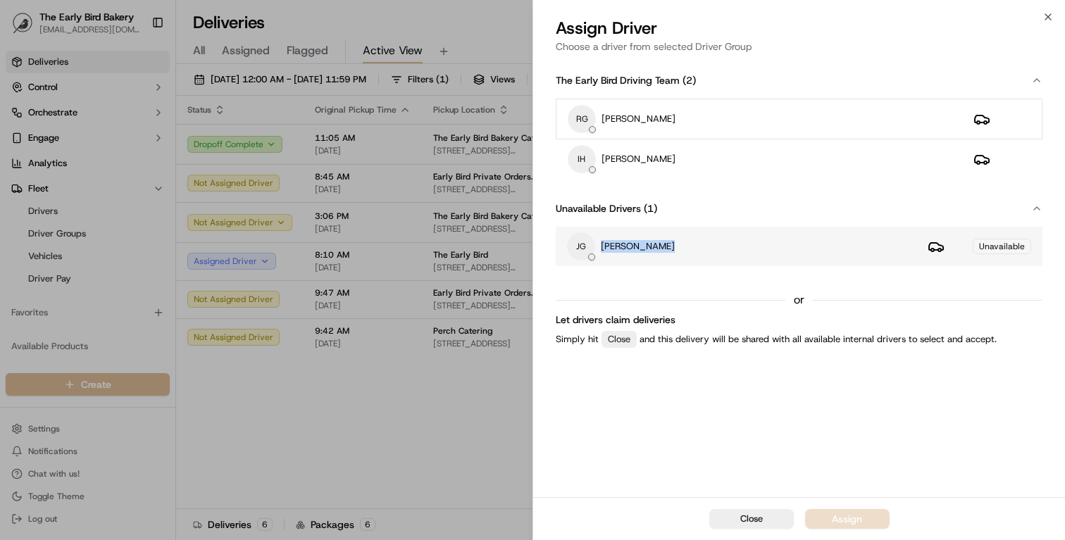
click at [628, 252] on p "[PERSON_NAME]" at bounding box center [638, 246] width 74 height 13
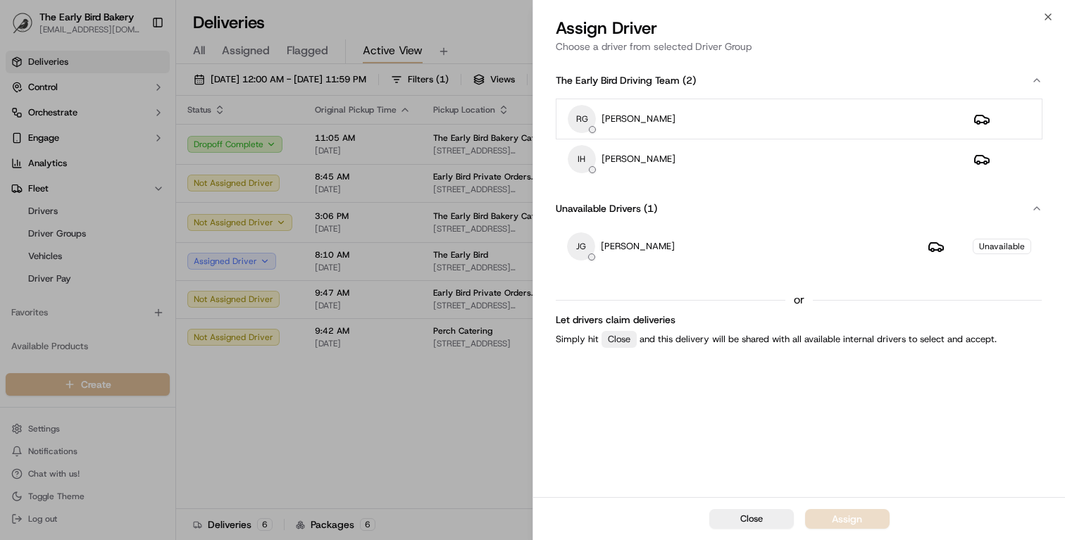
click at [672, 292] on div "or" at bounding box center [799, 300] width 487 height 17
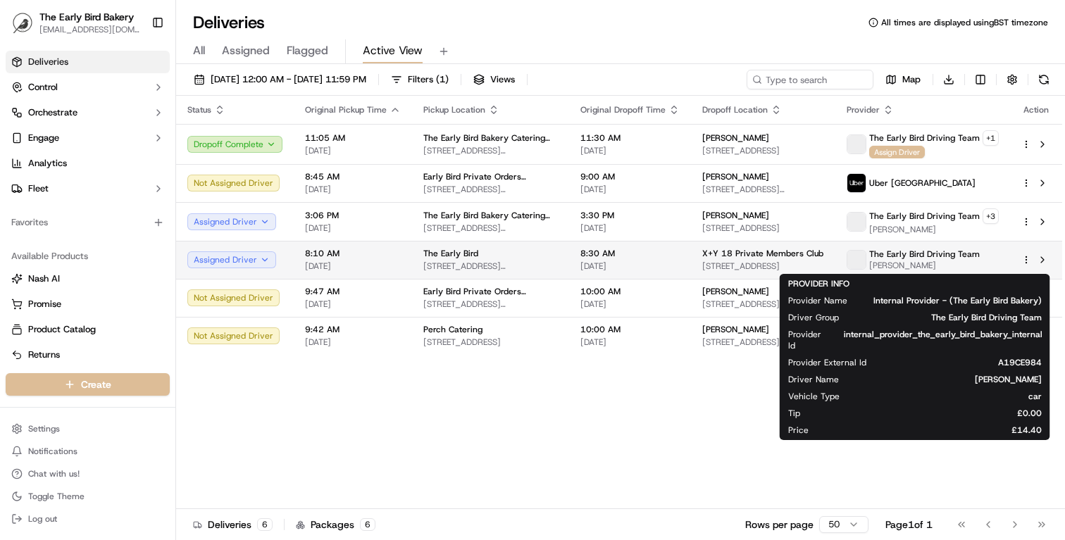
click at [898, 259] on span "The Early Bird Driving Team" at bounding box center [924, 254] width 111 height 11
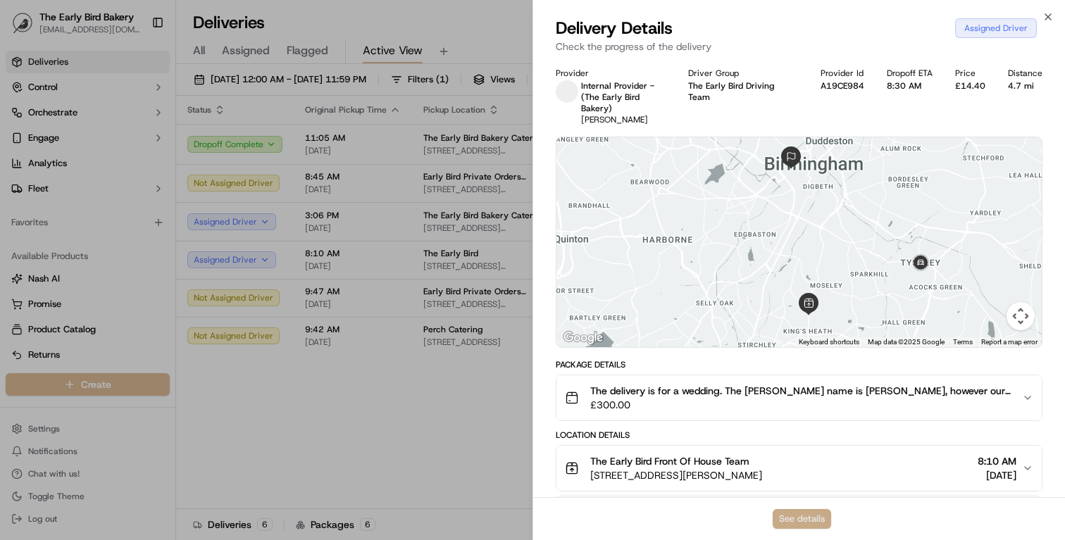
click at [816, 514] on button "See details" at bounding box center [802, 519] width 58 height 20
click at [1050, 20] on icon "button" at bounding box center [1048, 16] width 11 height 11
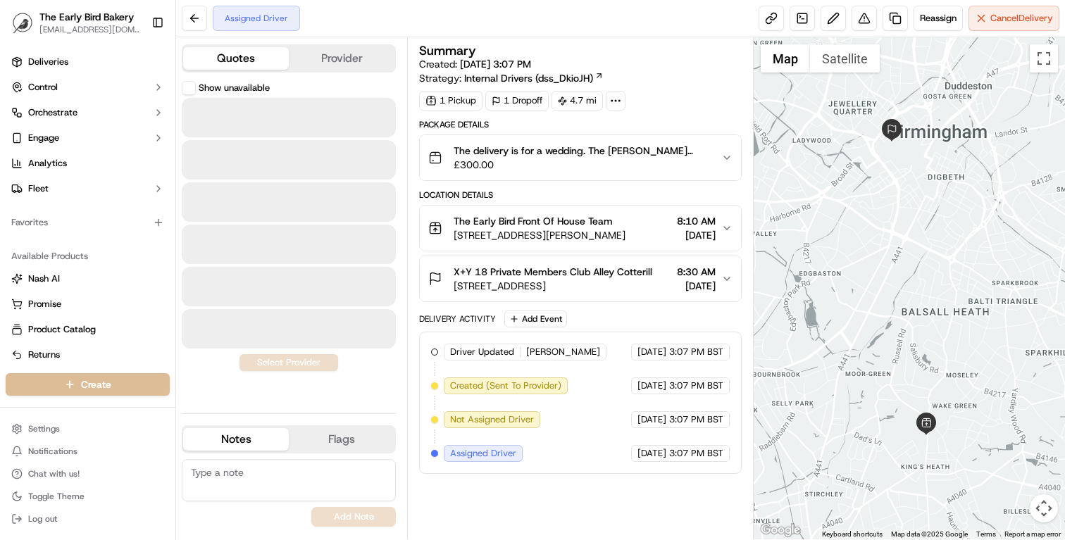
click at [225, 53] on button "Quotes" at bounding box center [236, 58] width 106 height 23
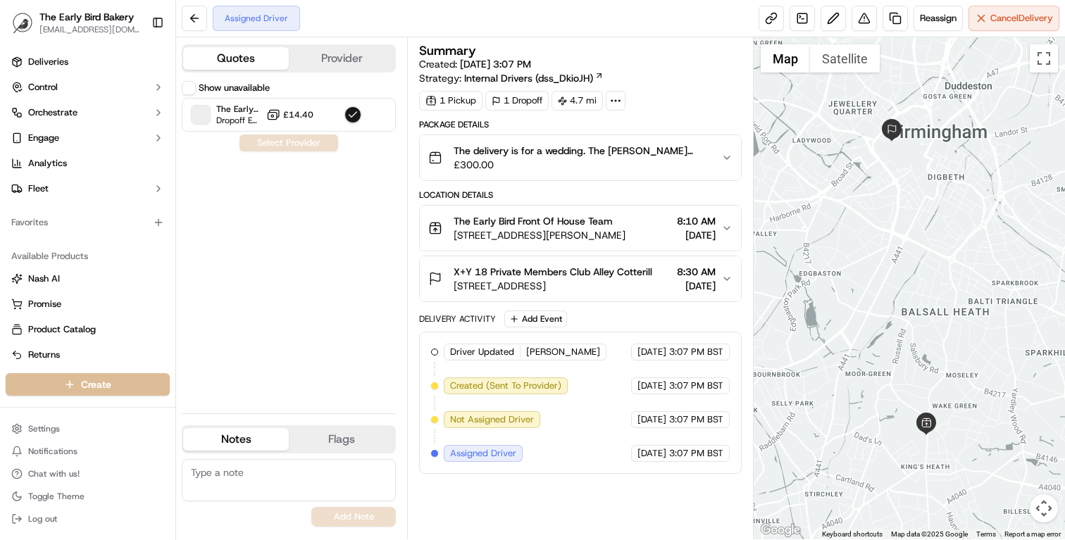
click at [323, 57] on button "Provider" at bounding box center [342, 58] width 106 height 23
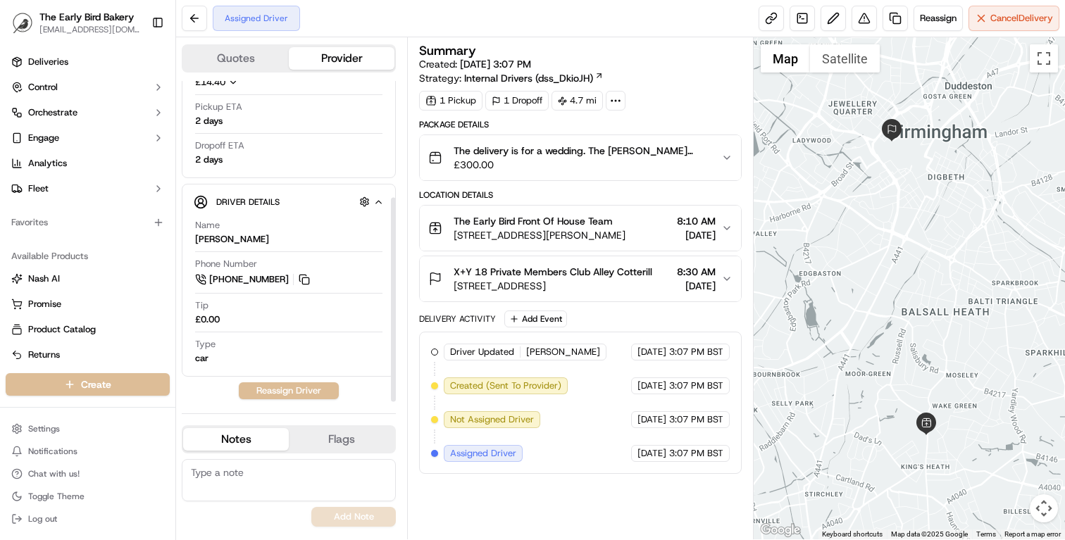
scroll to position [183, 0]
click at [557, 279] on span "X+Y 18 Private Members Club Alley Cotterill" at bounding box center [553, 272] width 199 height 14
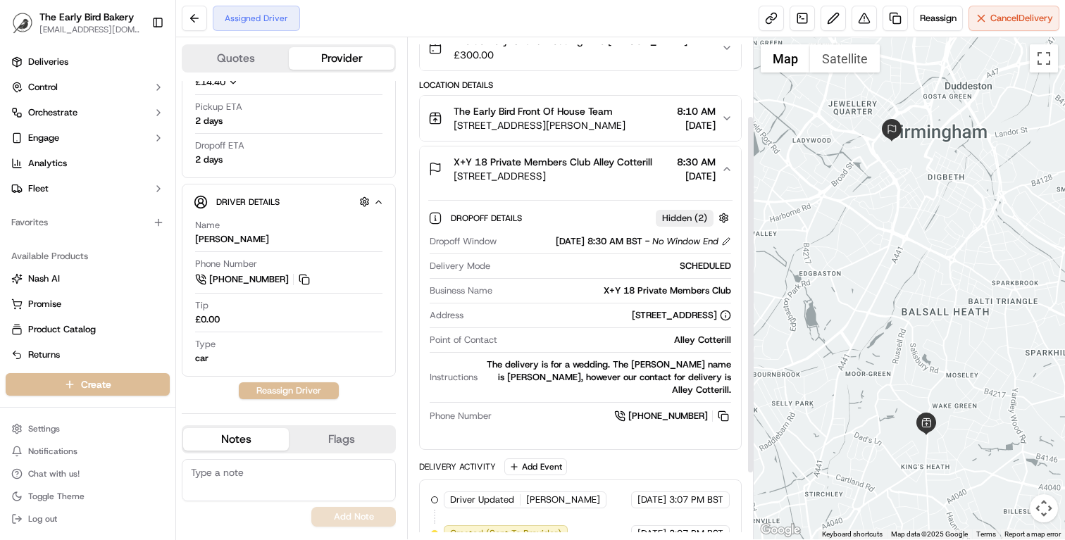
scroll to position [113, 0]
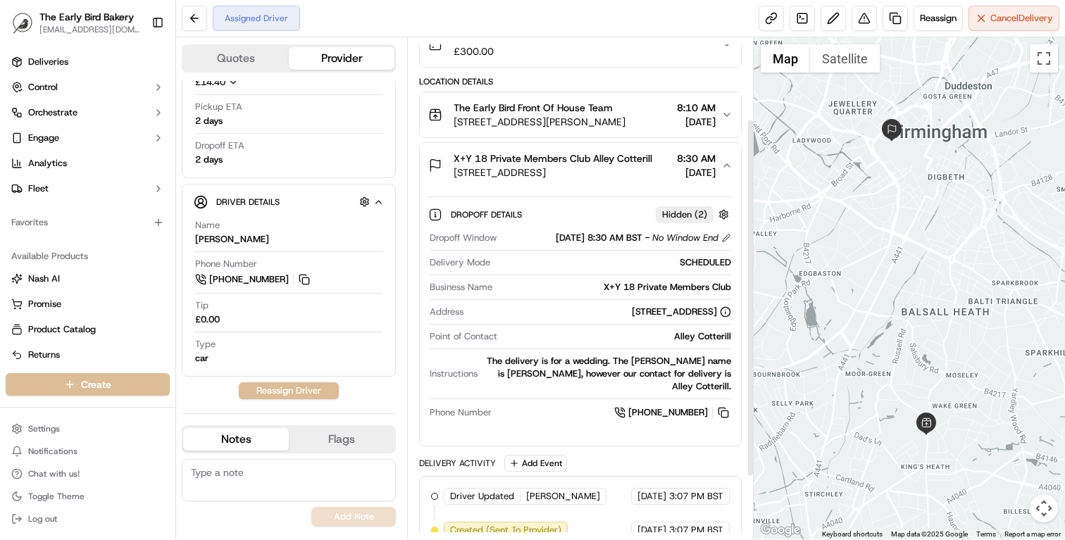
click at [601, 378] on div "The delivery is for a wedding. The [PERSON_NAME] name is [PERSON_NAME], however…" at bounding box center [607, 374] width 248 height 38
click at [721, 223] on button "button" at bounding box center [724, 215] width 18 height 18
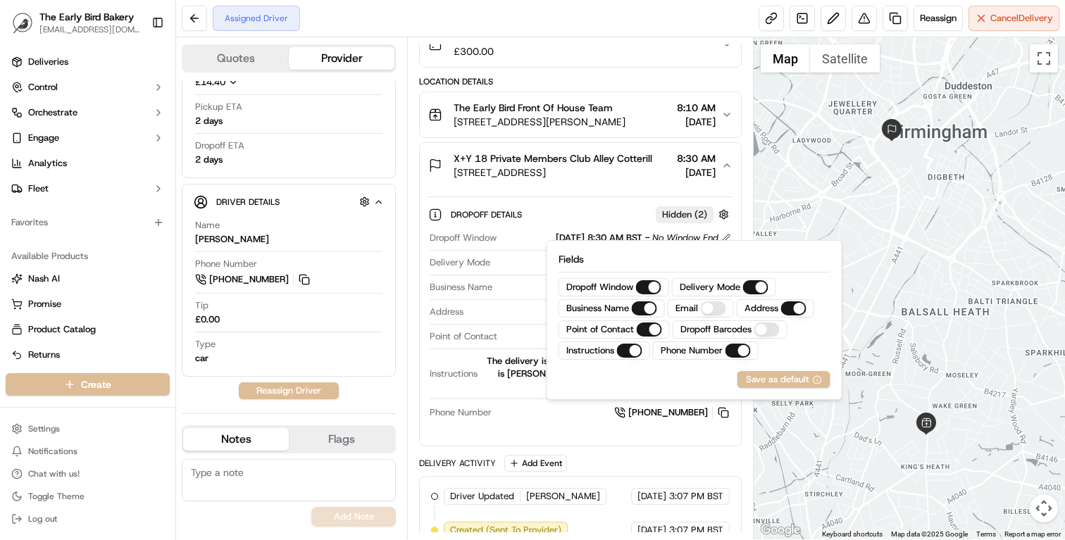
click at [516, 392] on div "The delivery is for a wedding. The [PERSON_NAME] name is [PERSON_NAME], however…" at bounding box center [607, 374] width 248 height 38
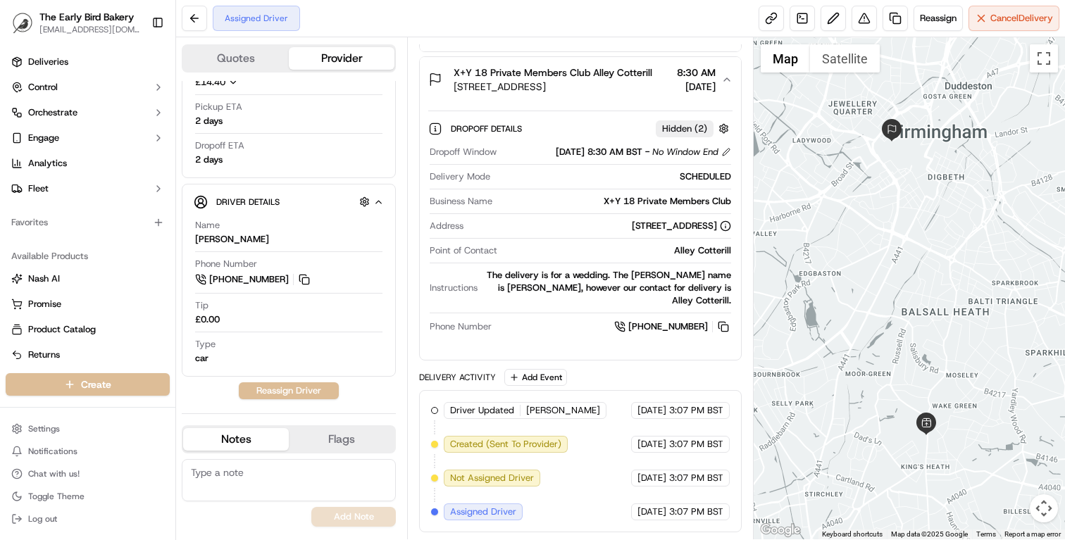
scroll to position [180, 0]
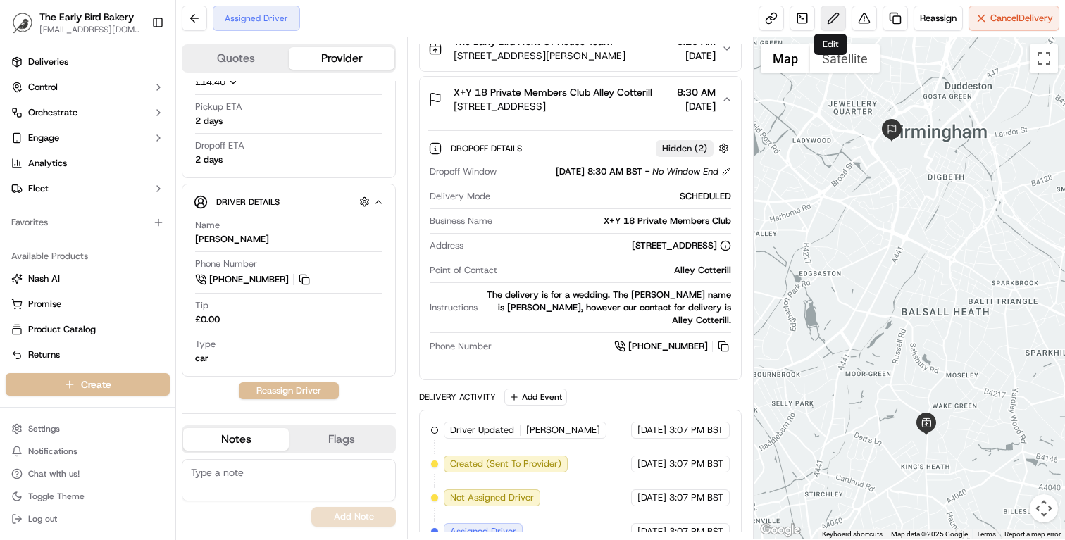
click at [824, 18] on button at bounding box center [833, 18] width 25 height 25
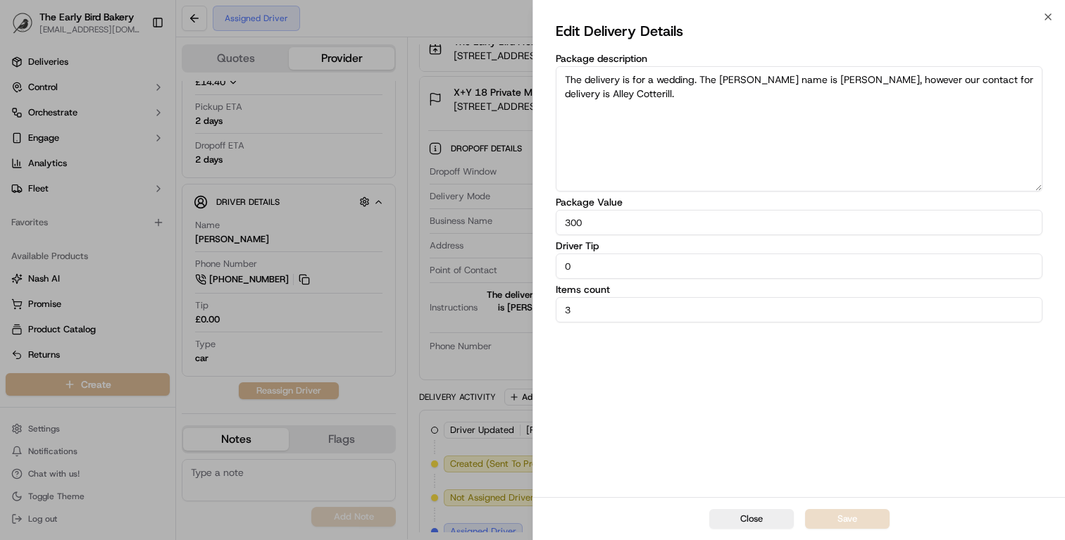
click at [619, 97] on textarea "The delivery is for a wedding. The [PERSON_NAME] name is [PERSON_NAME], however…" at bounding box center [799, 128] width 487 height 125
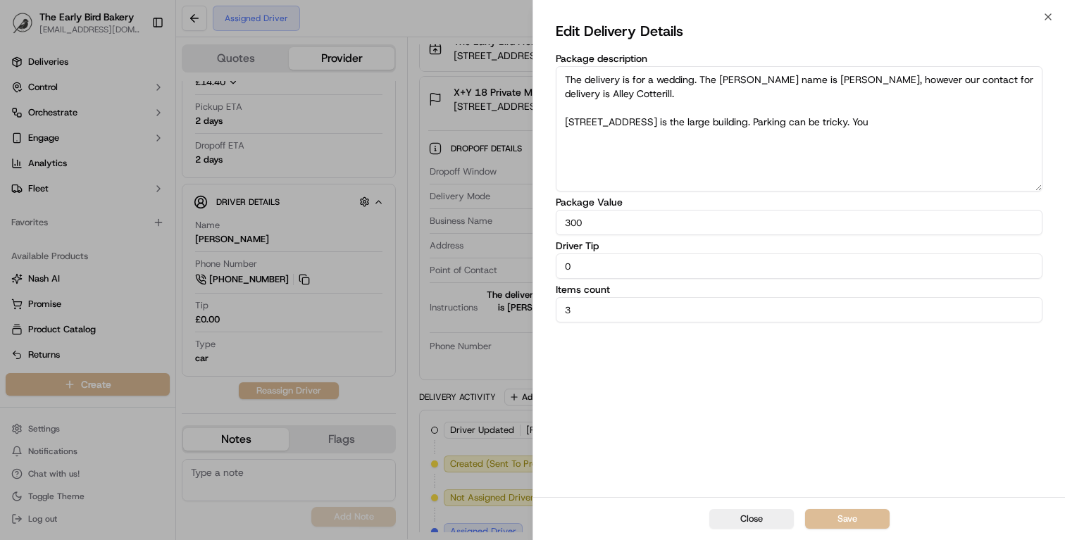
drag, startPoint x: 874, startPoint y: 118, endPoint x: 572, endPoint y: 115, distance: 302.2
click at [572, 115] on textarea "The delivery is for a wedding. The [PERSON_NAME] name is [PERSON_NAME], however…" at bounding box center [799, 128] width 487 height 125
type textarea "The delivery is for a wedding. The [PERSON_NAME] name is [PERSON_NAME], however…"
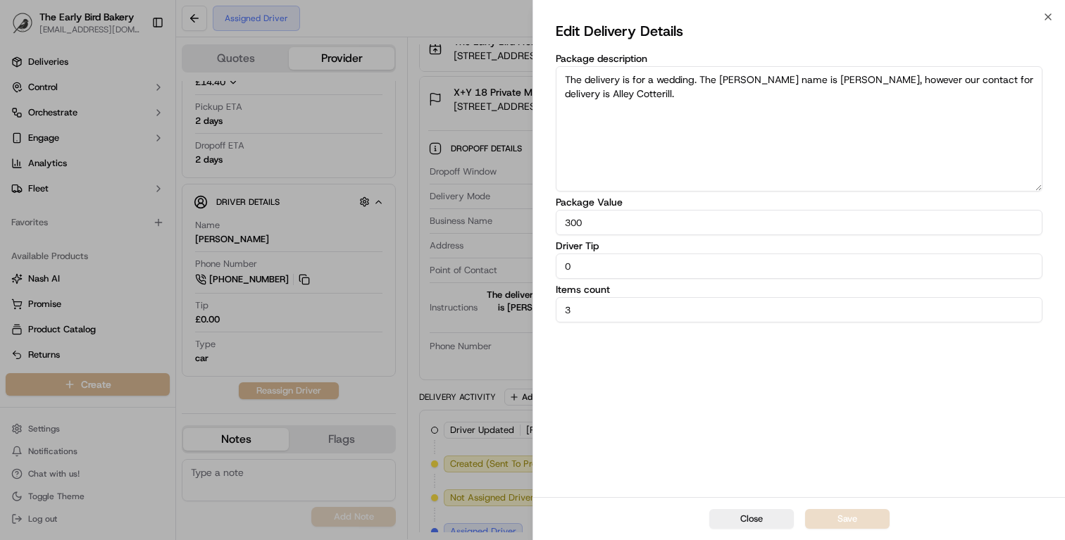
click at [1048, 17] on div "Edit Delivery Details Package description The delivery is for a wedding. The [P…" at bounding box center [799, 257] width 532 height 480
